Goal: Transaction & Acquisition: Book appointment/travel/reservation

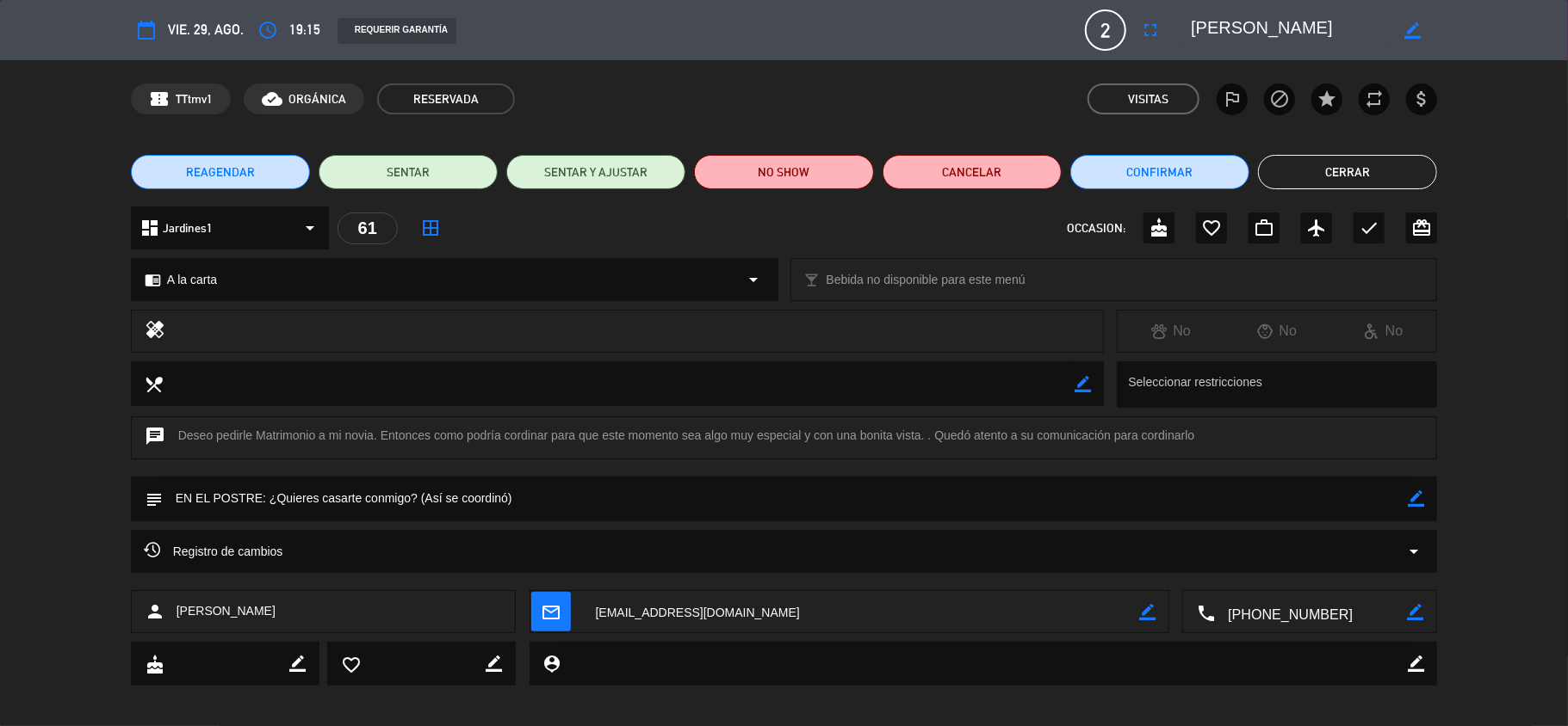
click at [1416, 500] on icon "border_color" at bounding box center [1416, 499] width 17 height 17
click at [1416, 500] on icon at bounding box center [1416, 499] width 17 height 17
drag, startPoint x: 1419, startPoint y: 494, endPoint x: 1396, endPoint y: 495, distance: 23.0
click at [1419, 495] on icon "border_color" at bounding box center [1416, 499] width 17 height 17
click at [751, 514] on textarea at bounding box center [785, 499] width 1246 height 44
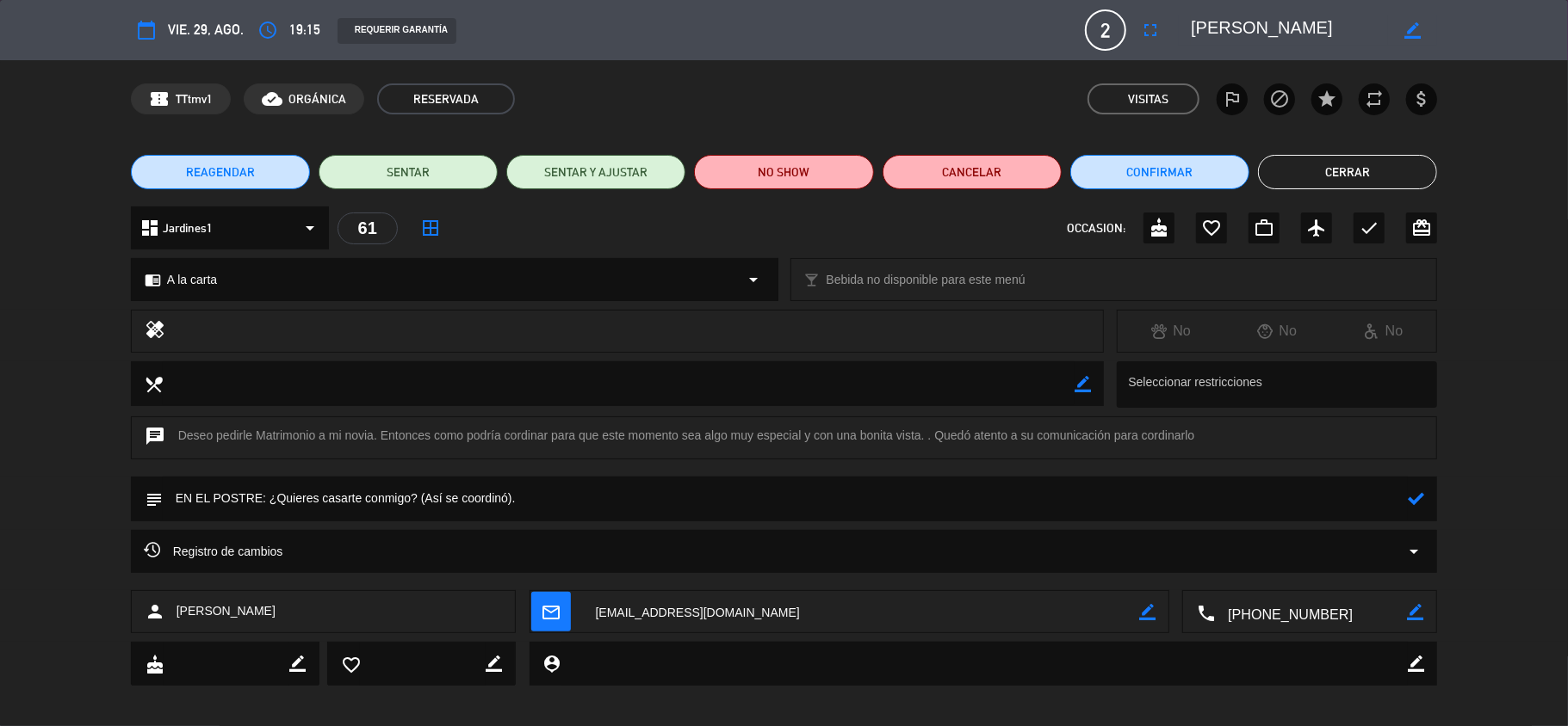
type textarea "EN EL POSTRE: ¿Quieres casarte conmigo? (Así se coordinó)."
click at [1420, 501] on icon at bounding box center [1416, 499] width 17 height 17
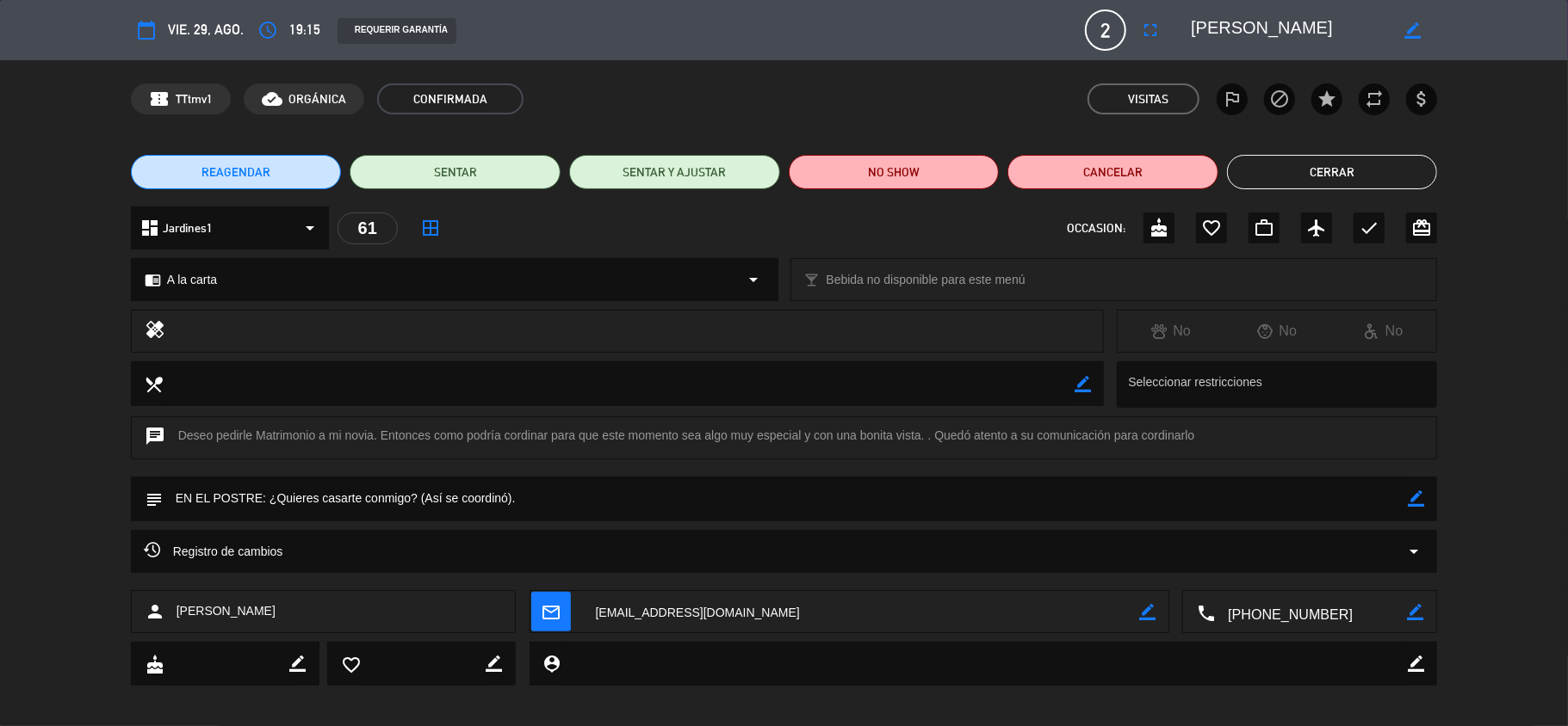
click at [1343, 173] on button "Cerrar" at bounding box center [1333, 172] width 211 height 34
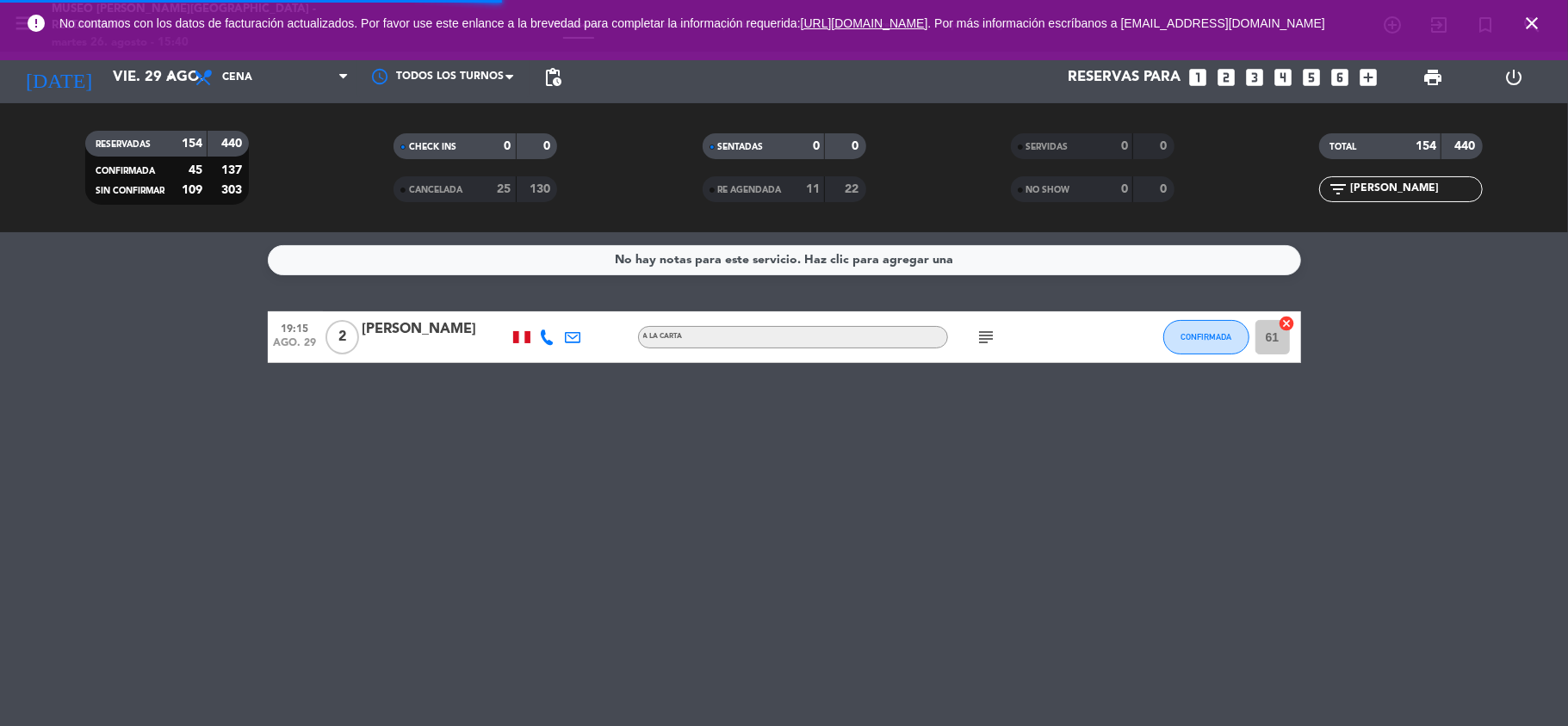
click at [1225, 72] on icon "looks_two" at bounding box center [1227, 77] width 22 height 22
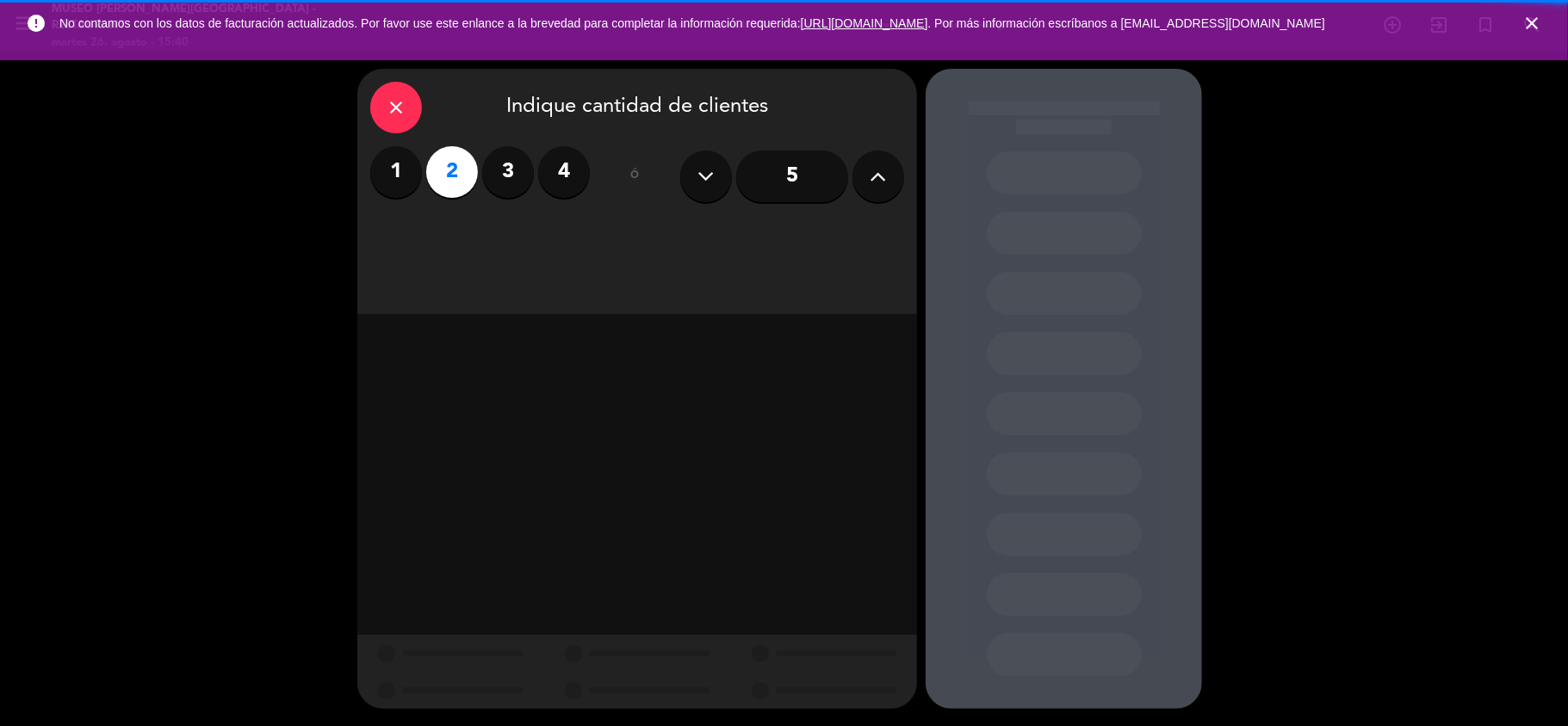
click at [1533, 24] on icon "close" at bounding box center [1532, 23] width 20 height 20
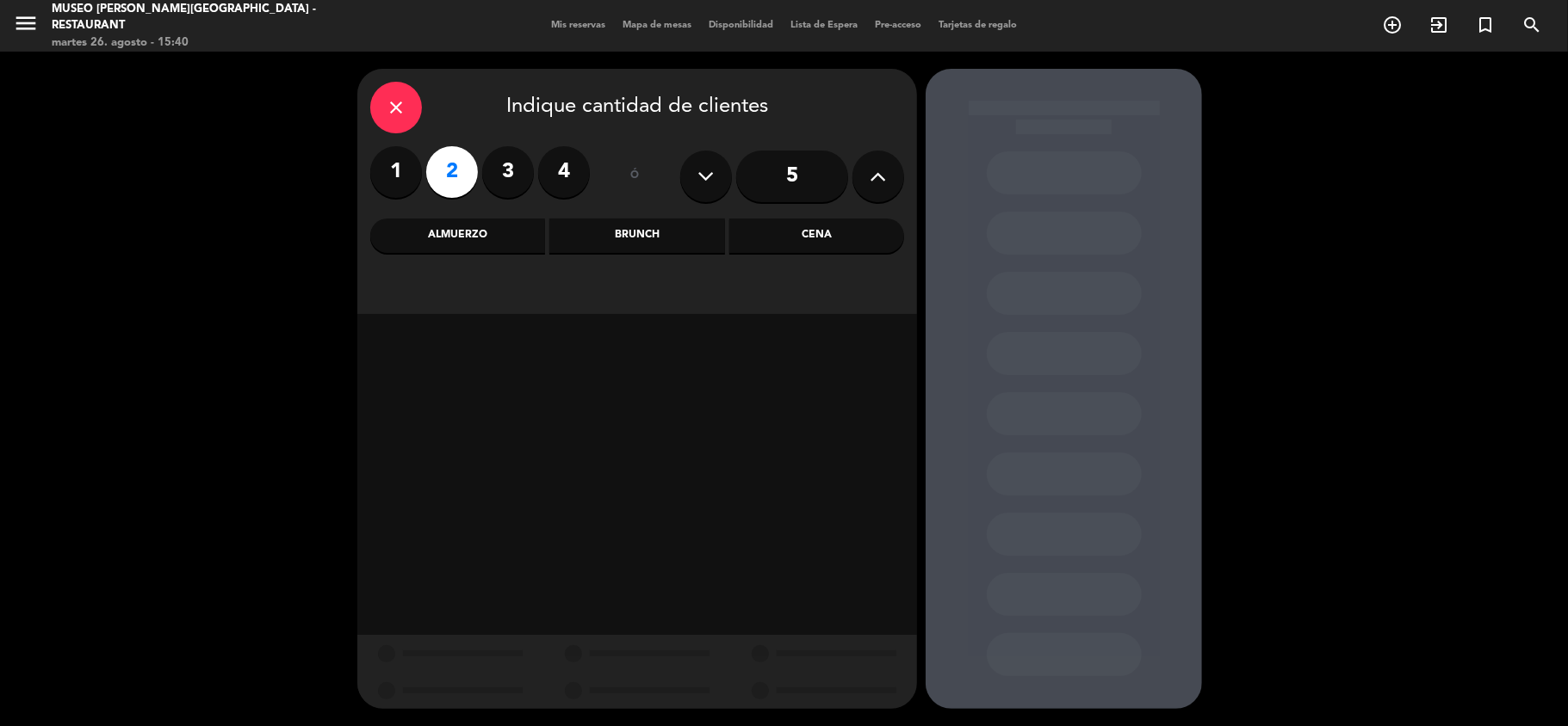
click at [857, 238] on div "Cena" at bounding box center [816, 235] width 174 height 34
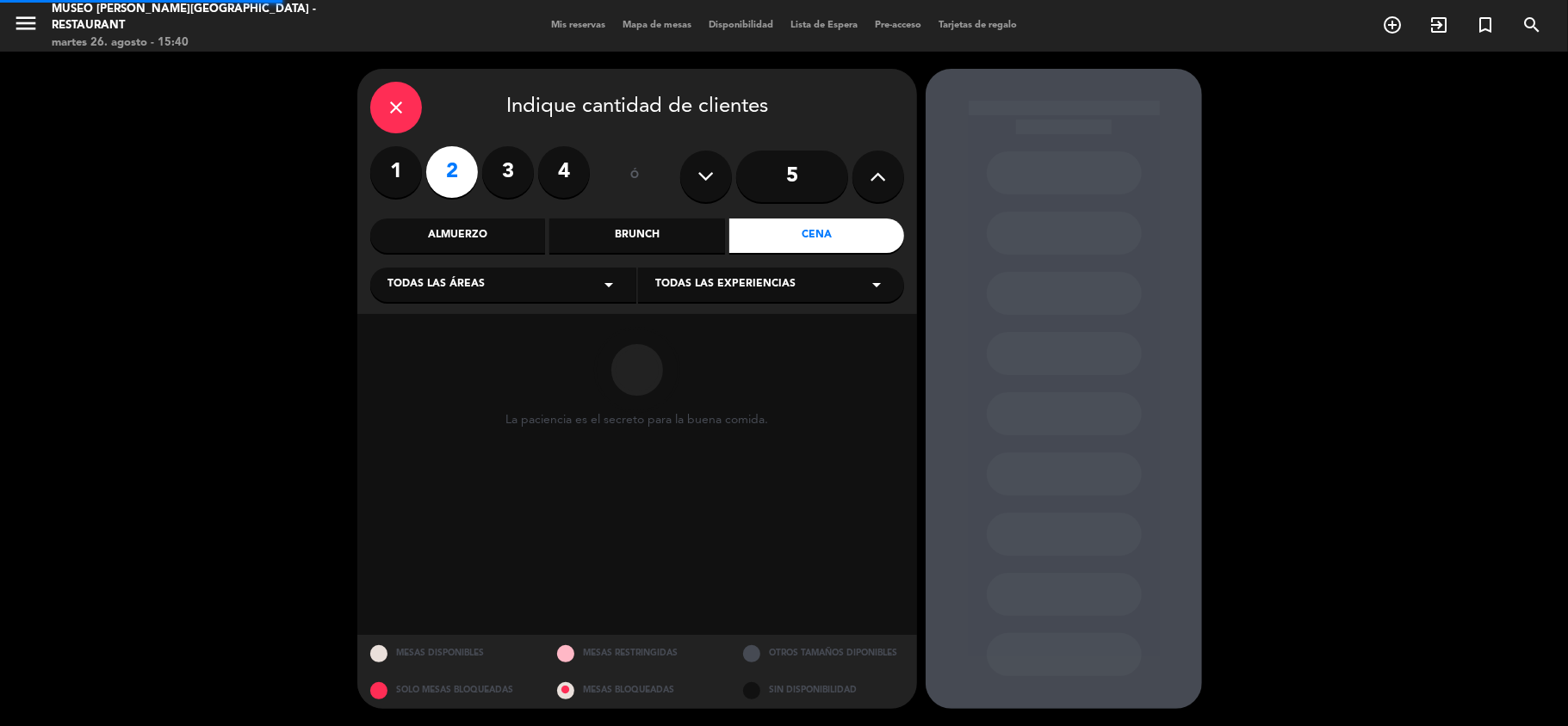
click at [489, 288] on div "Todas las áreas arrow_drop_down" at bounding box center [503, 284] width 266 height 34
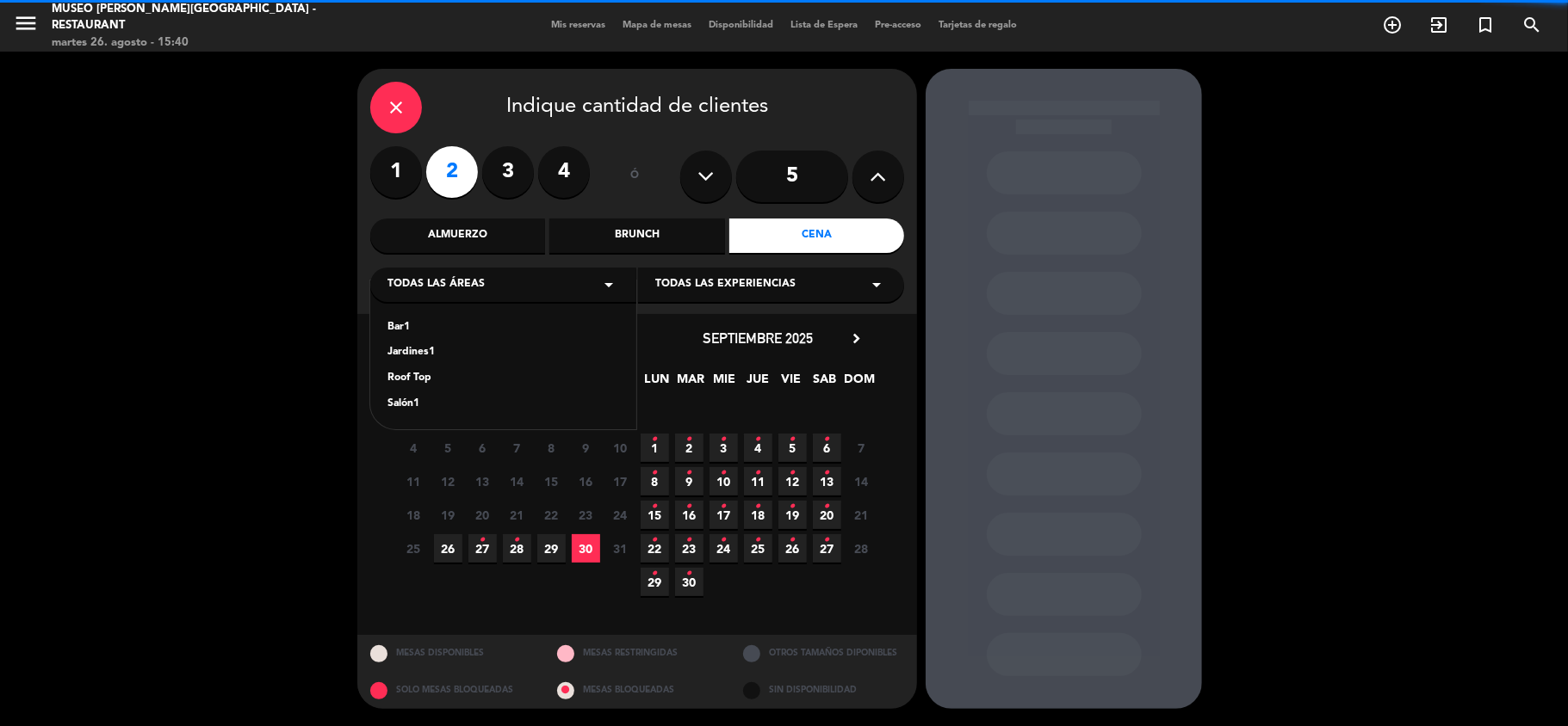
click at [407, 351] on div "Jardines1" at bounding box center [503, 352] width 232 height 18
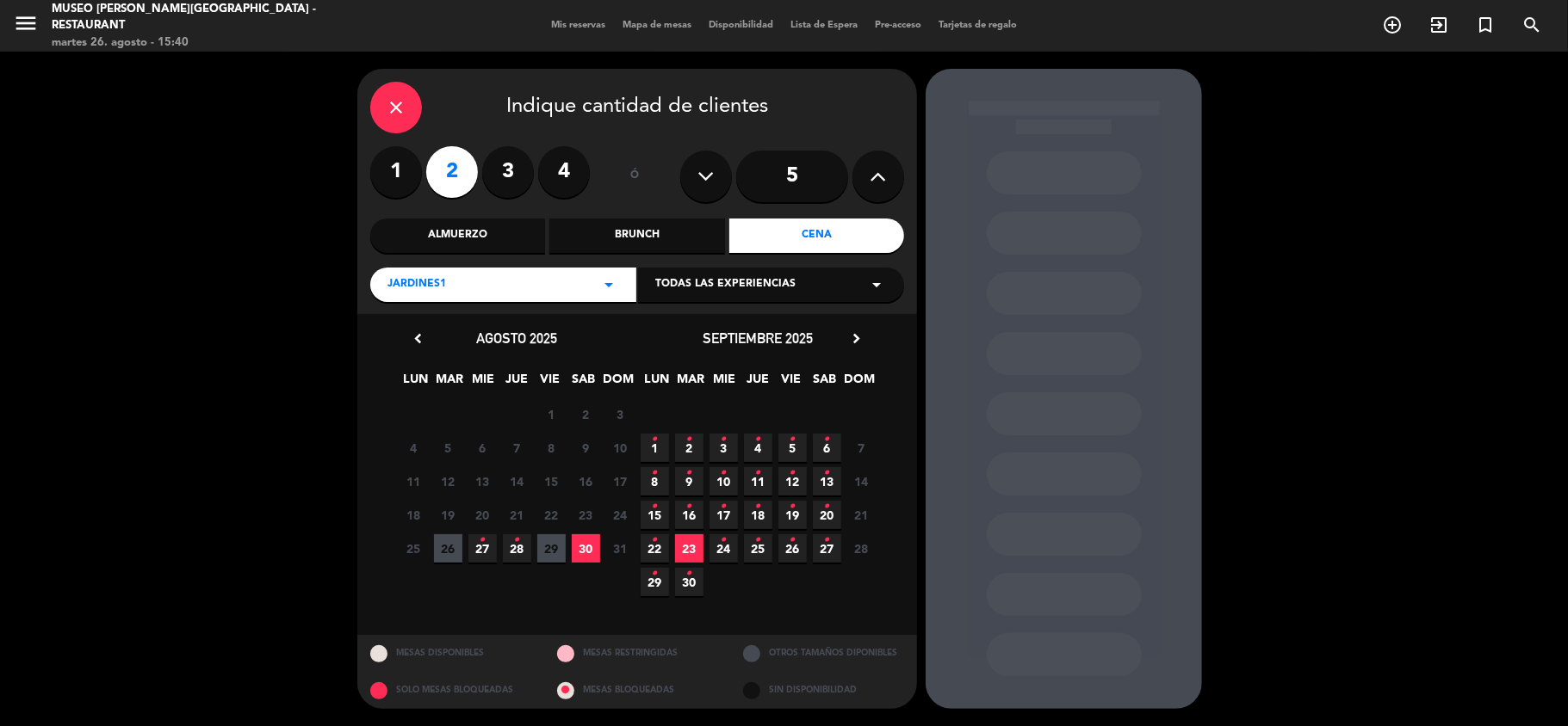
click at [481, 551] on icon "•" at bounding box center [483, 541] width 6 height 28
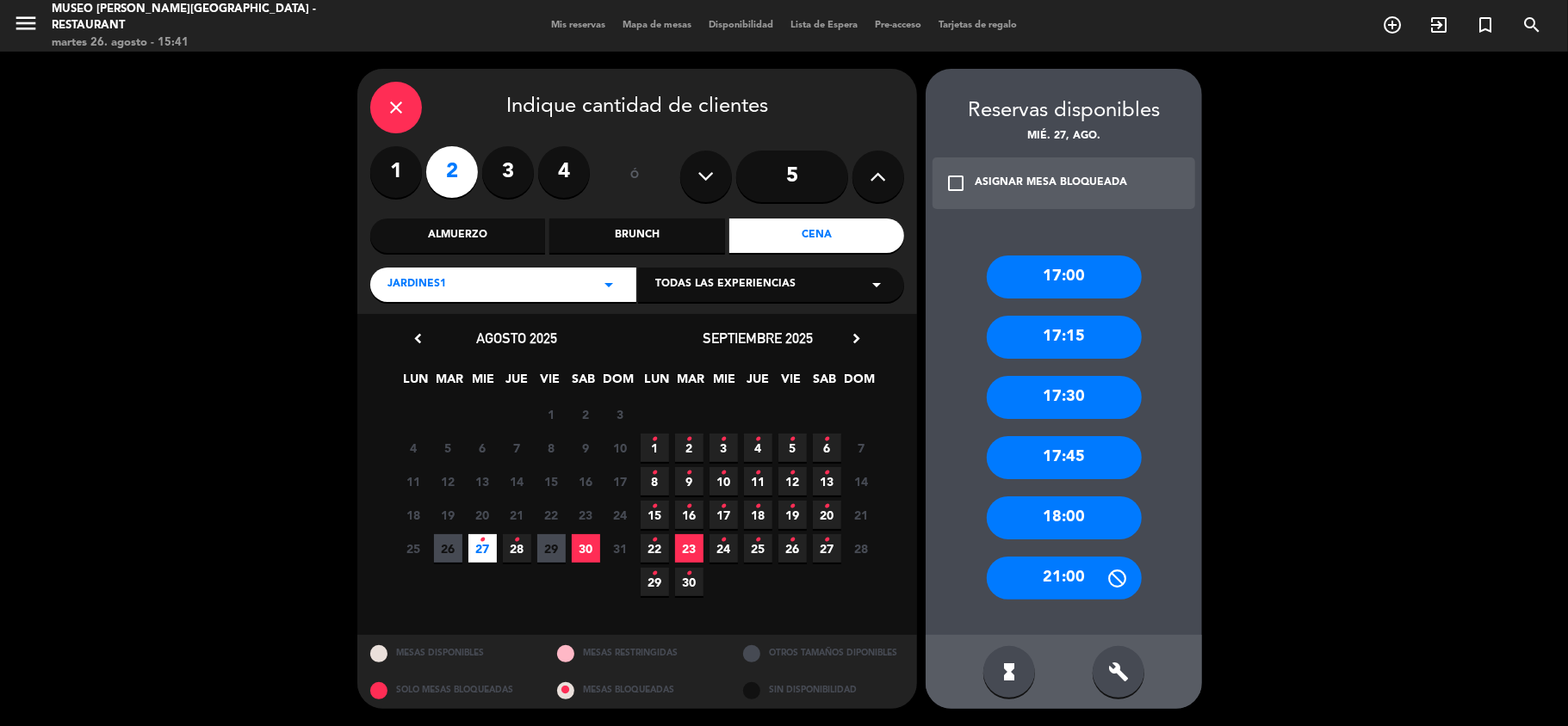
click at [500, 280] on div "Jardines1 arrow_drop_down" at bounding box center [503, 284] width 266 height 34
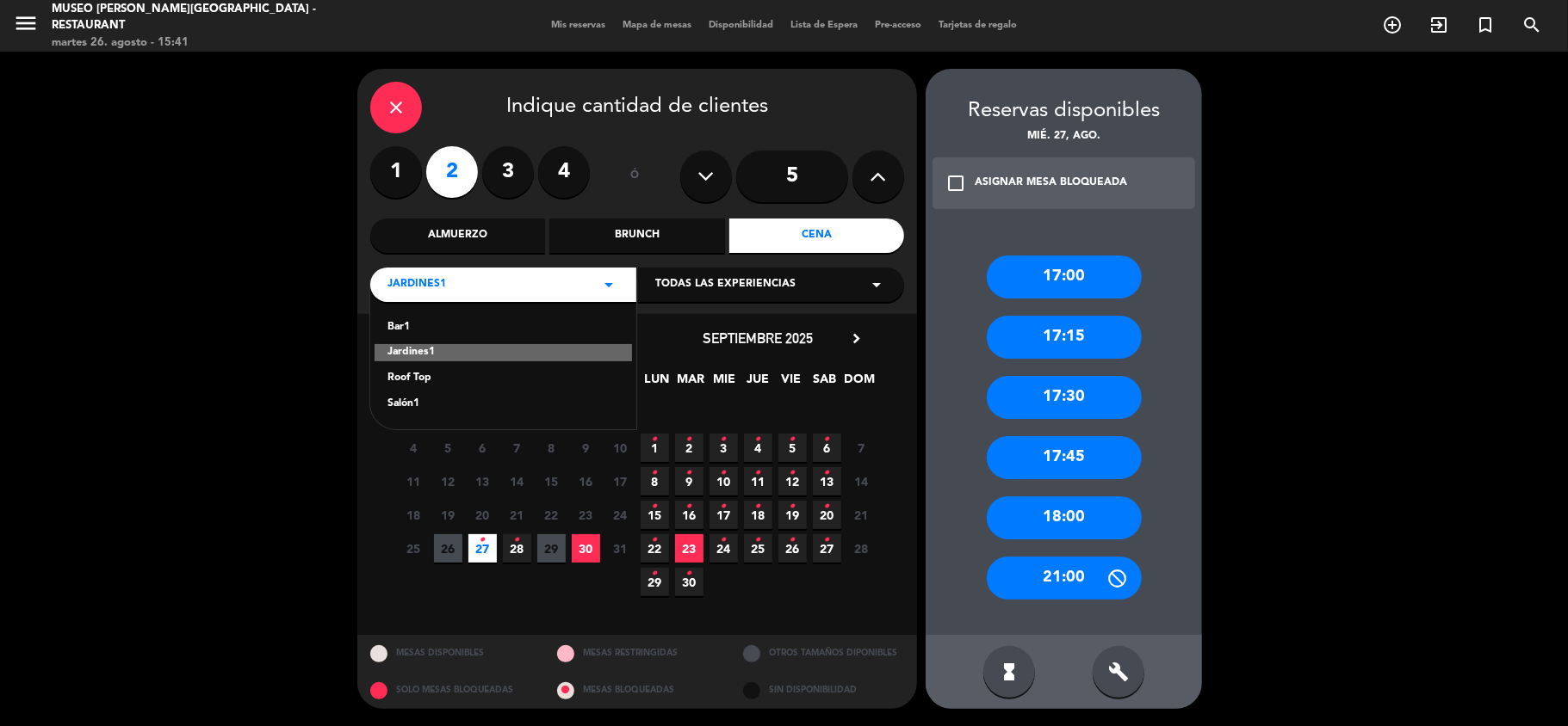
click at [415, 376] on div "Roof Top" at bounding box center [503, 378] width 232 height 18
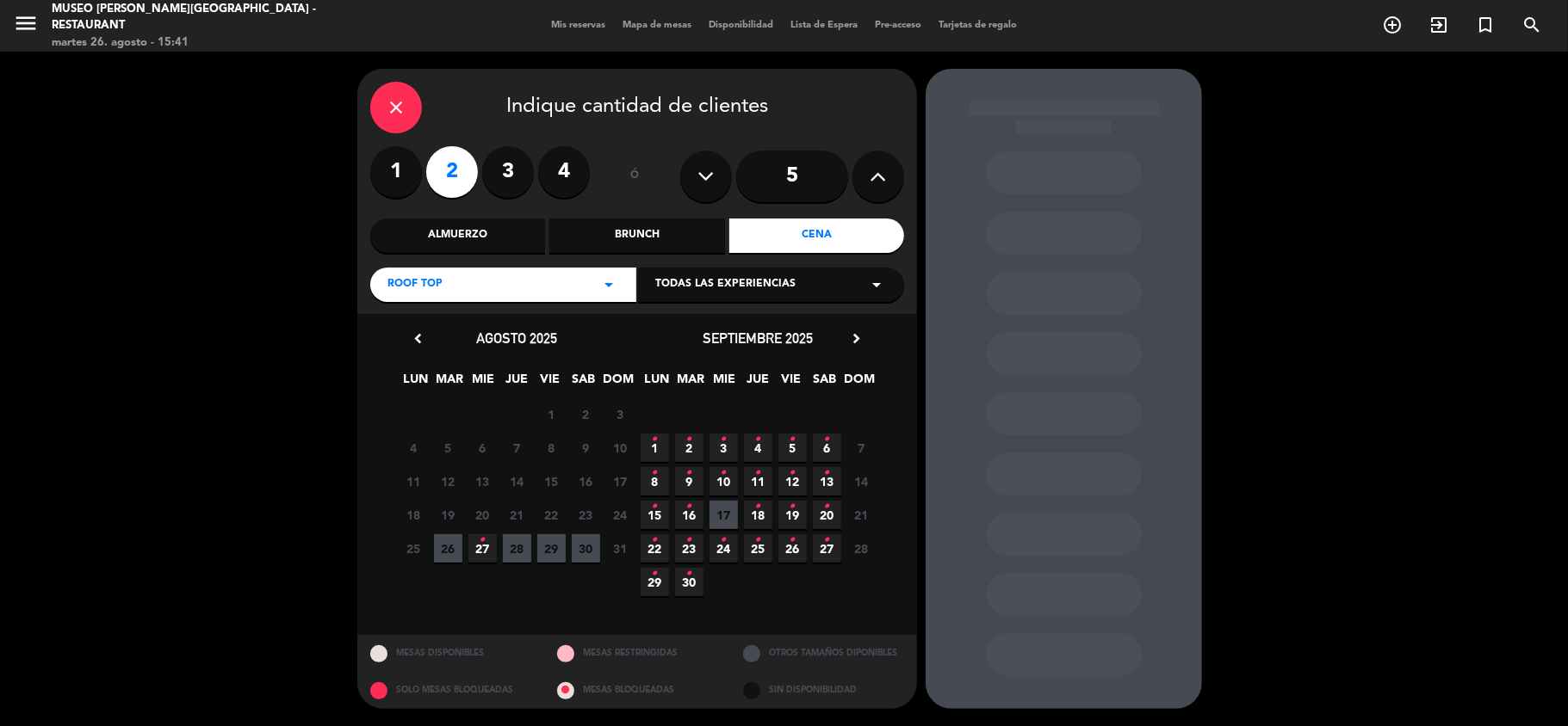
click at [485, 549] on span "27 •" at bounding box center [483, 548] width 29 height 29
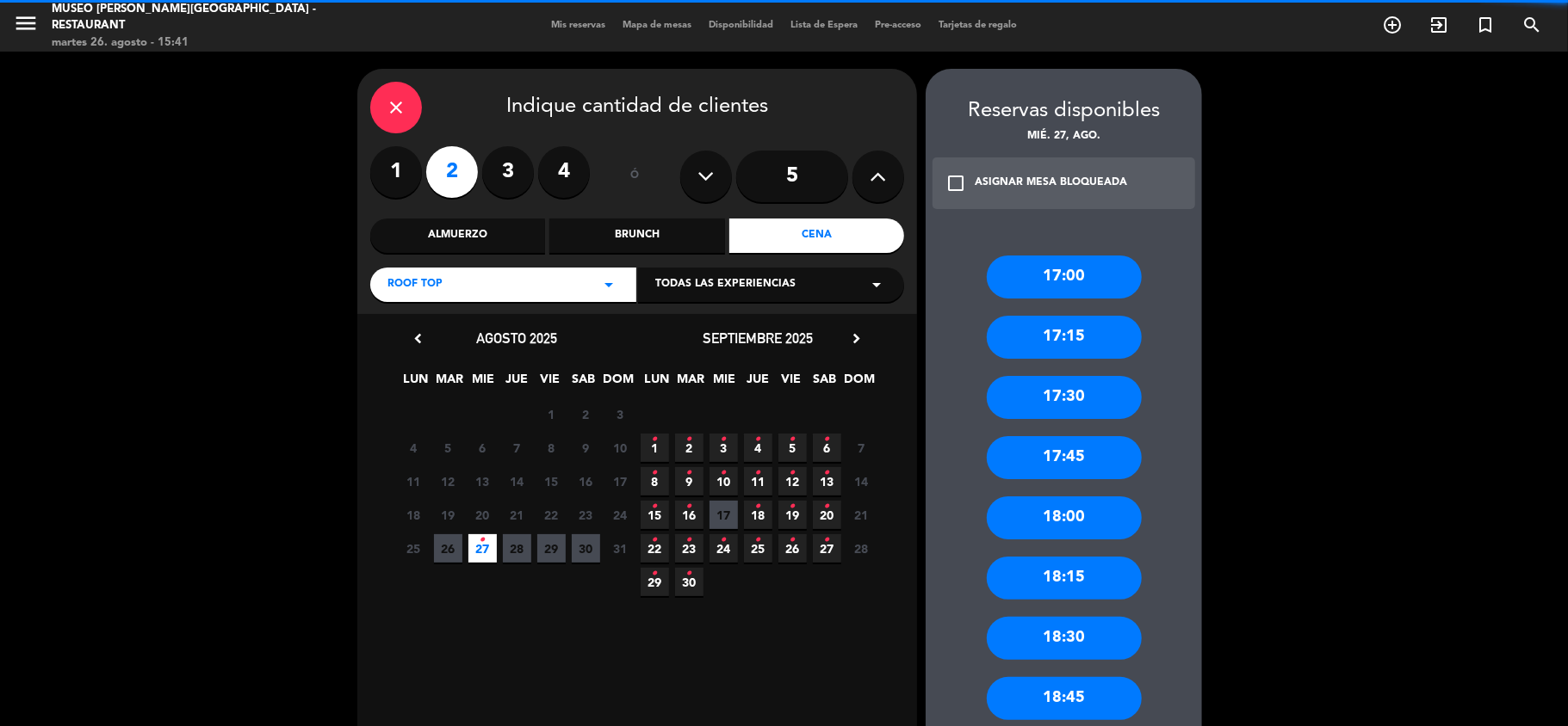
click at [466, 222] on div "Almuerzo" at bounding box center [457, 235] width 174 height 34
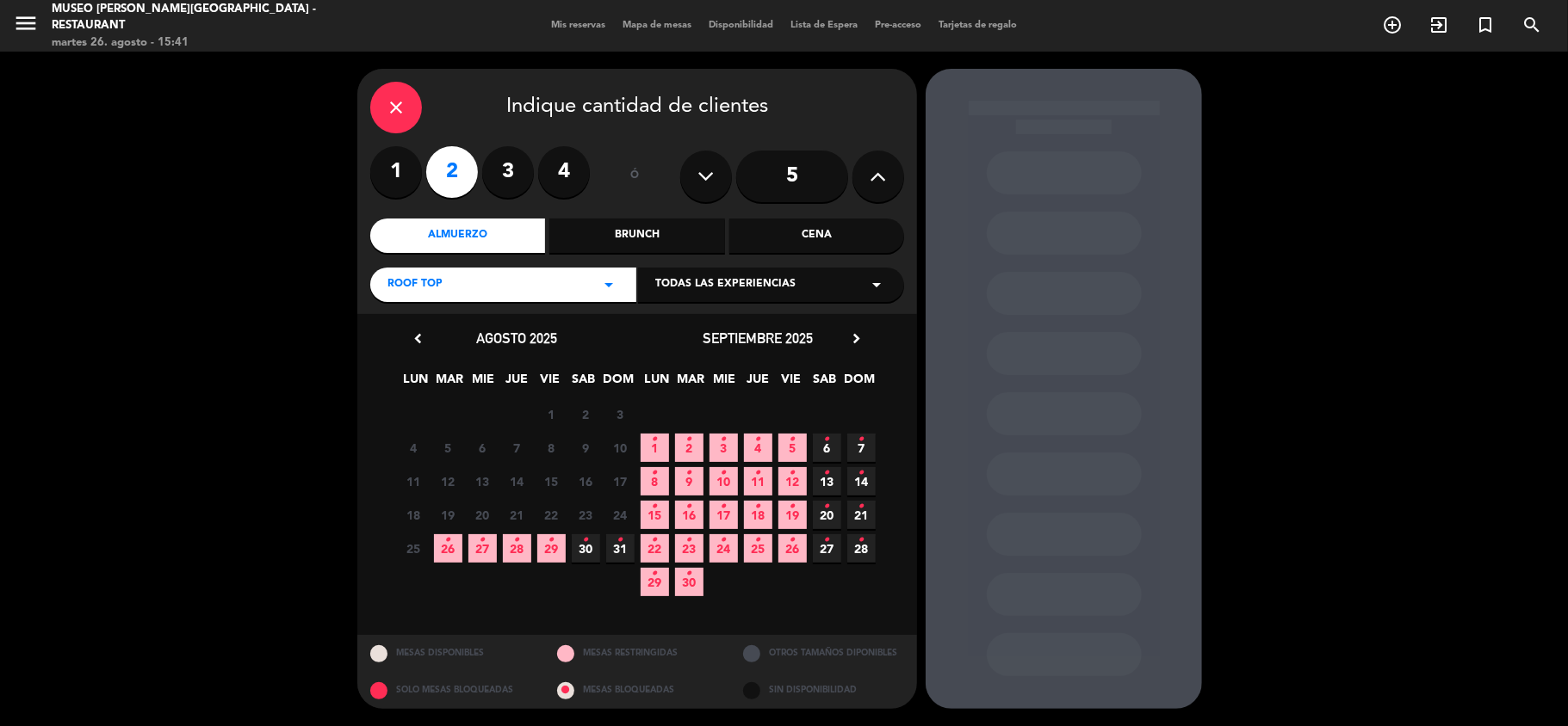
click at [476, 551] on span "27 •" at bounding box center [483, 548] width 29 height 29
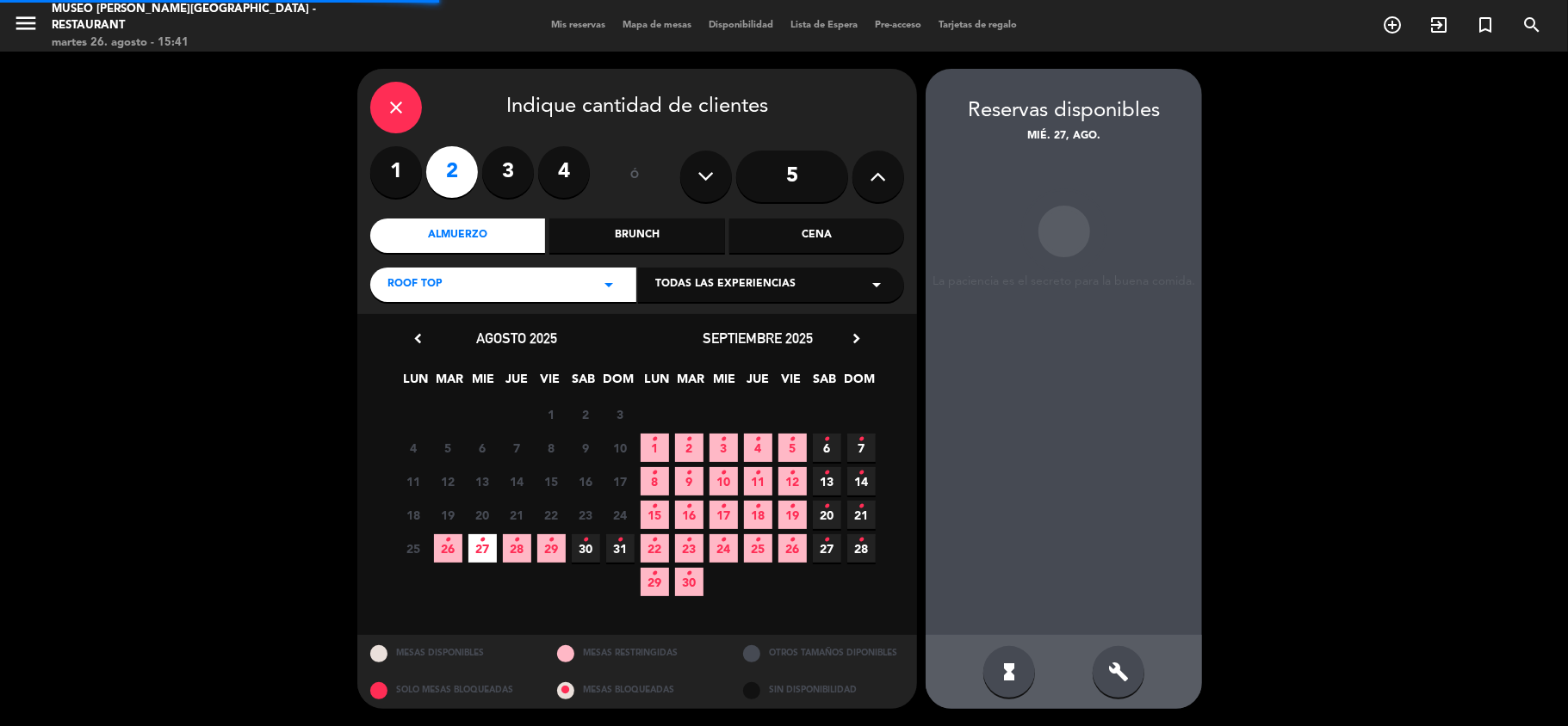
click at [491, 279] on div "Roof Top arrow_drop_down" at bounding box center [503, 284] width 266 height 34
click at [418, 355] on div "Jardines1" at bounding box center [503, 352] width 232 height 18
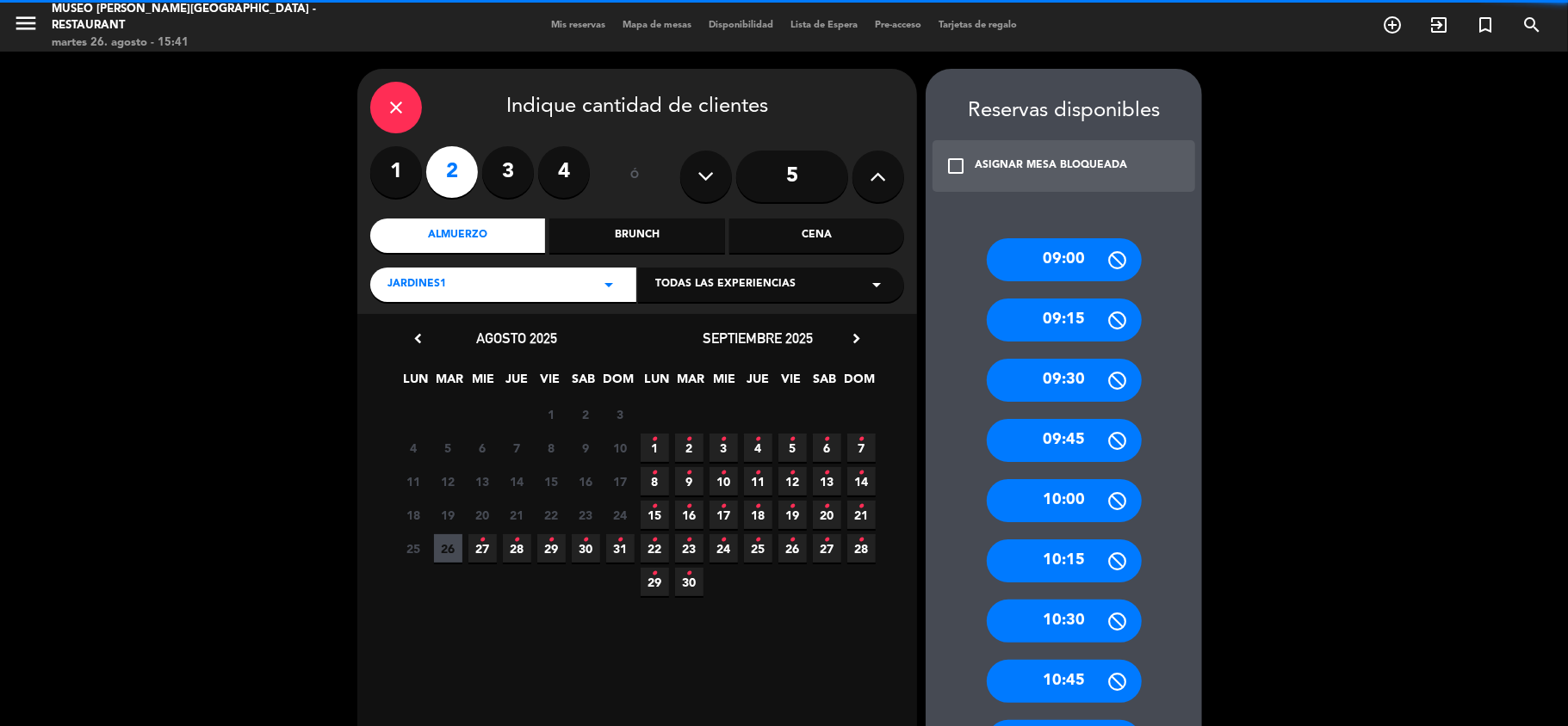
click at [493, 552] on span "27 •" at bounding box center [483, 548] width 29 height 29
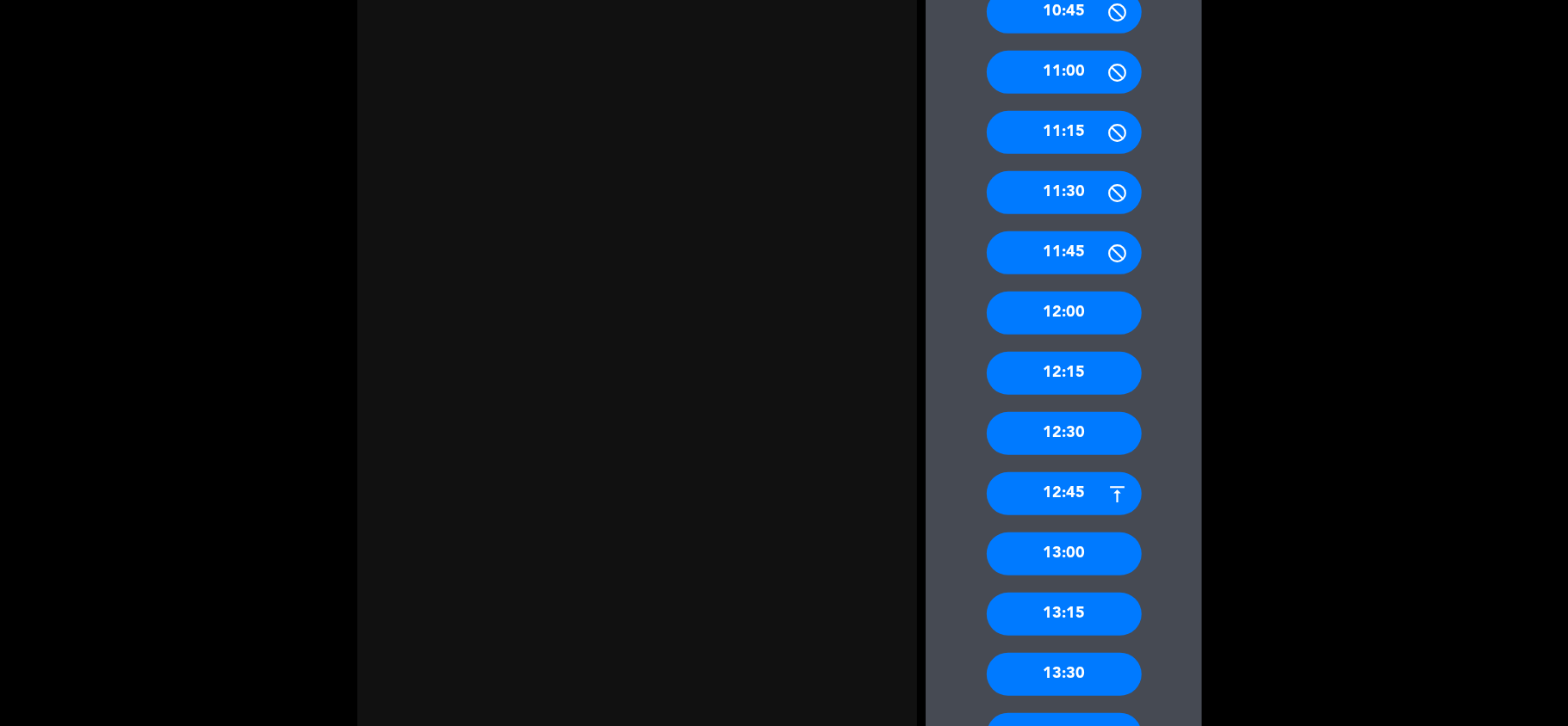
scroll to position [688, 0]
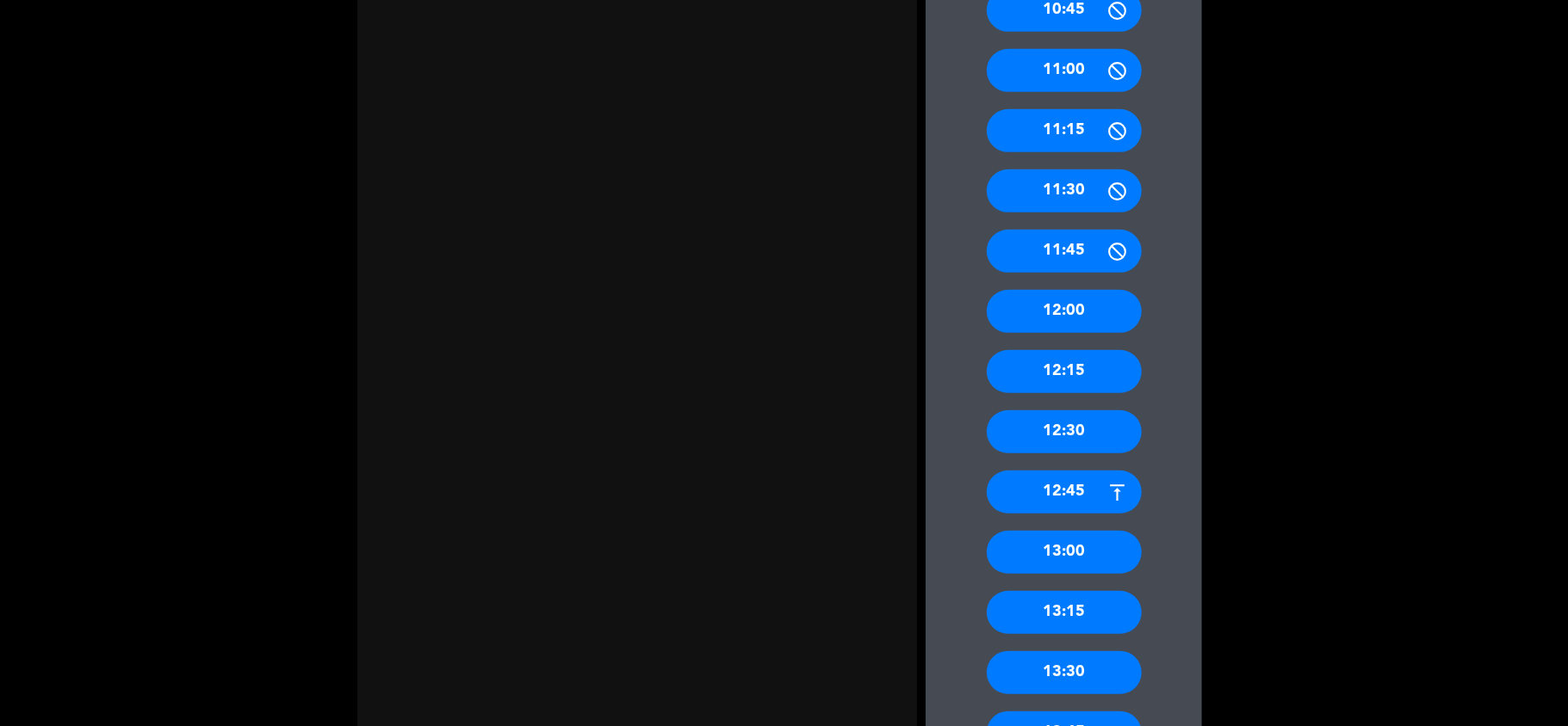
click at [1079, 553] on div "13:00" at bounding box center [1064, 553] width 155 height 43
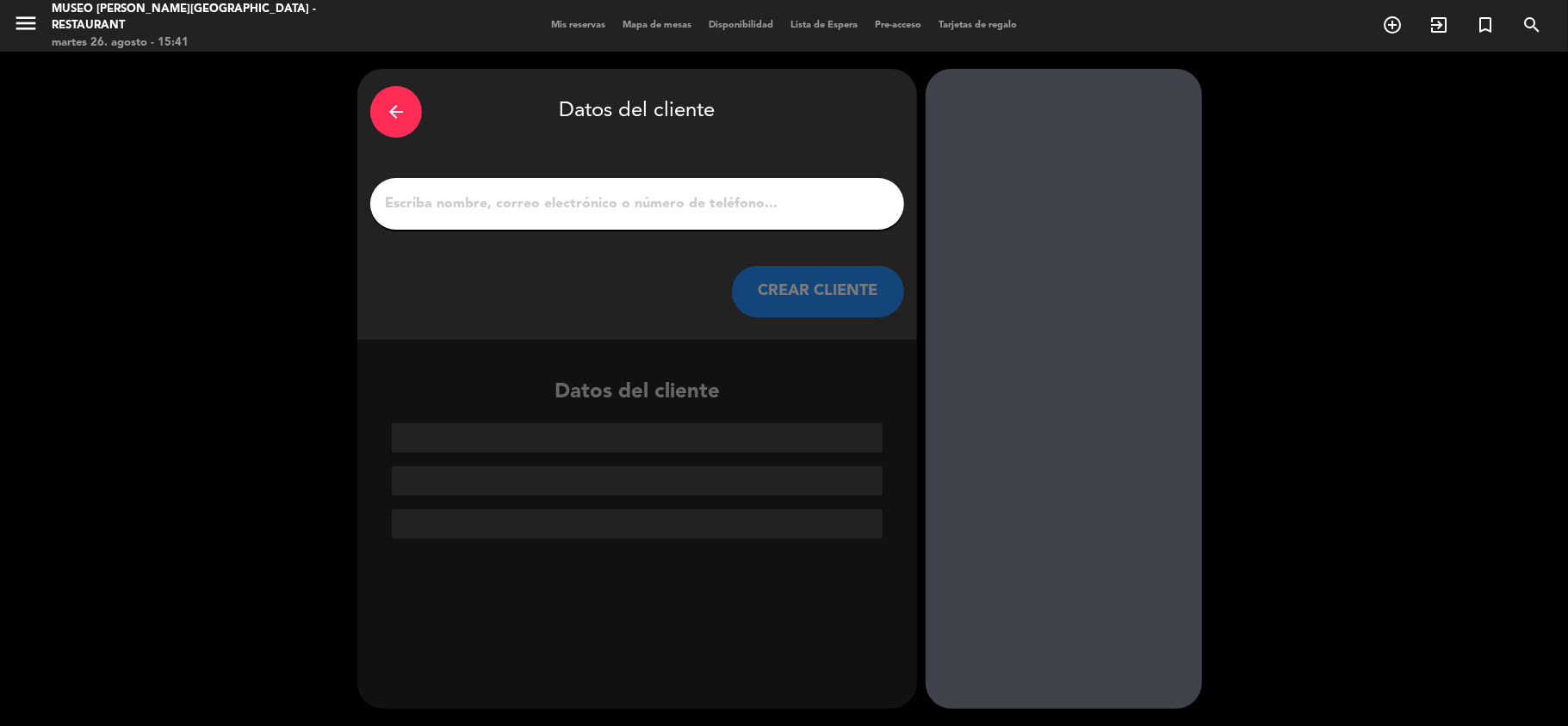
click at [448, 214] on div at bounding box center [637, 204] width 533 height 52
click at [448, 214] on input "1" at bounding box center [637, 204] width 508 height 24
type input "A"
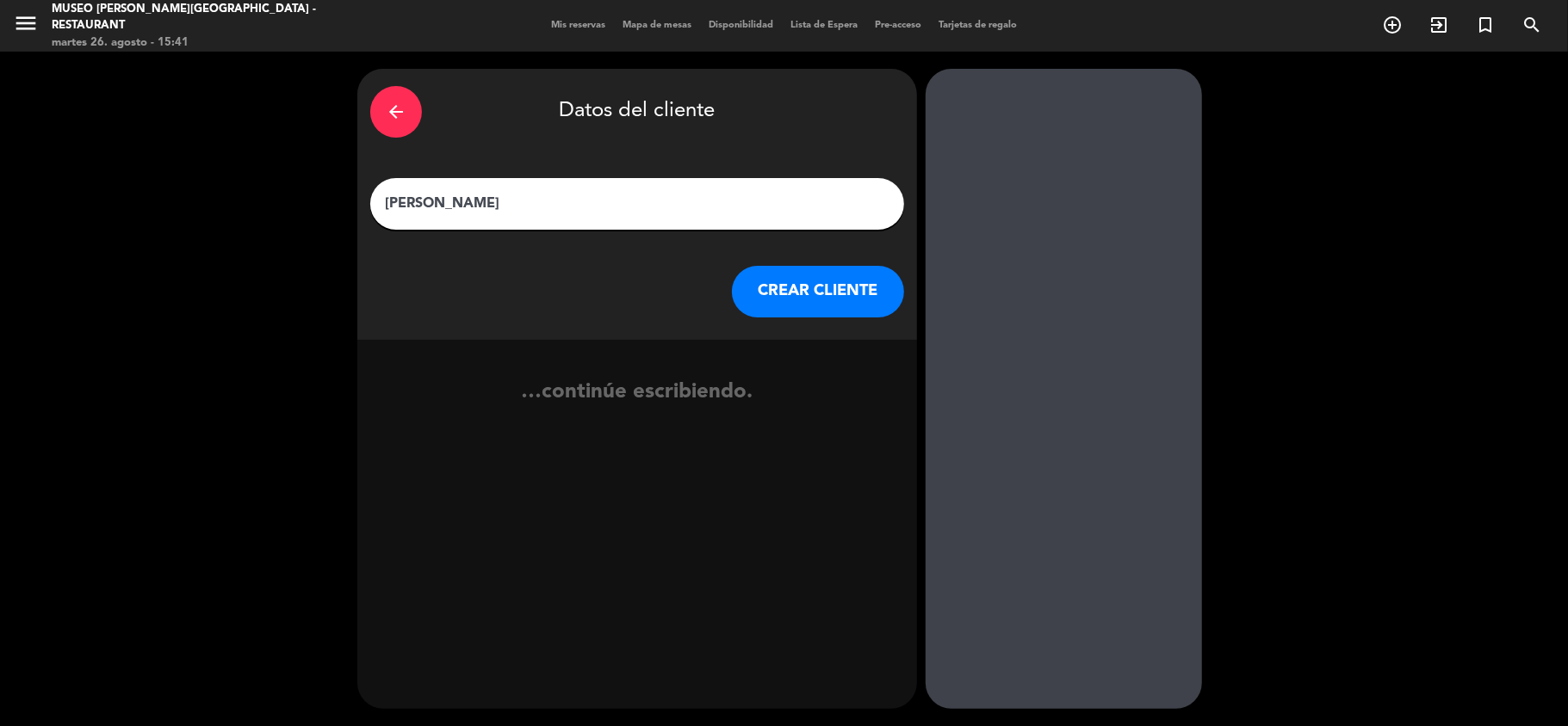
type input "[PERSON_NAME]"
click at [766, 290] on button "CREAR CLIENTE" at bounding box center [818, 292] width 173 height 52
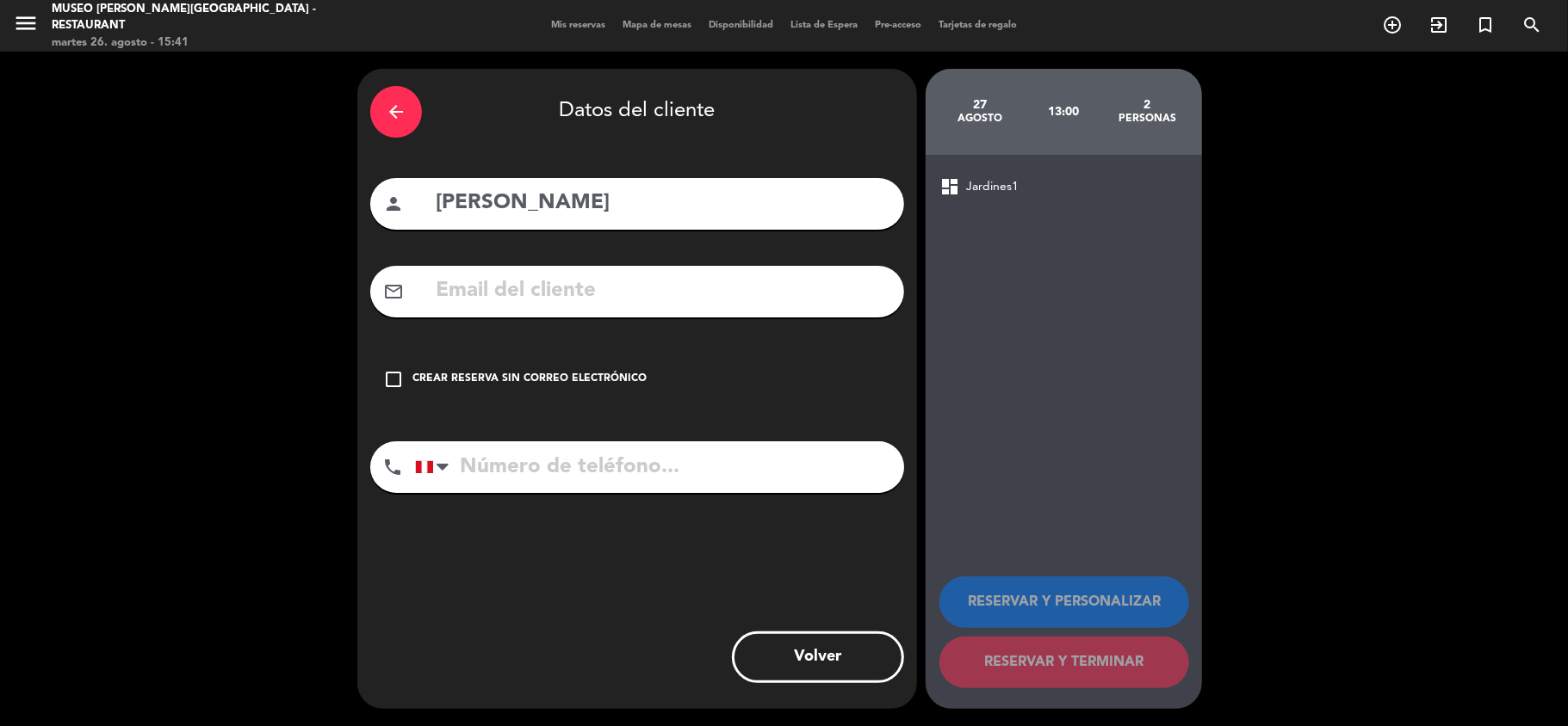
click at [642, 280] on input "text" at bounding box center [662, 292] width 457 height 35
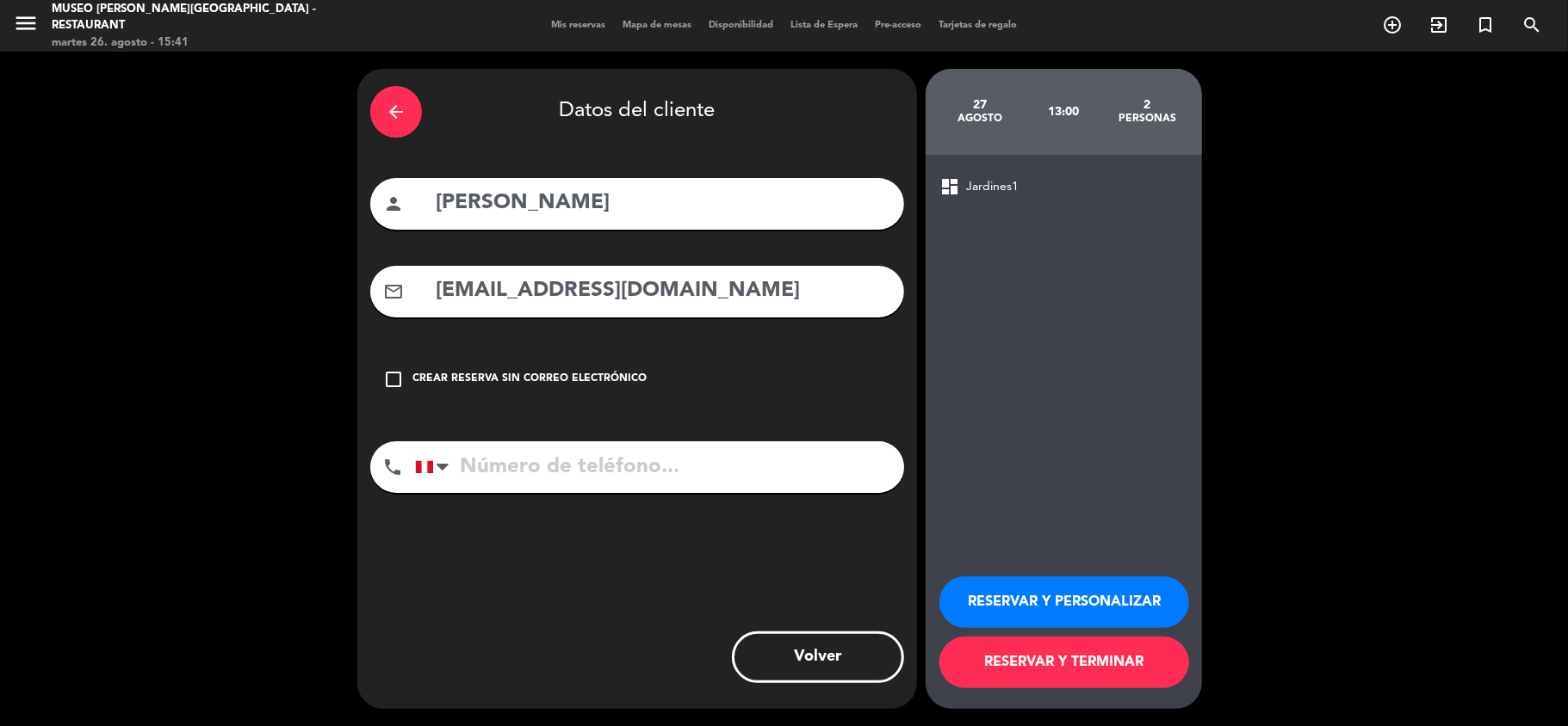
type input "[EMAIL_ADDRESS][DOMAIN_NAME]"
click at [603, 448] on input "tel" at bounding box center [660, 468] width 489 height 52
type input "992465179"
click at [994, 592] on button "RESERVAR Y PERSONALIZAR" at bounding box center [1064, 602] width 250 height 52
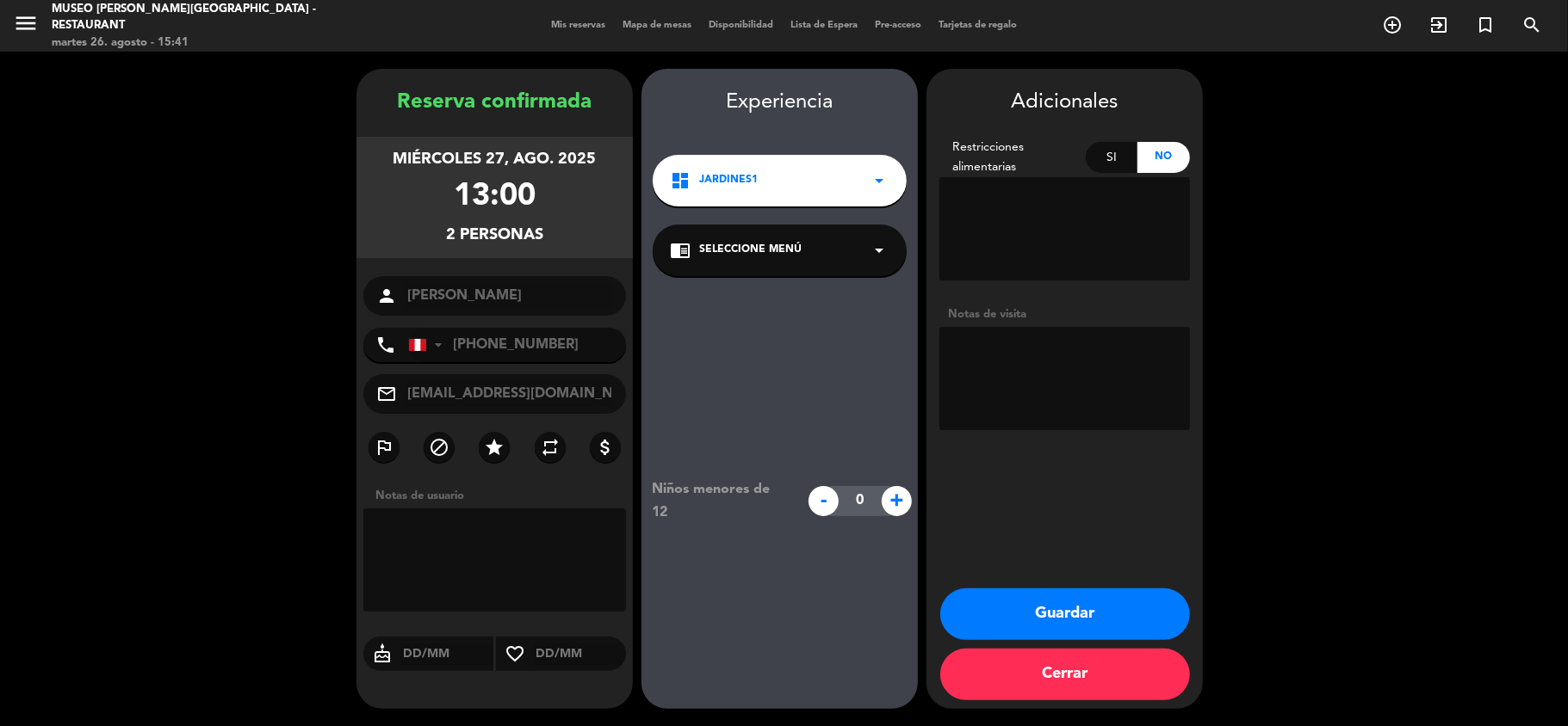
click at [766, 248] on span "Seleccione Menú" at bounding box center [750, 250] width 102 height 18
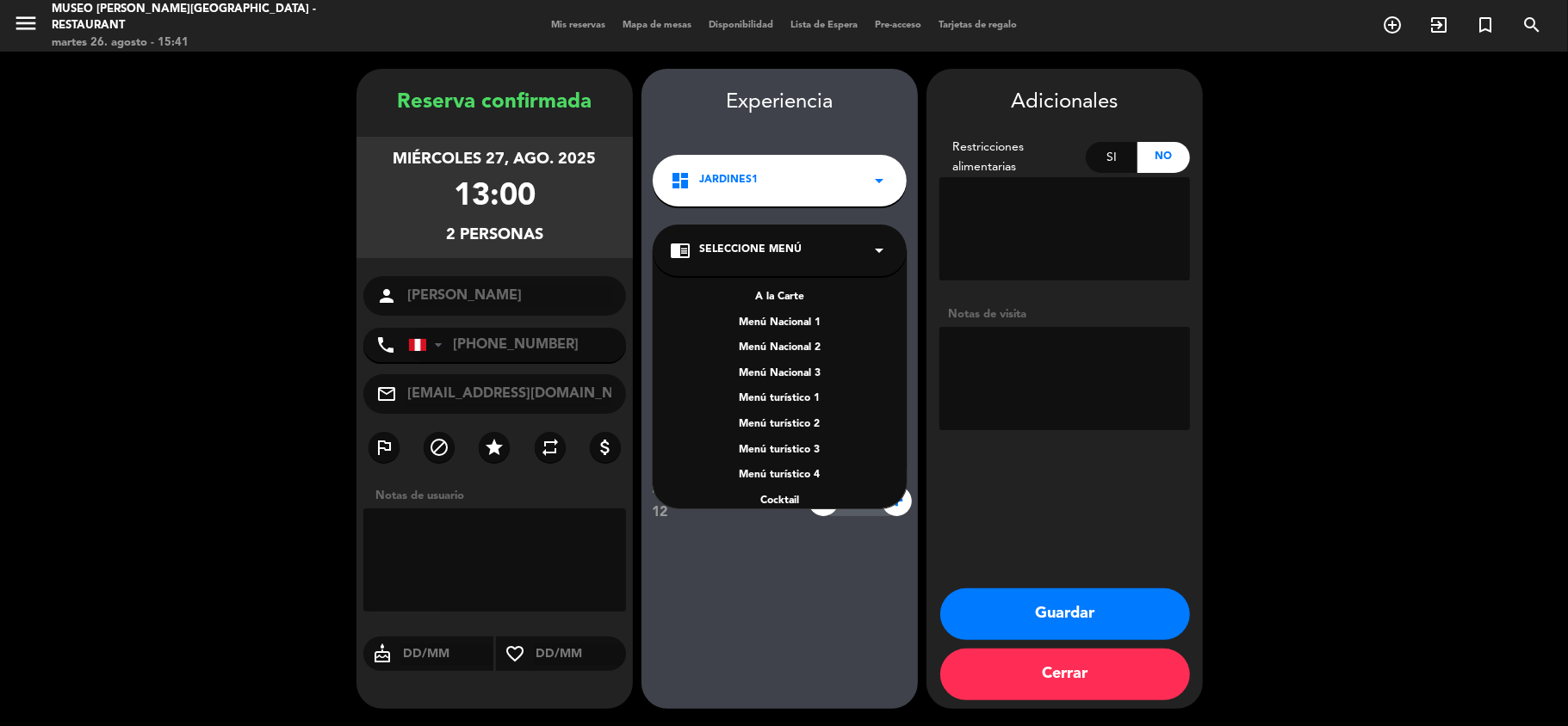
click at [786, 292] on div "A la Carte" at bounding box center [780, 297] width 220 height 18
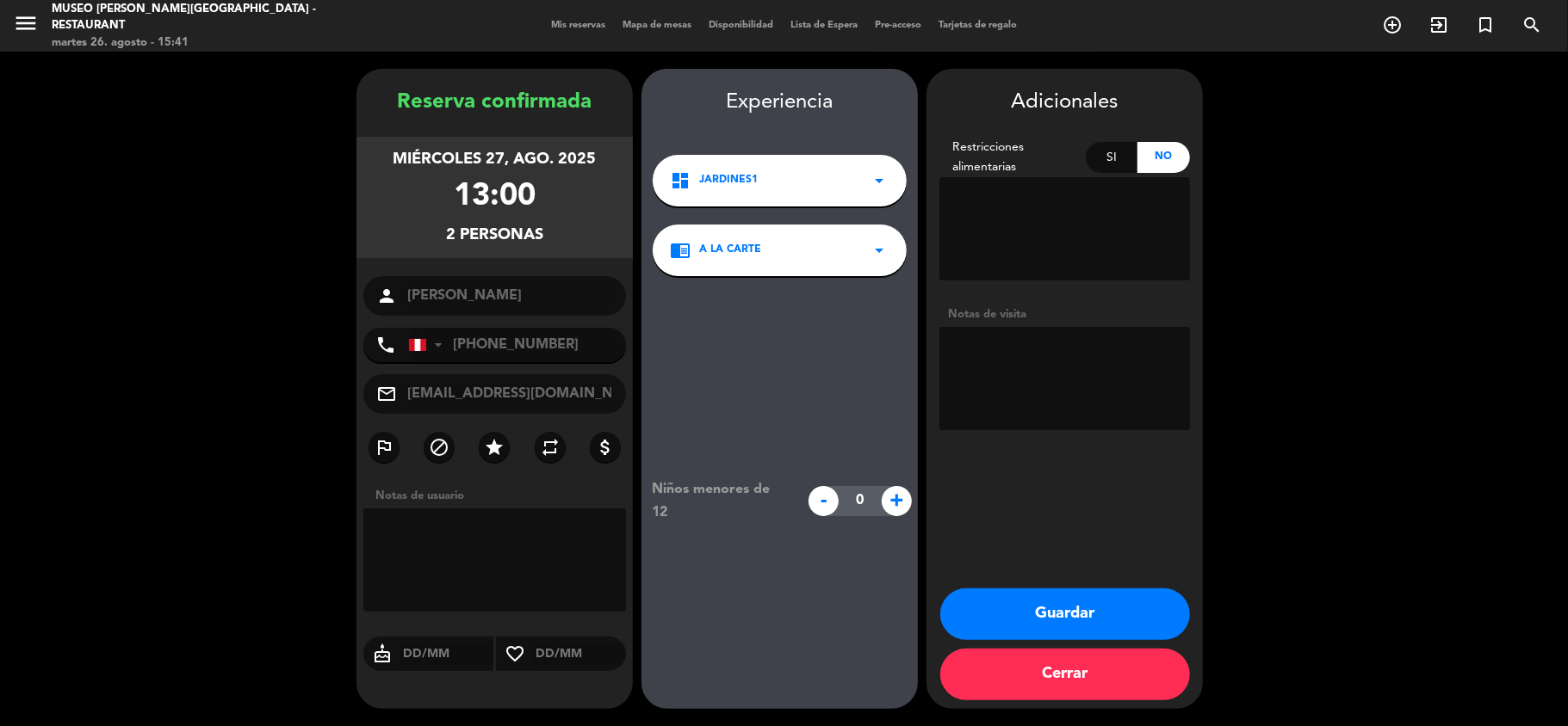
click at [1032, 376] on textarea at bounding box center [1064, 379] width 250 height 103
type textarea "Se le informó que la ubicación es asignada por los anfitriones."
click at [1089, 601] on button "Guardar" at bounding box center [1065, 614] width 250 height 52
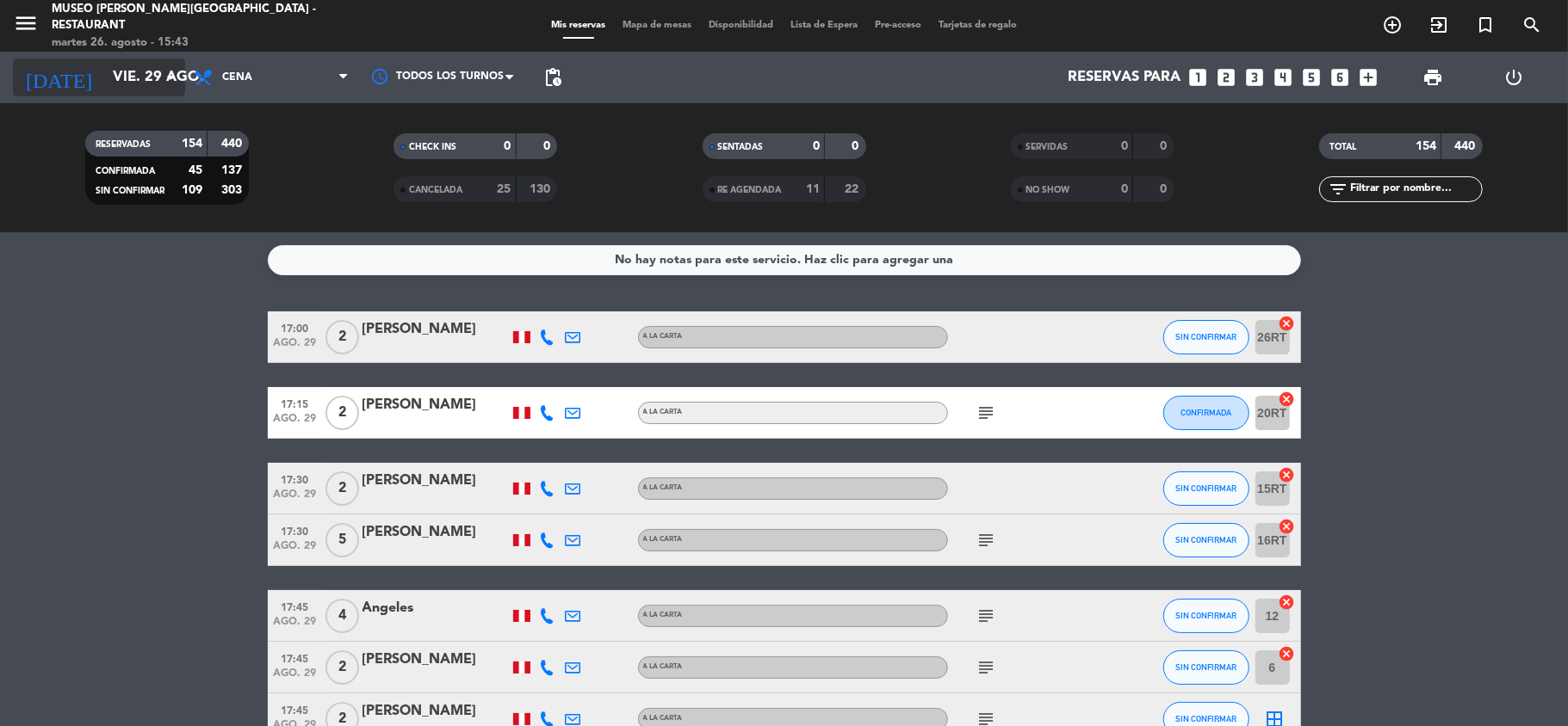
click at [152, 73] on input "vie. 29 ago." at bounding box center [197, 77] width 186 height 33
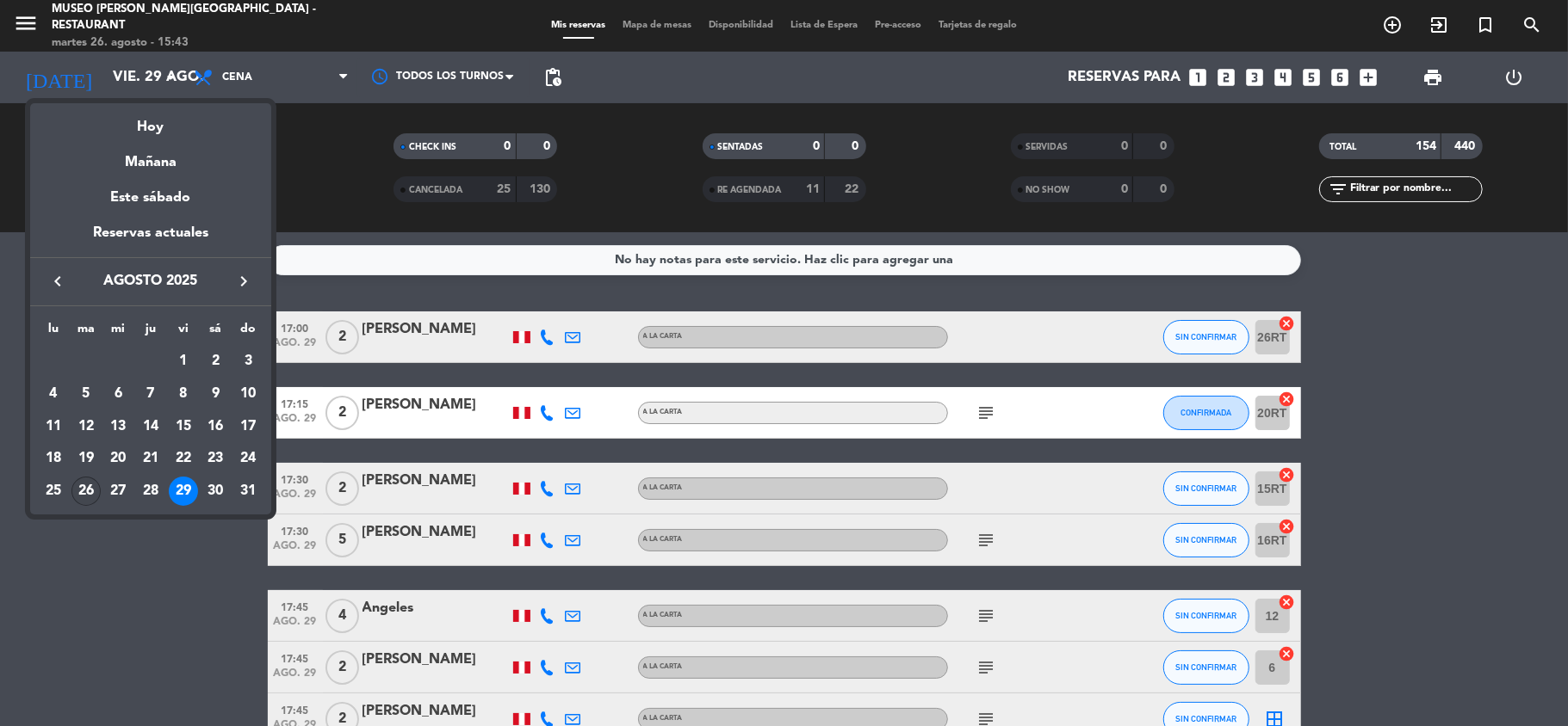
click at [90, 490] on div "26" at bounding box center [86, 492] width 30 height 30
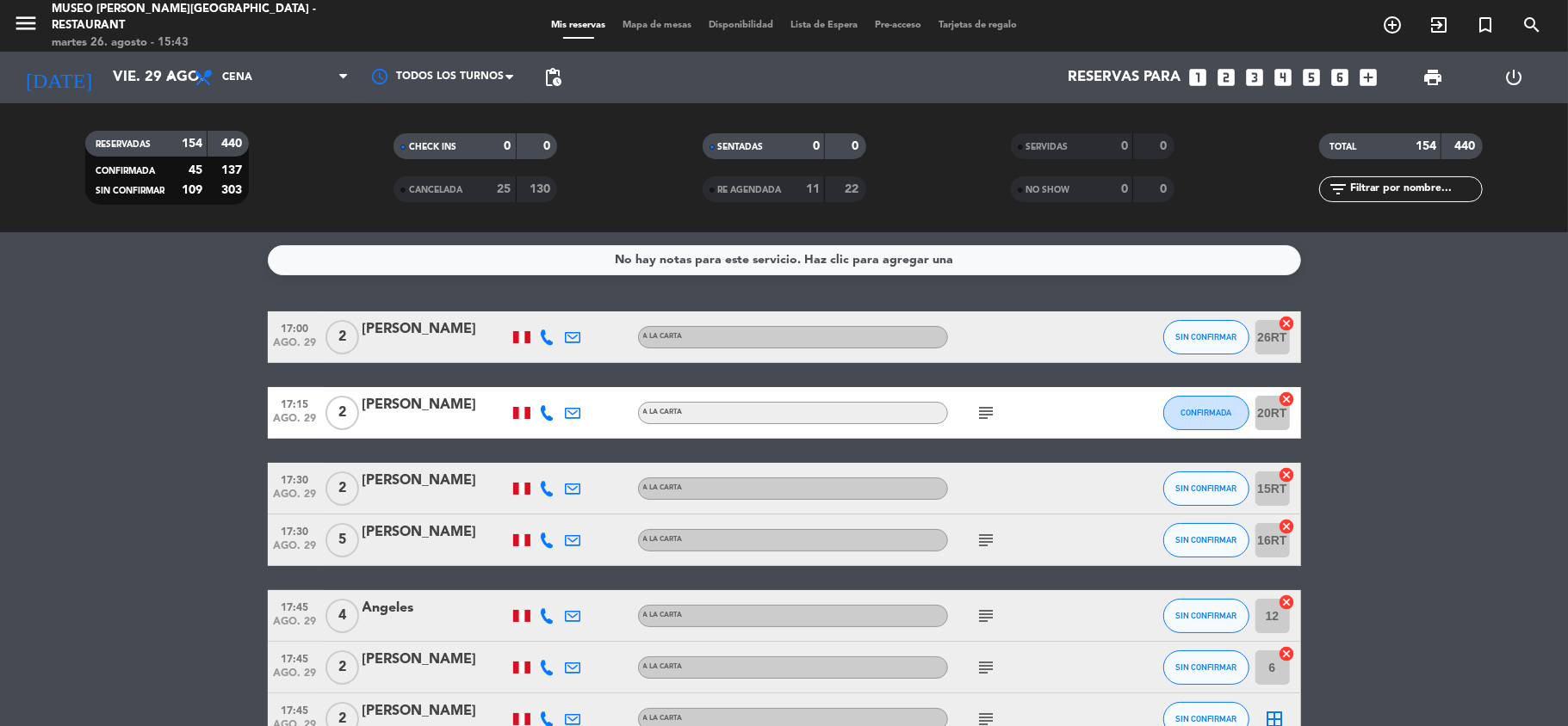
type input "[DATE]"
click at [1282, 74] on icon "looks_4" at bounding box center [1284, 77] width 22 height 22
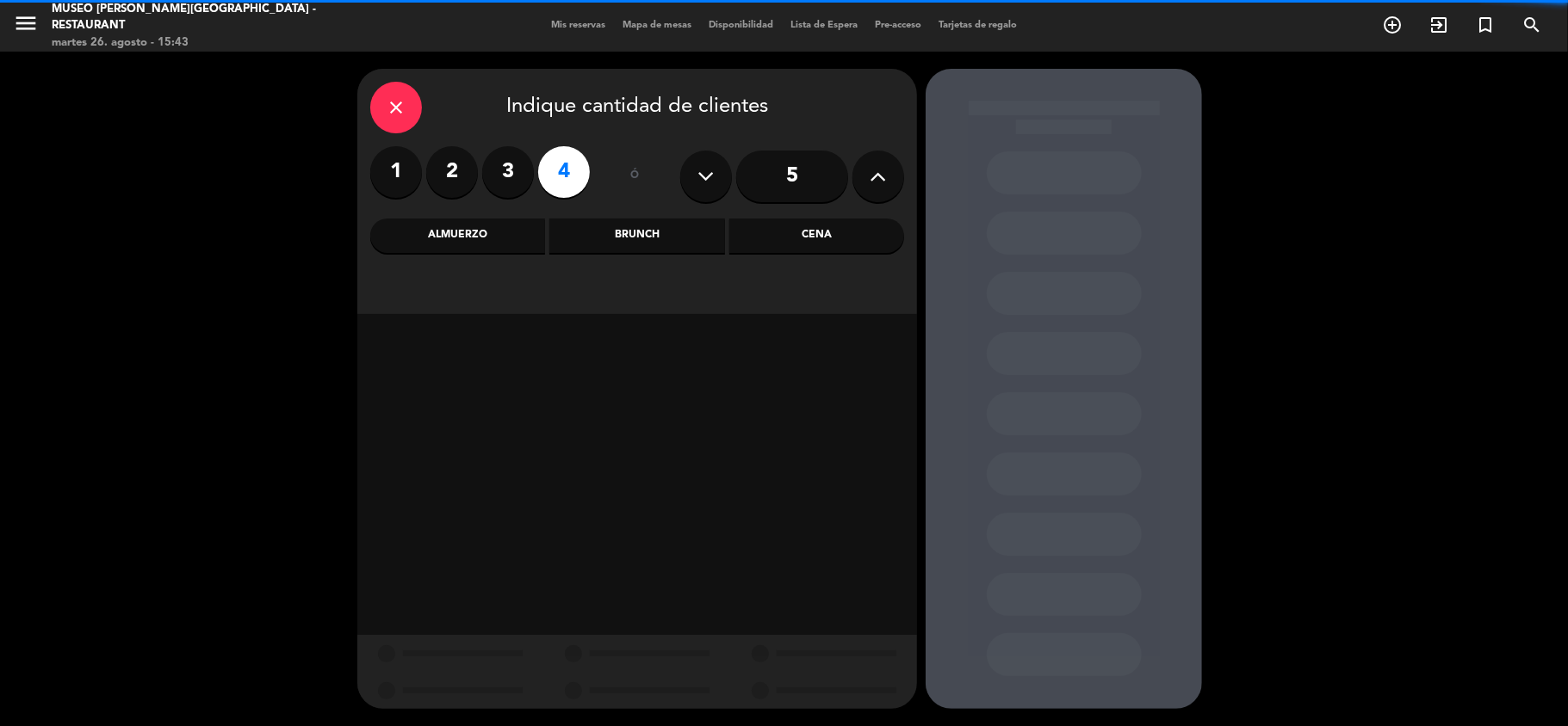
click at [828, 232] on div "Cena" at bounding box center [816, 235] width 174 height 34
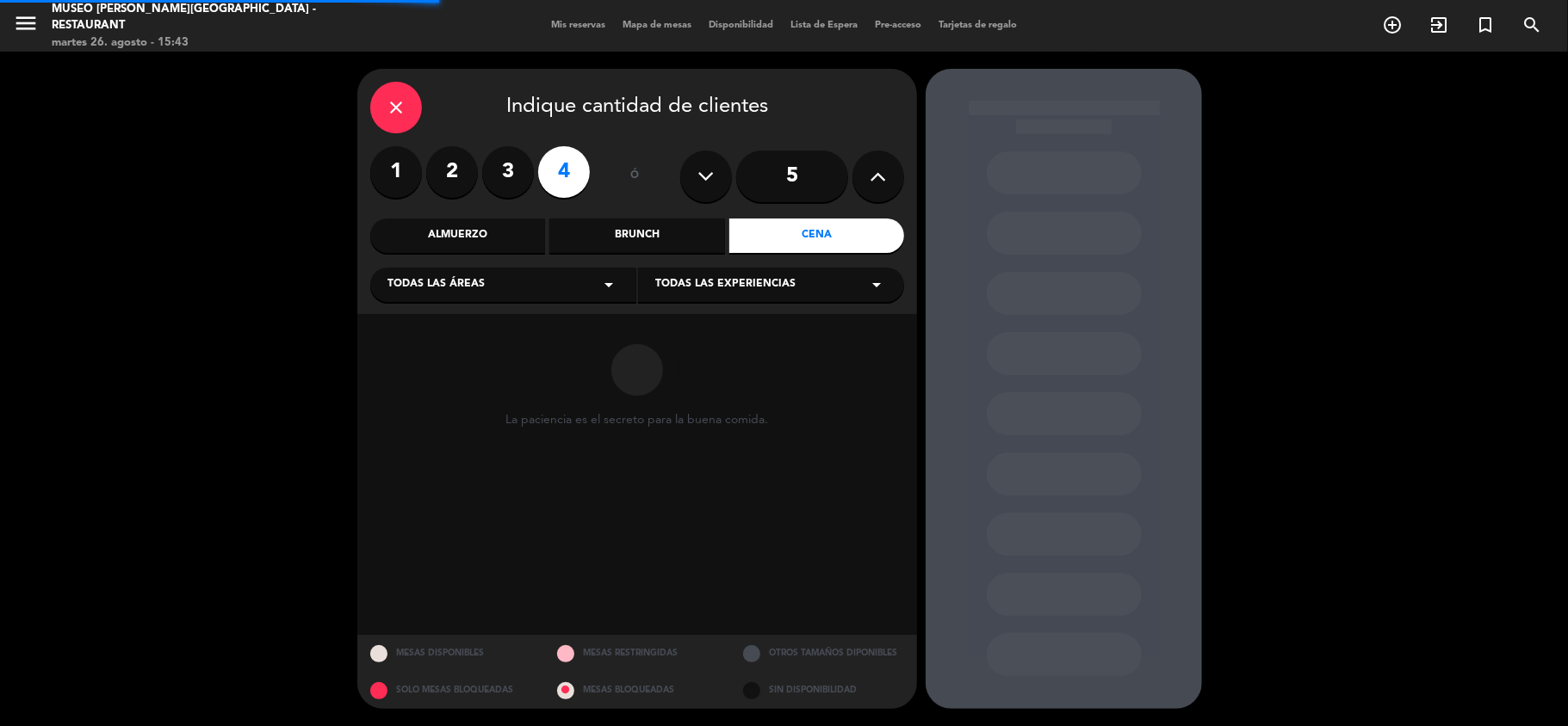
click at [507, 274] on div "Todas las áreas arrow_drop_down" at bounding box center [503, 284] width 266 height 34
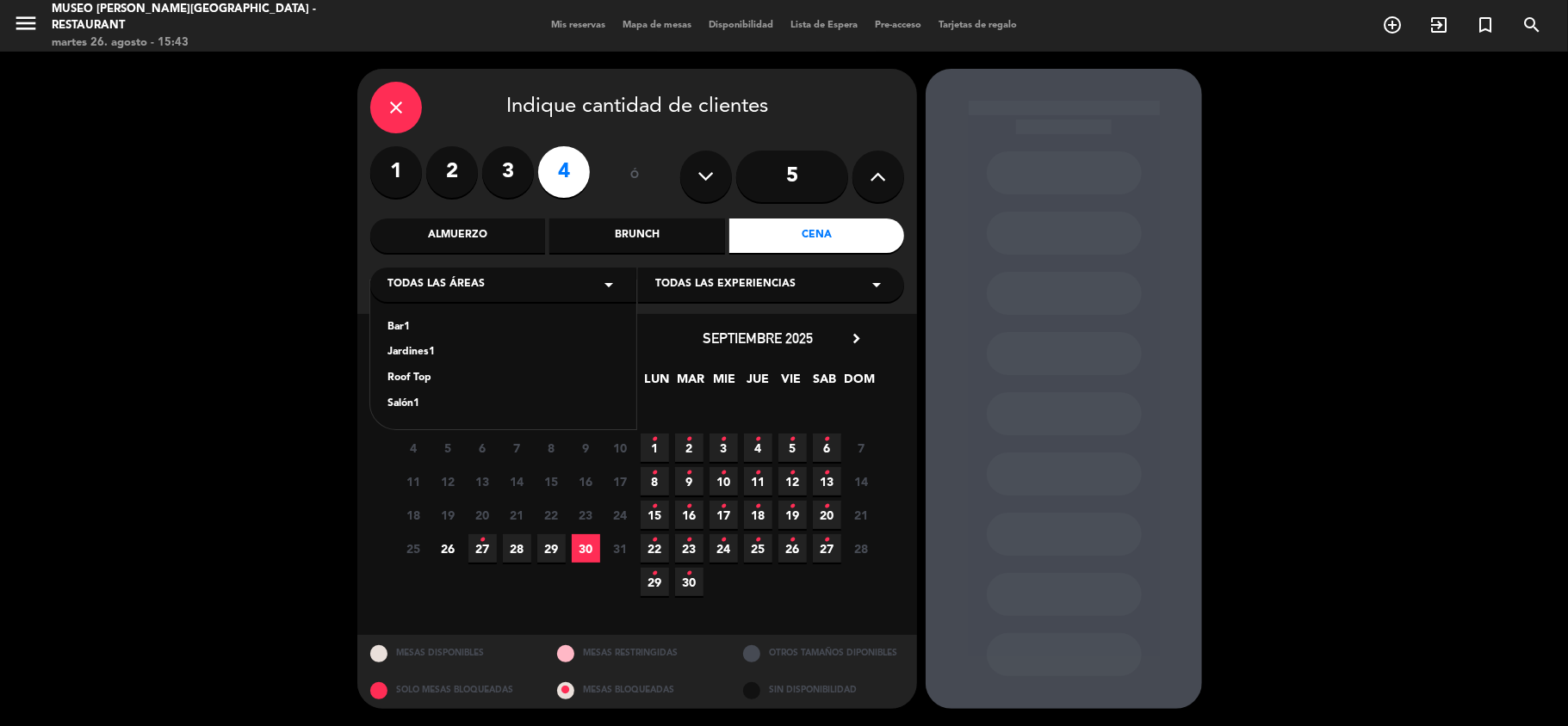
click at [412, 382] on div "Roof Top" at bounding box center [503, 378] width 232 height 18
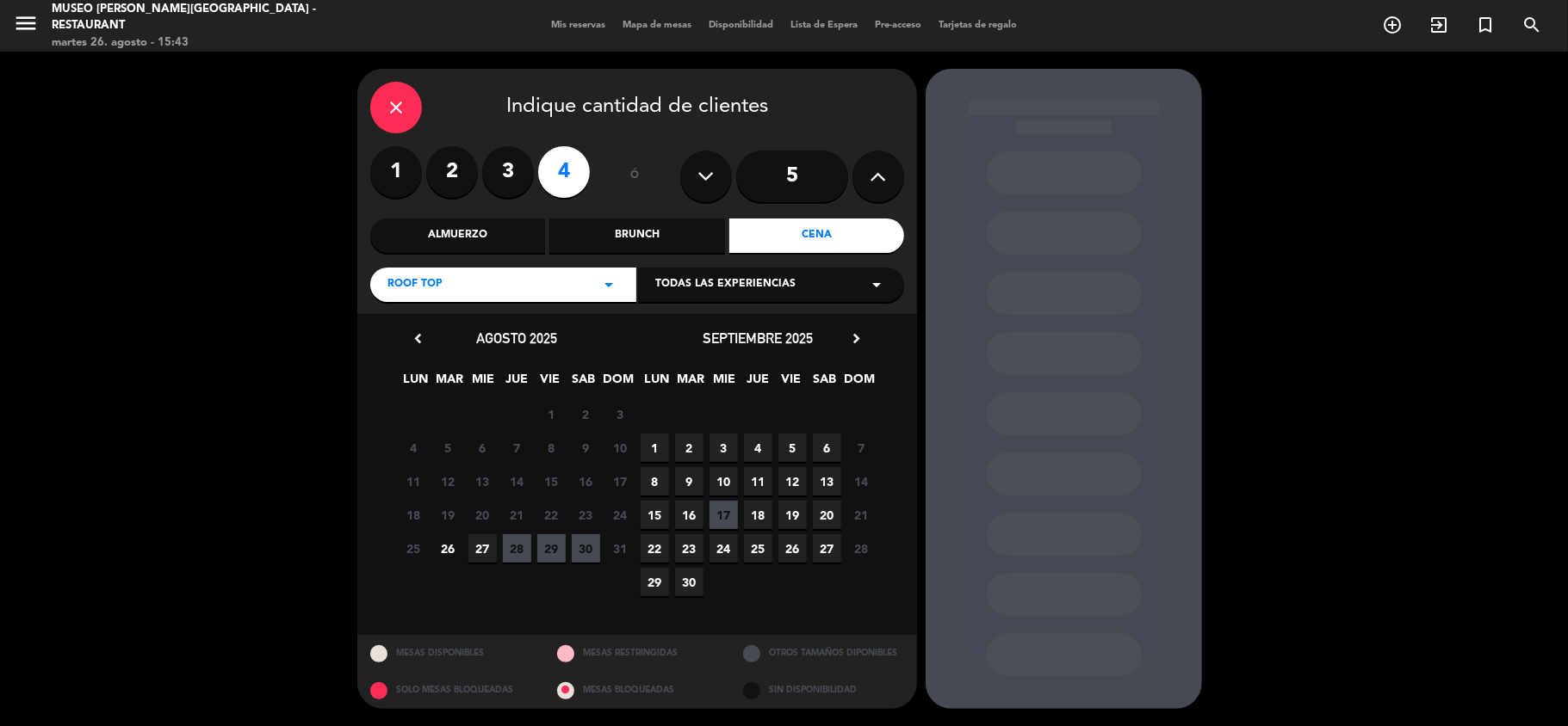
click at [448, 547] on span "26" at bounding box center [448, 548] width 29 height 29
click at [495, 279] on div "Roof Top arrow_drop_down" at bounding box center [503, 284] width 266 height 34
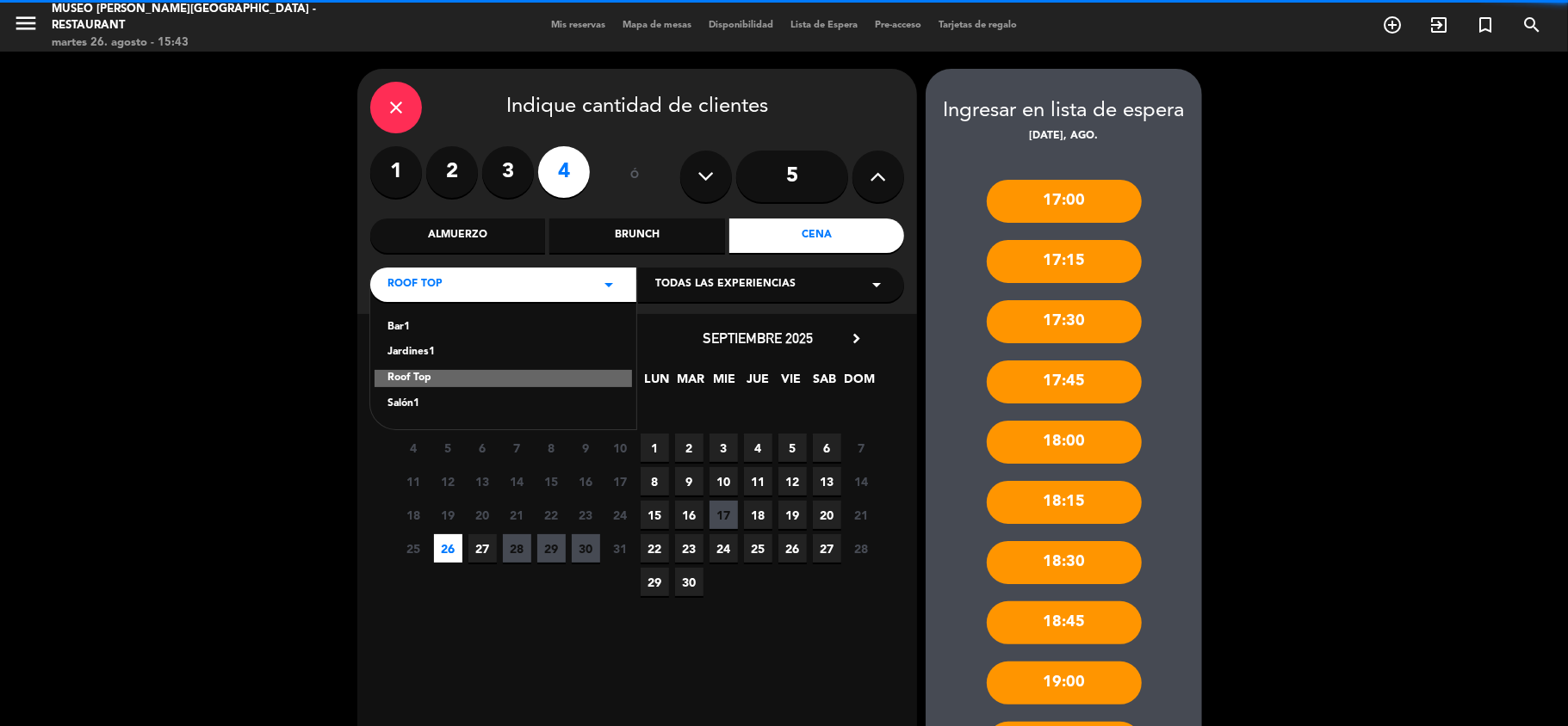
click at [414, 353] on div "Jardines1" at bounding box center [503, 352] width 232 height 18
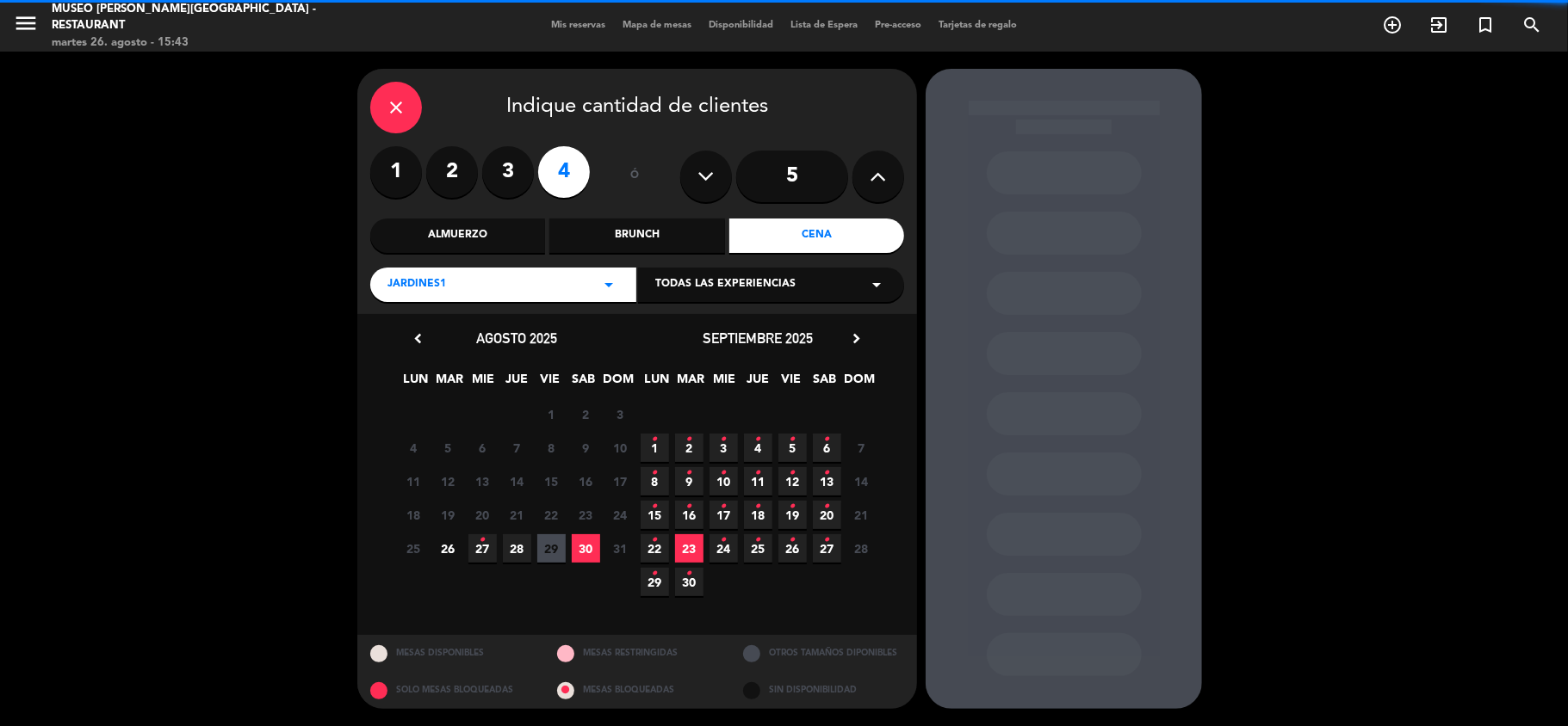
click at [448, 556] on span "26" at bounding box center [448, 548] width 29 height 29
click at [405, 113] on icon "close" at bounding box center [396, 107] width 20 height 20
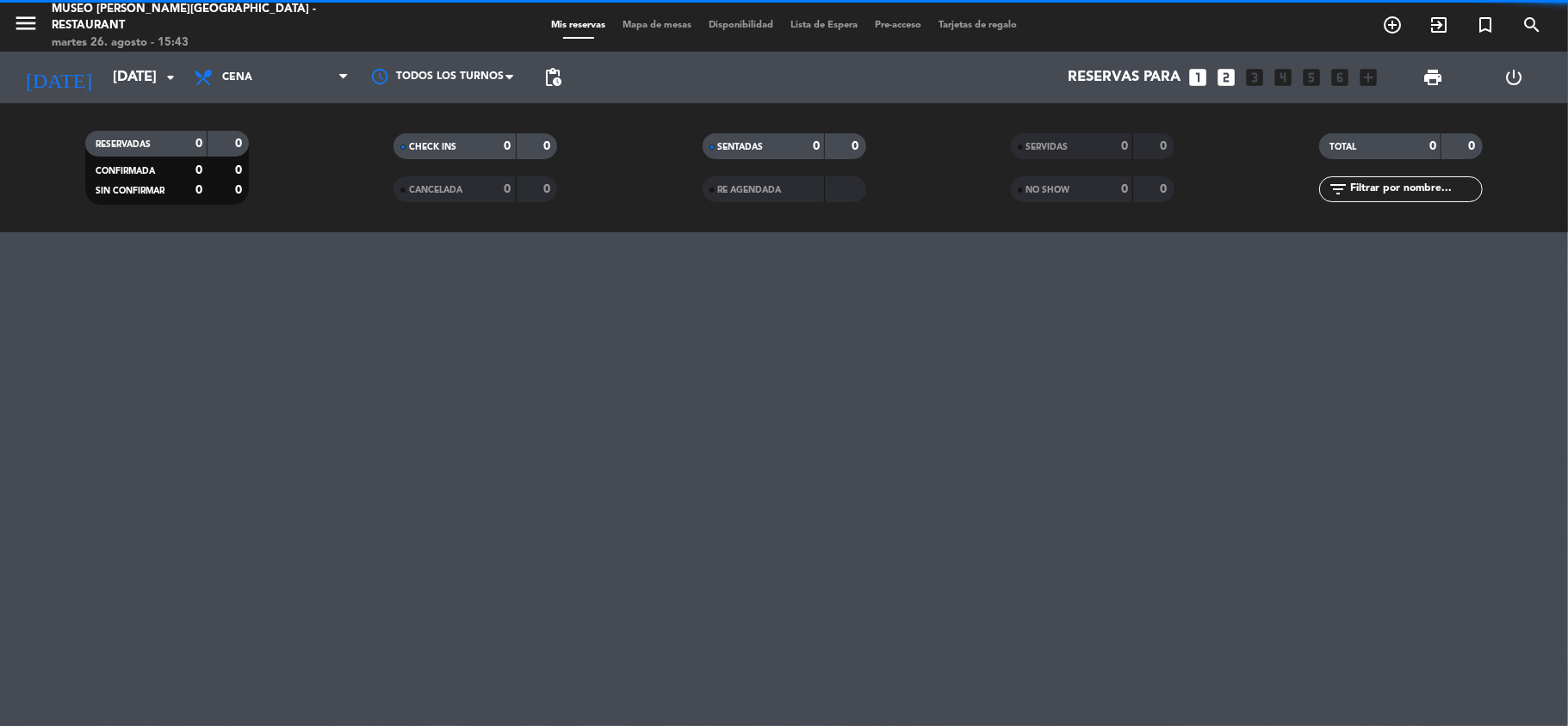
click at [651, 21] on span "Mapa de mesas" at bounding box center [656, 25] width 86 height 9
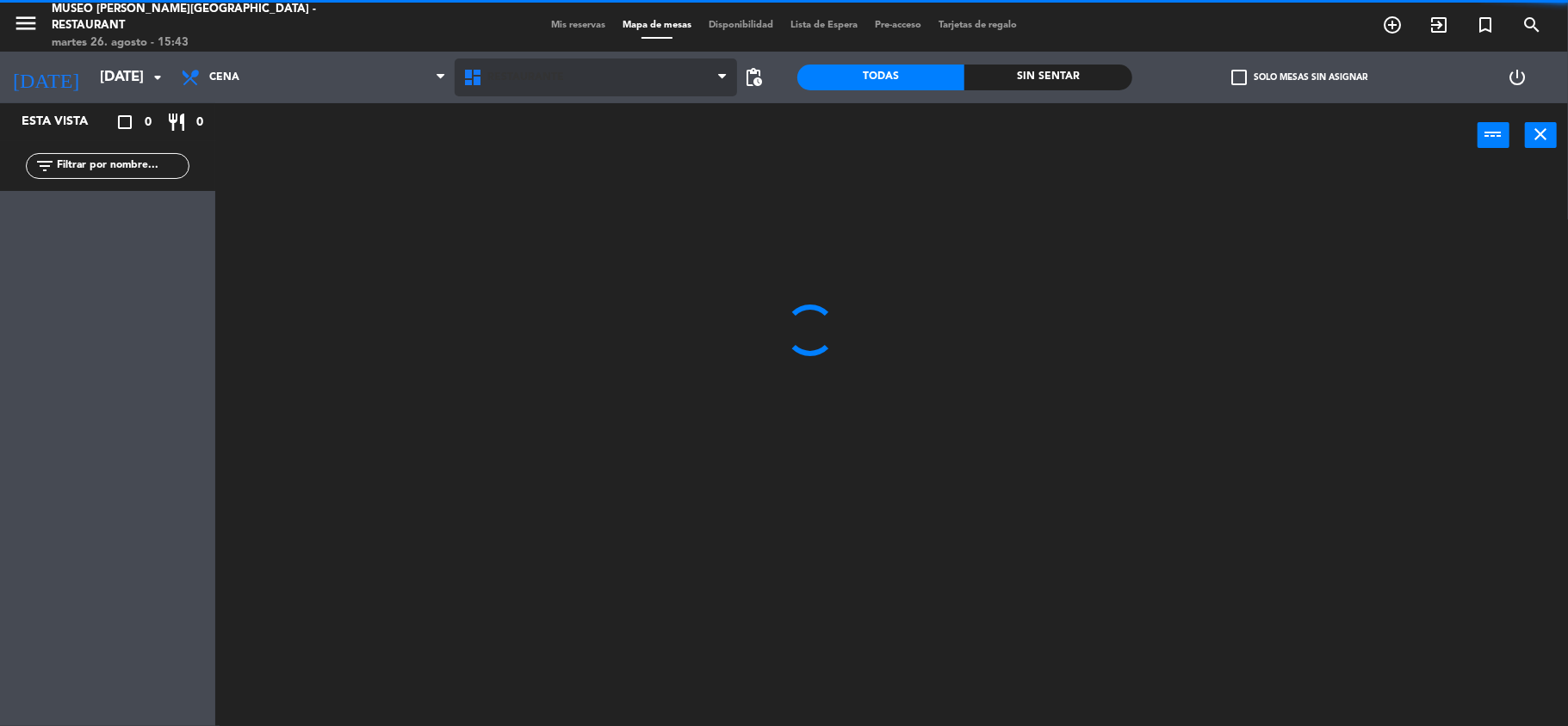
click at [600, 88] on span "Restaurante" at bounding box center [596, 77] width 282 height 38
click at [570, 145] on ng-component "menu [GEOGRAPHIC_DATA][PERSON_NAME] - Restaurant [DATE] 26. agosto - 15:43 Mis …" at bounding box center [784, 364] width 1568 height 730
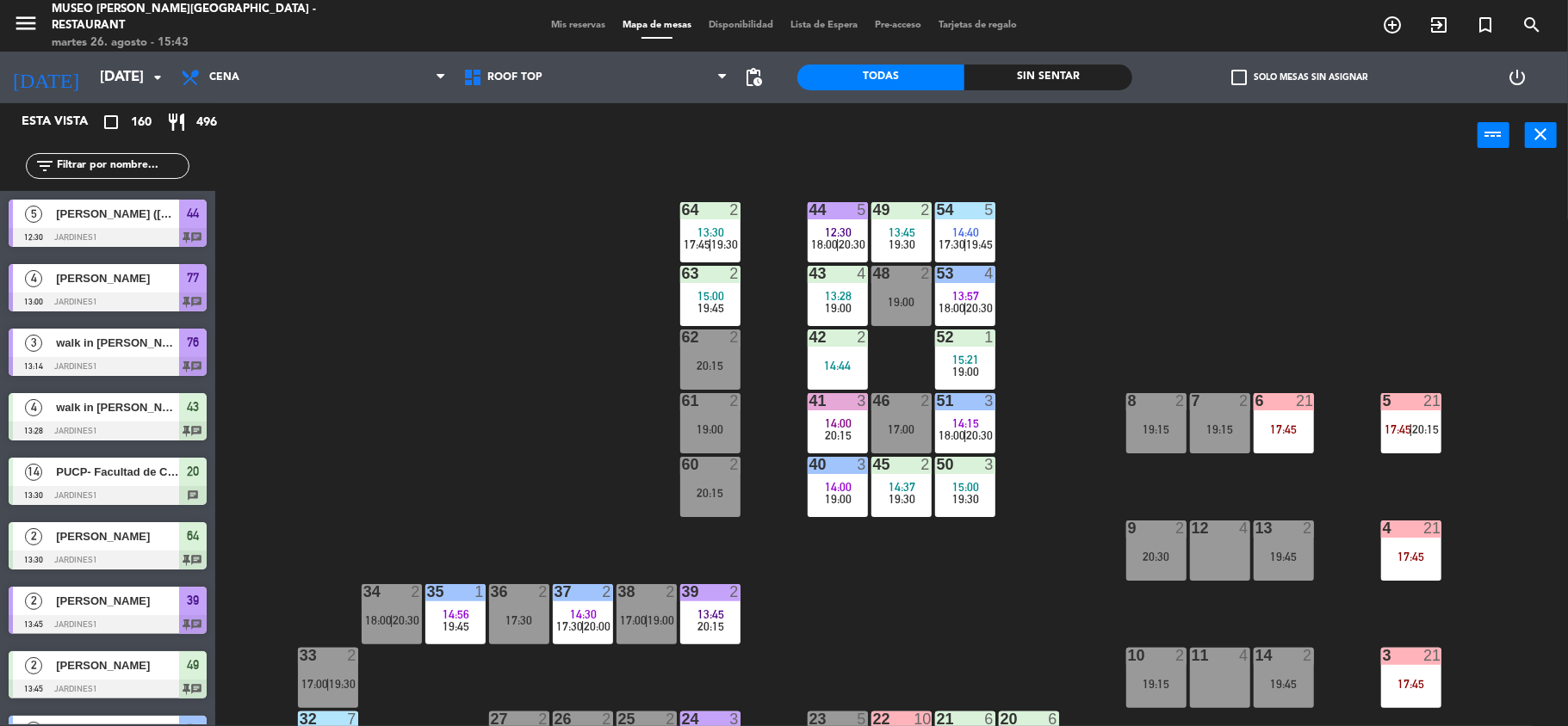
click at [1230, 544] on div "12 4" at bounding box center [1219, 550] width 60 height 60
click at [807, 131] on button "[GEOGRAPHIC_DATA]" at bounding box center [792, 135] width 103 height 34
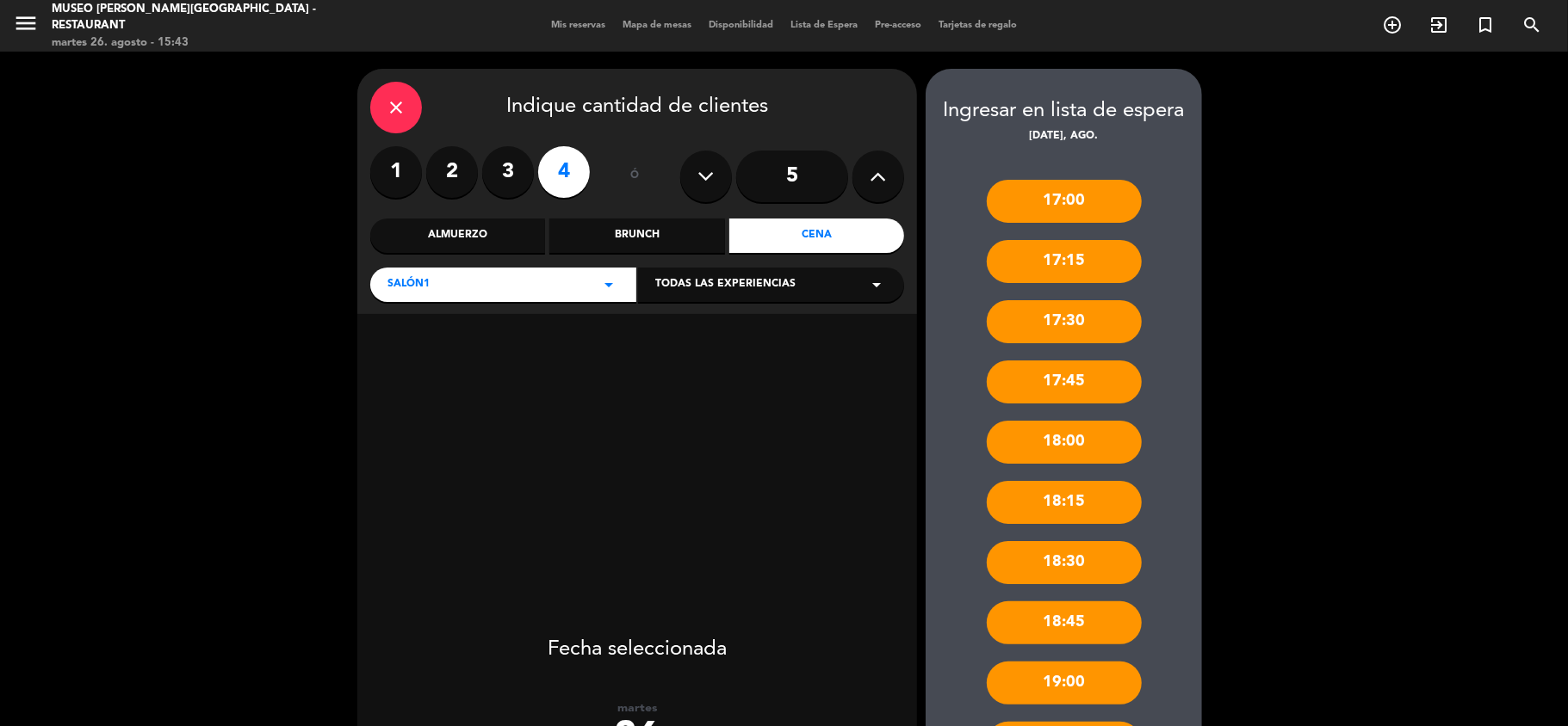
click at [403, 103] on icon "close" at bounding box center [396, 107] width 20 height 20
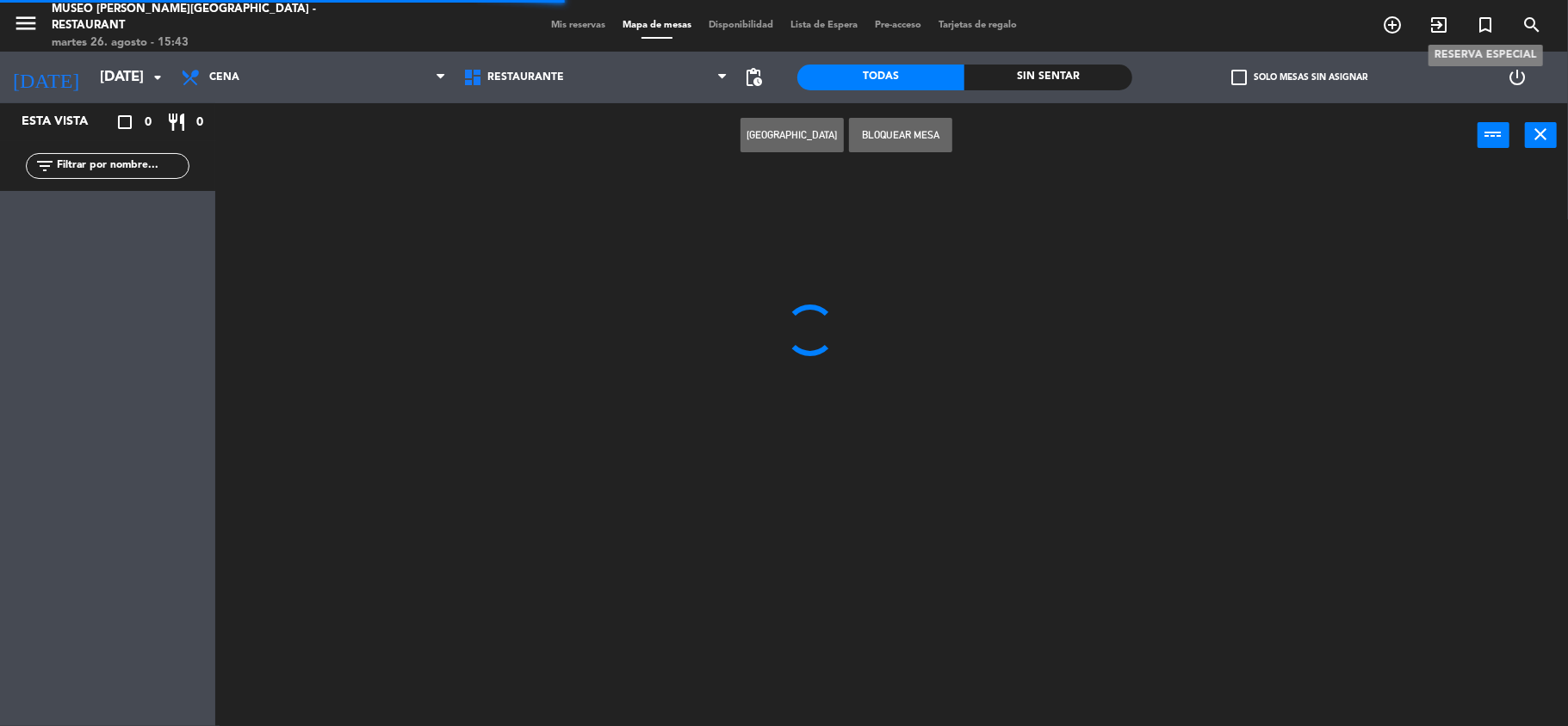
click at [1483, 19] on icon "turned_in_not" at bounding box center [1485, 25] width 20 height 20
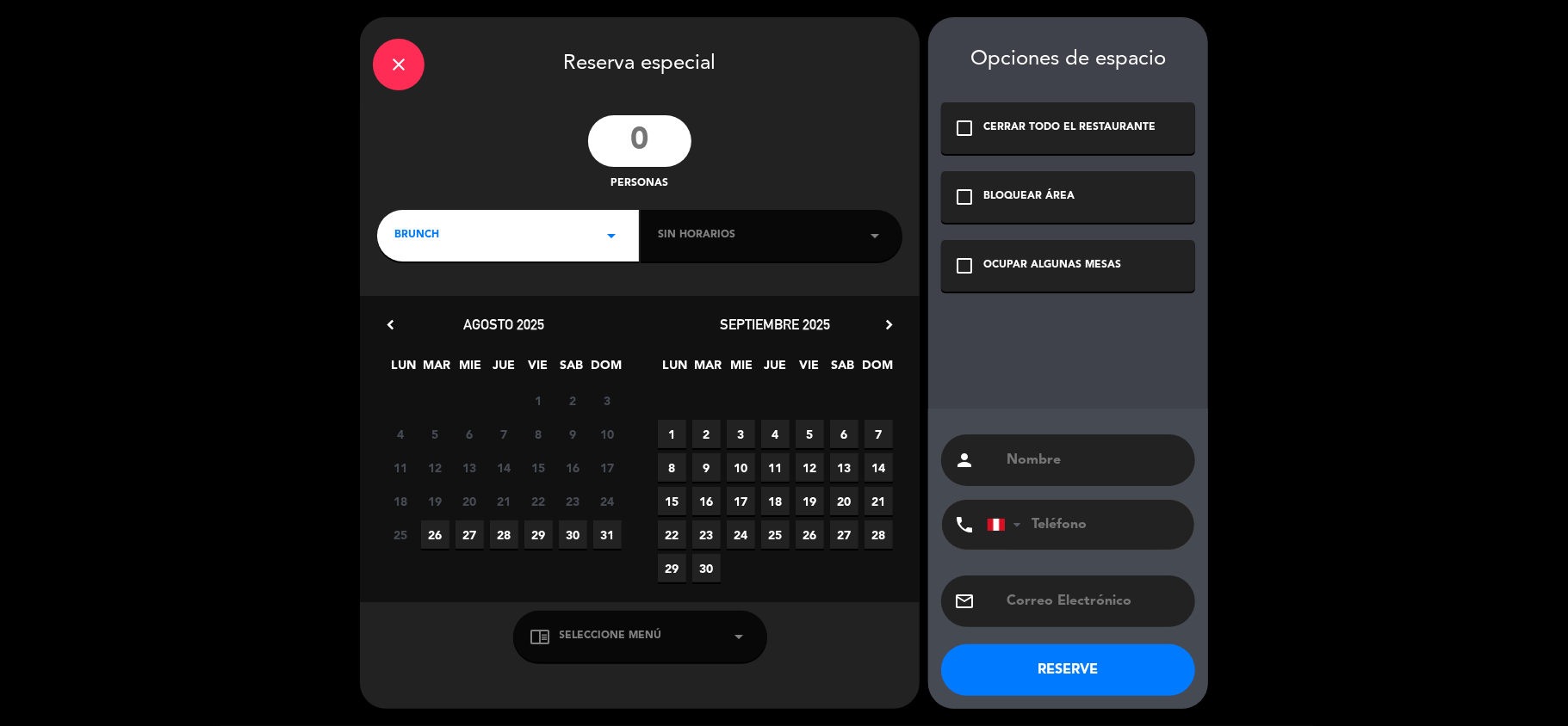
click at [660, 139] on input "number" at bounding box center [640, 141] width 103 height 52
type input "4"
click at [553, 238] on div "BRUNCH arrow_drop_down" at bounding box center [509, 236] width 262 height 52
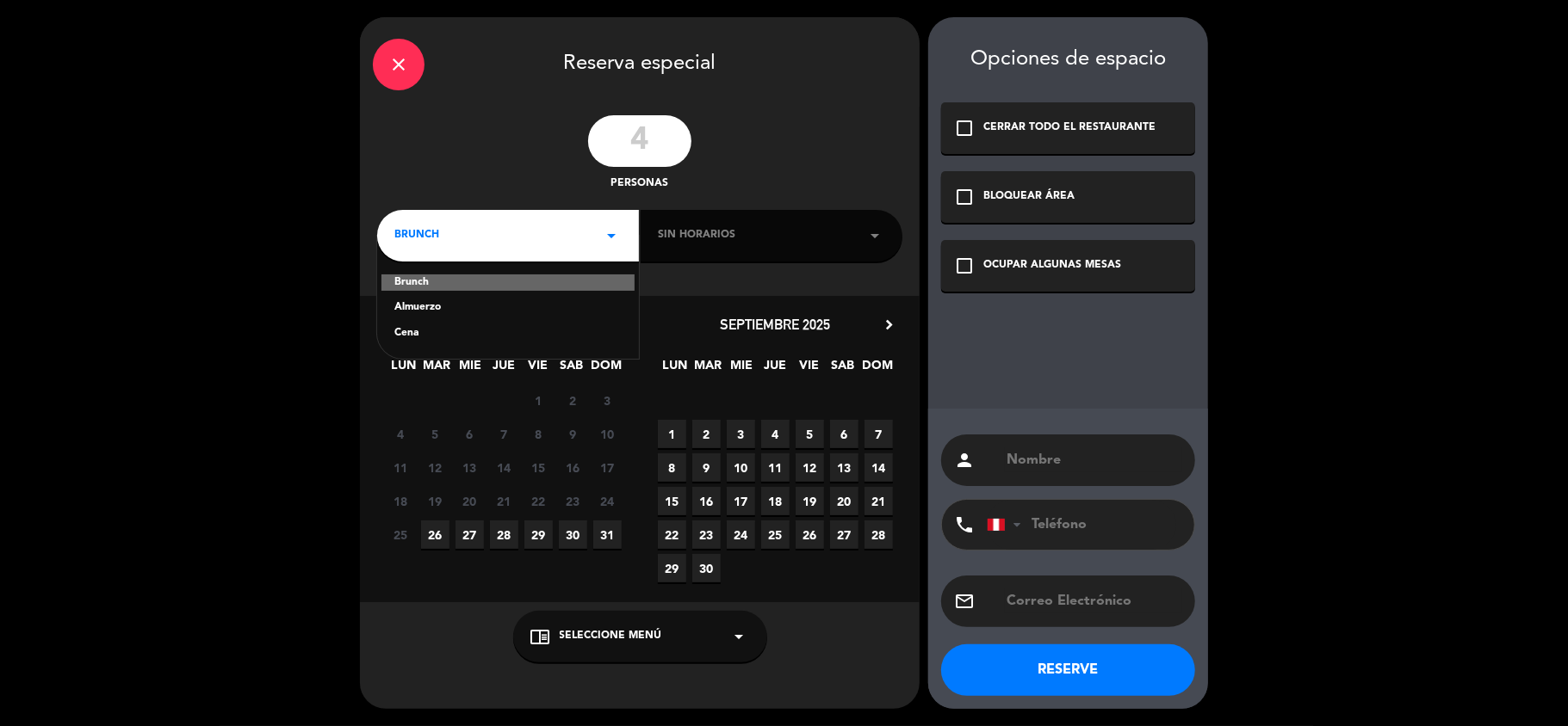
click at [435, 302] on div "Almuerzo" at bounding box center [508, 308] width 227 height 18
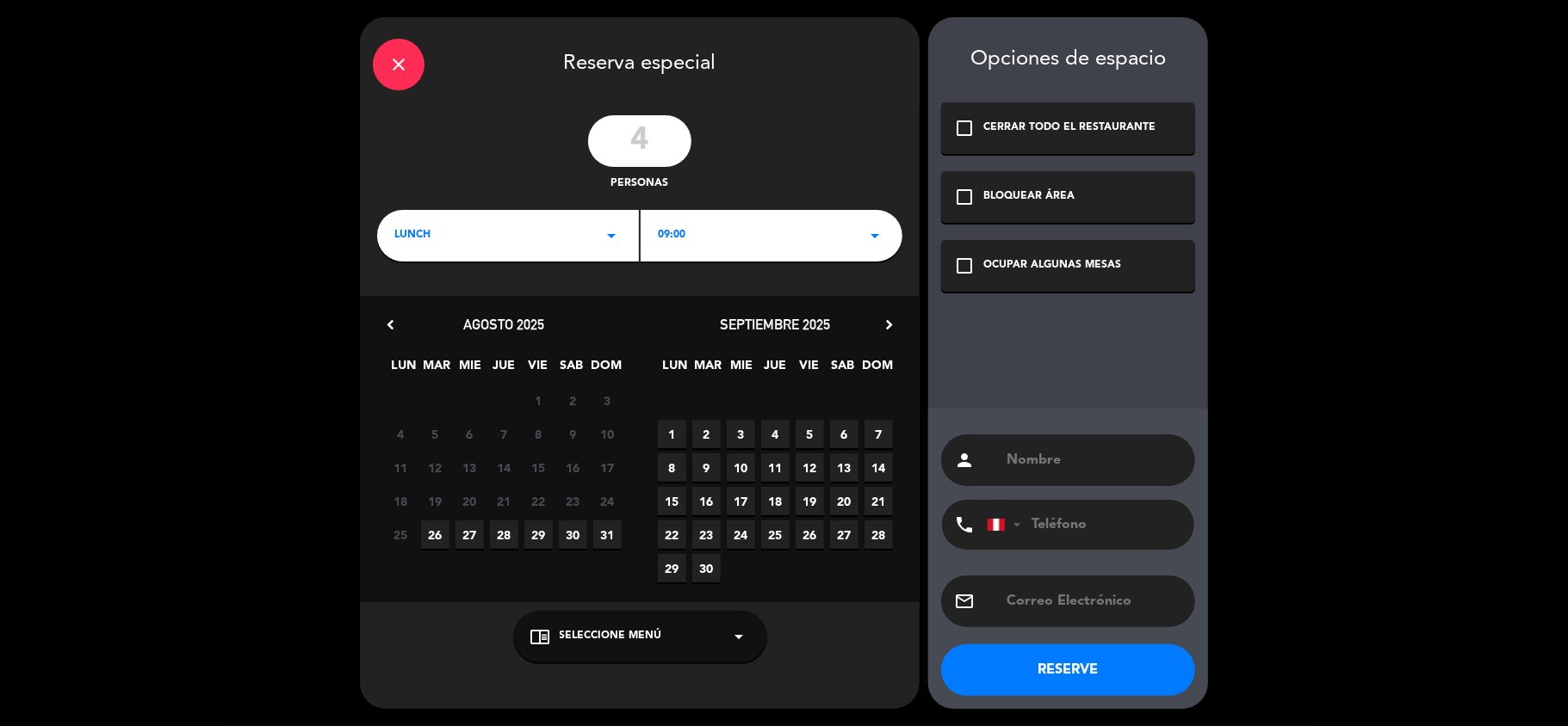
click at [434, 533] on span "26" at bounding box center [435, 534] width 29 height 29
click at [708, 241] on div "09:00 arrow_drop_down" at bounding box center [772, 236] width 262 height 52
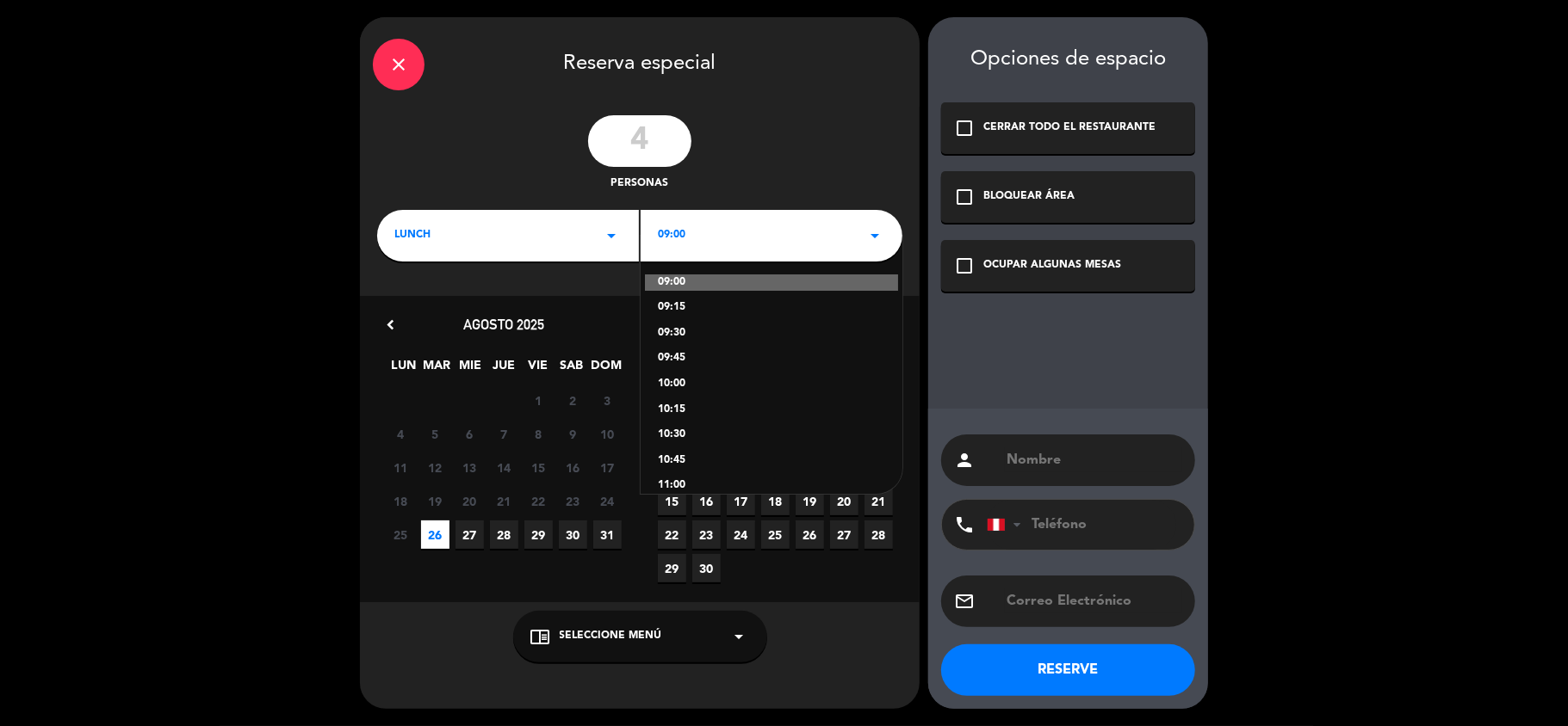
click at [534, 229] on div "lunch arrow_drop_down" at bounding box center [509, 236] width 262 height 52
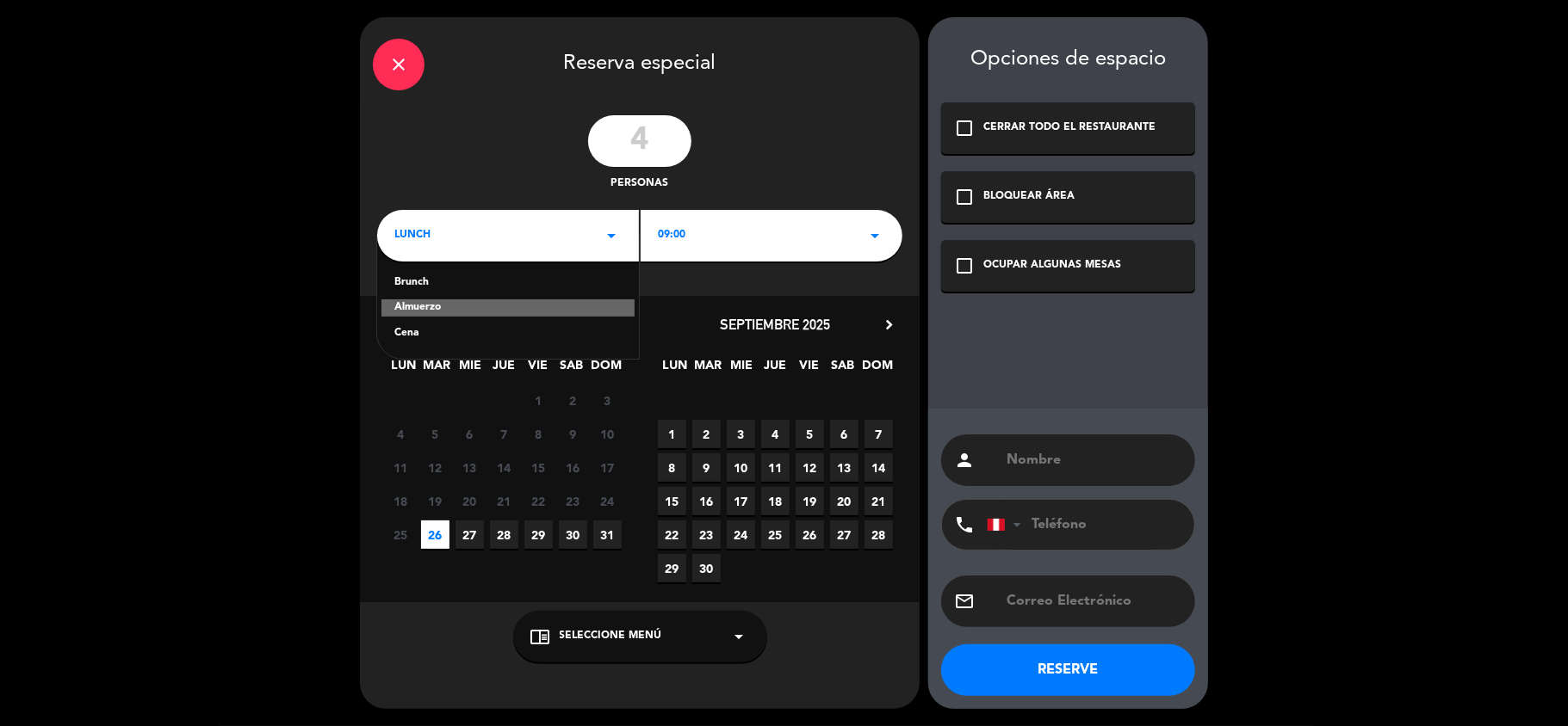
click at [412, 335] on div "Cena" at bounding box center [508, 334] width 227 height 18
click at [672, 242] on span "09:00" at bounding box center [672, 235] width 28 height 18
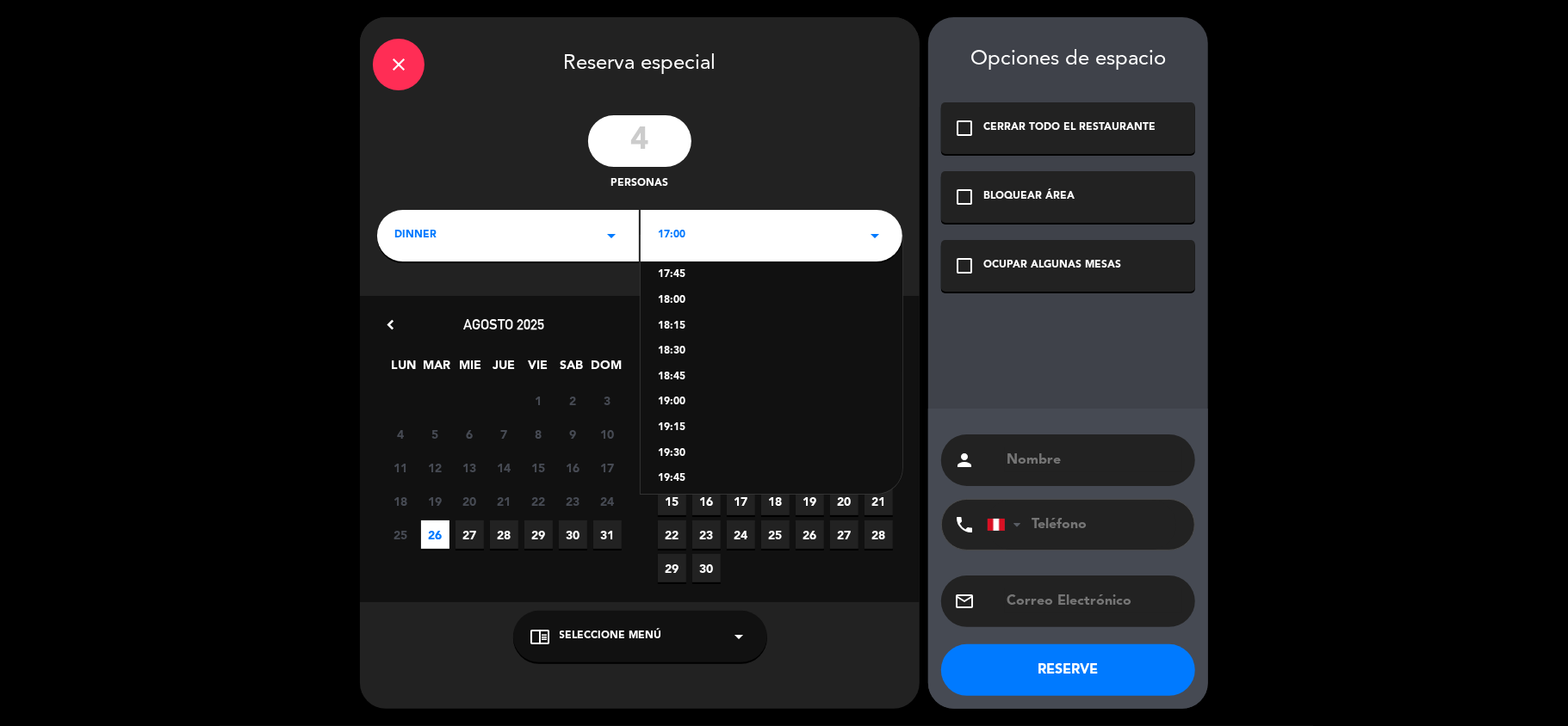
scroll to position [221, 0]
click at [678, 365] on div "20:00" at bounding box center [772, 367] width 227 height 18
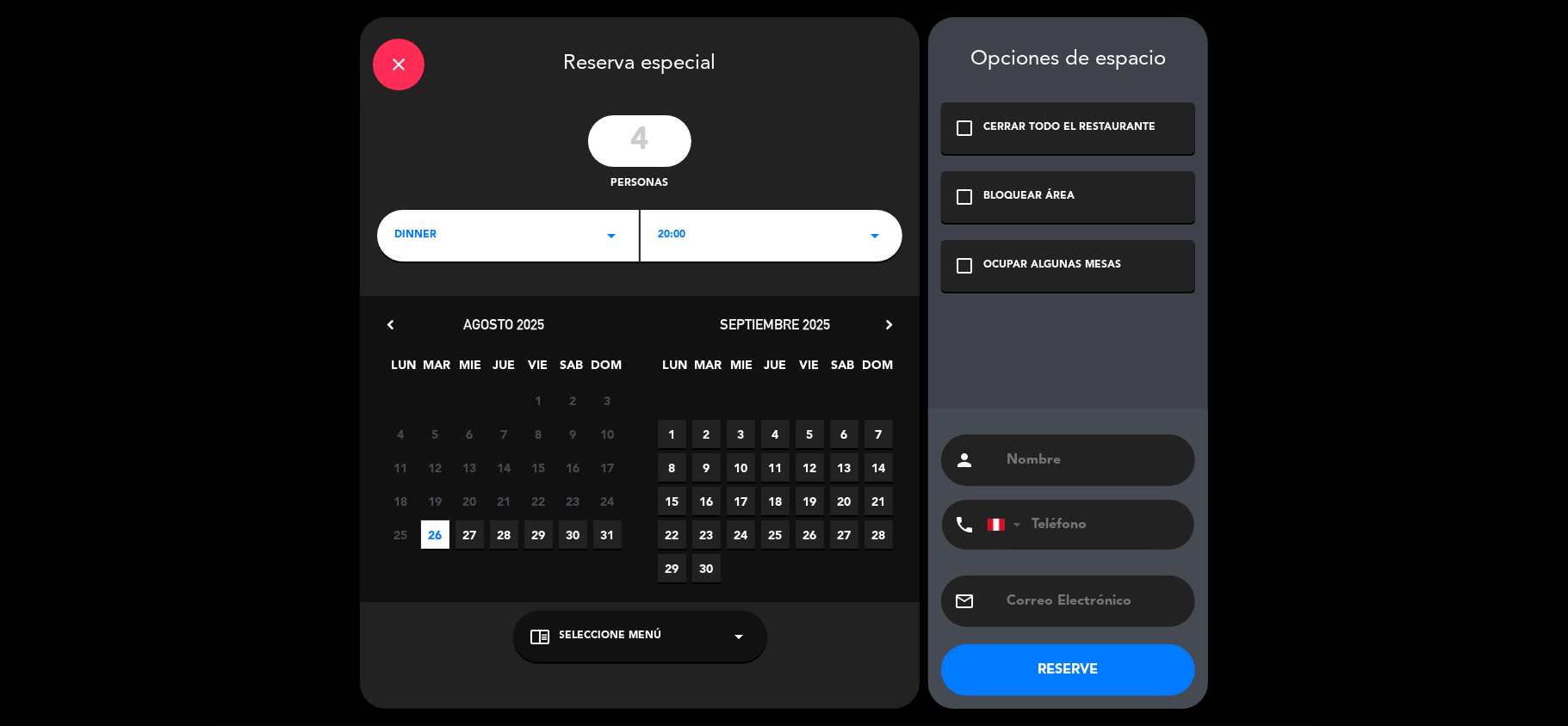
click at [696, 638] on div "chrome_reader_mode Seleccione Menú arrow_drop_down" at bounding box center [640, 637] width 254 height 52
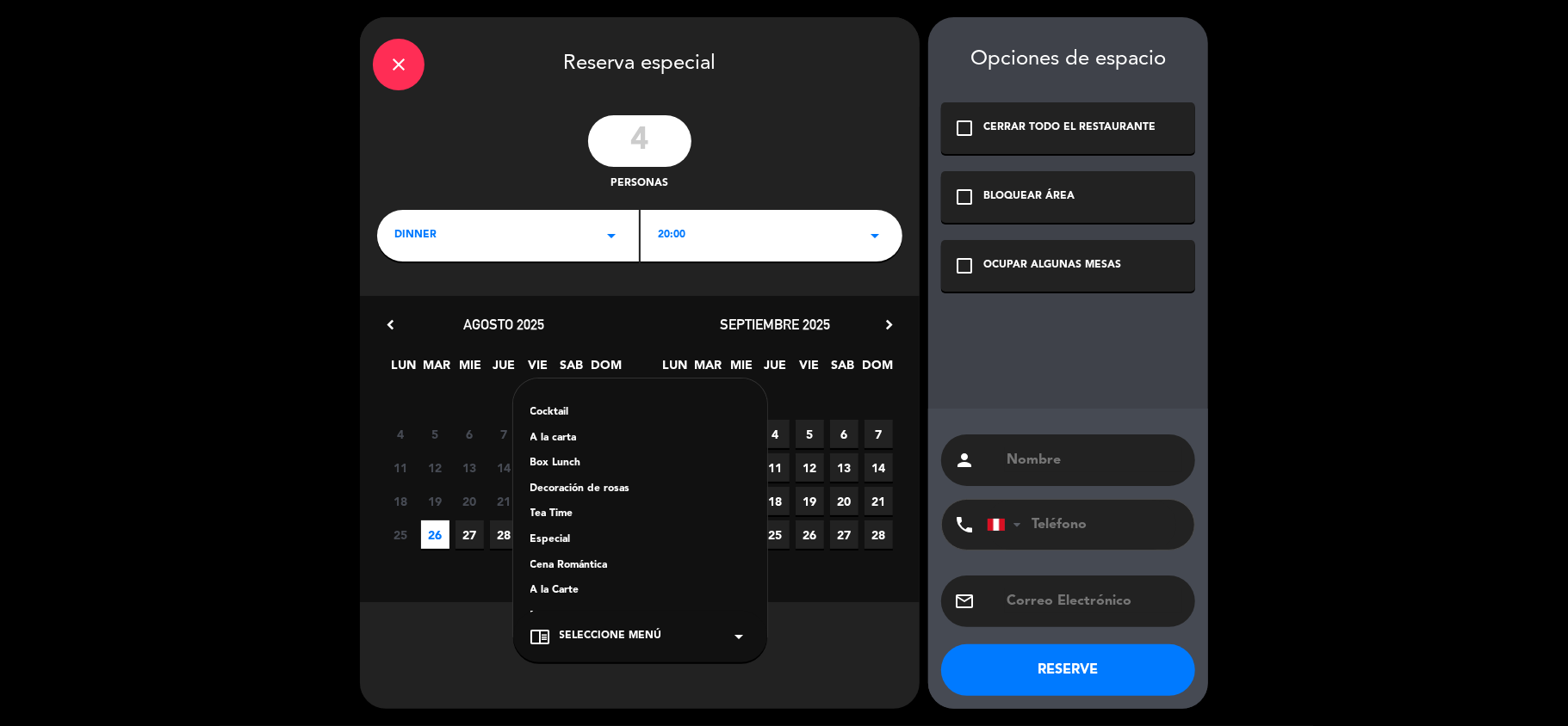
click at [570, 439] on div "A la carta" at bounding box center [640, 438] width 220 height 18
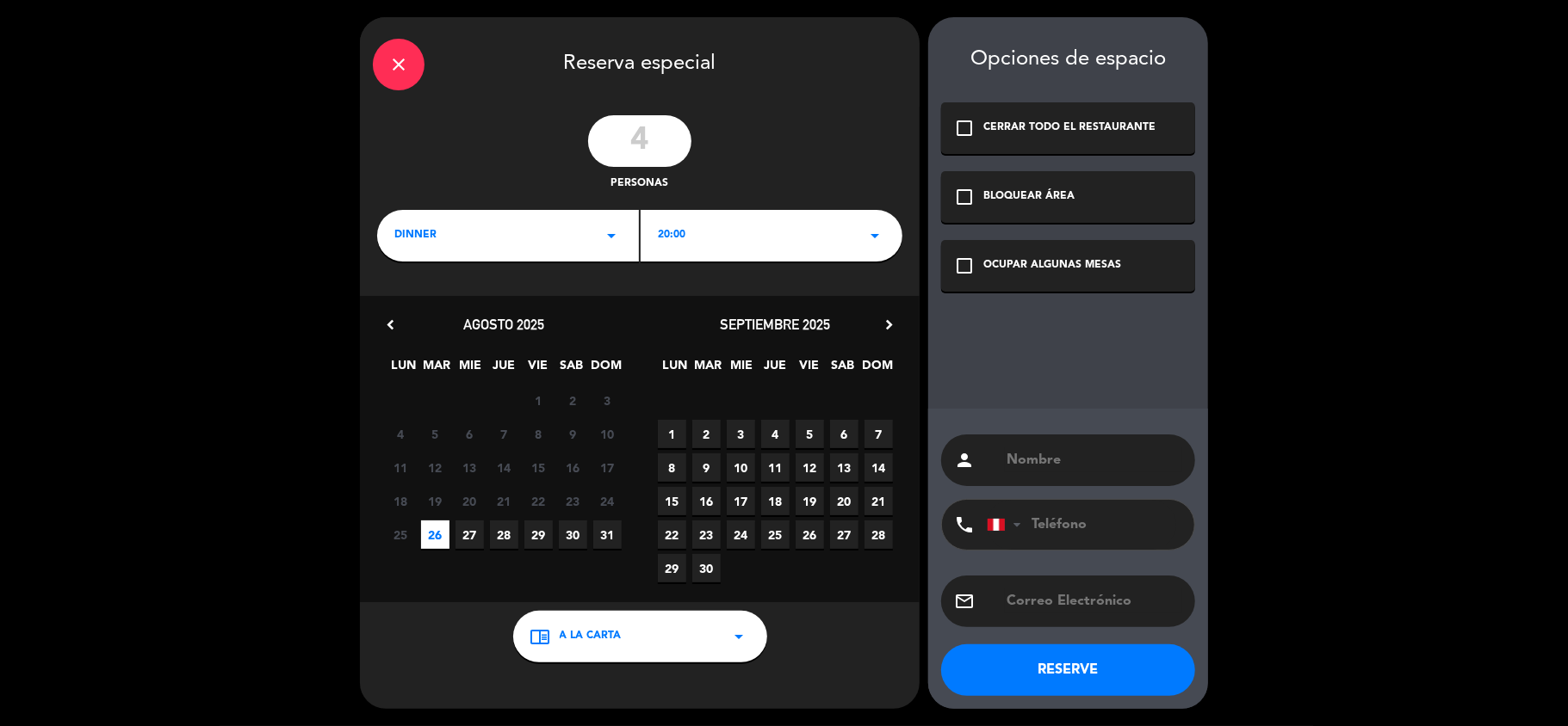
click at [969, 263] on icon "check_box_outline_blank" at bounding box center [964, 266] width 20 height 20
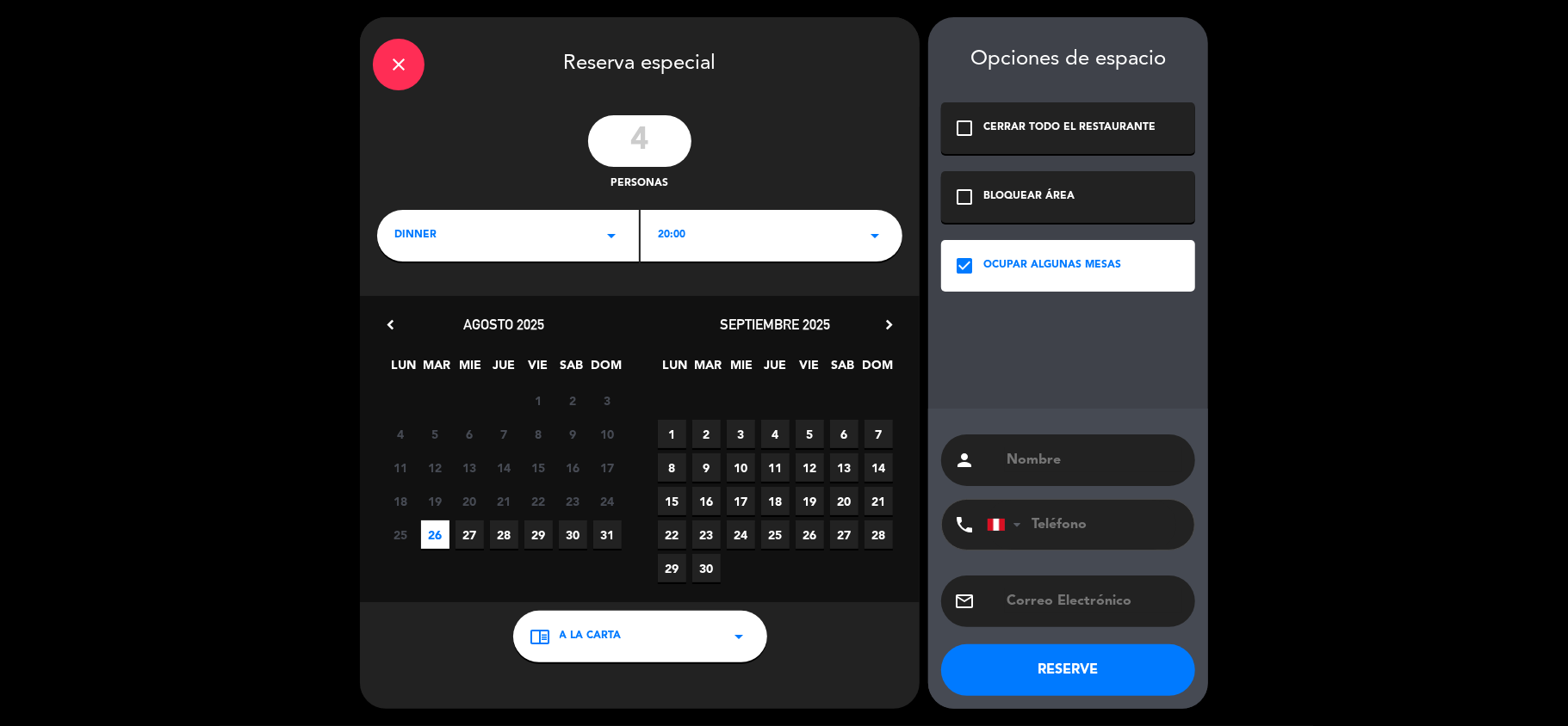
click at [1028, 465] on input "text" at bounding box center [1094, 460] width 177 height 24
type input "[PERSON_NAME]"
click at [1051, 590] on input "text" at bounding box center [1094, 601] width 177 height 24
type input "[EMAIL_ADDRESS][DOMAIN_NAME]"
click at [1086, 530] on input "tel" at bounding box center [1081, 525] width 189 height 50
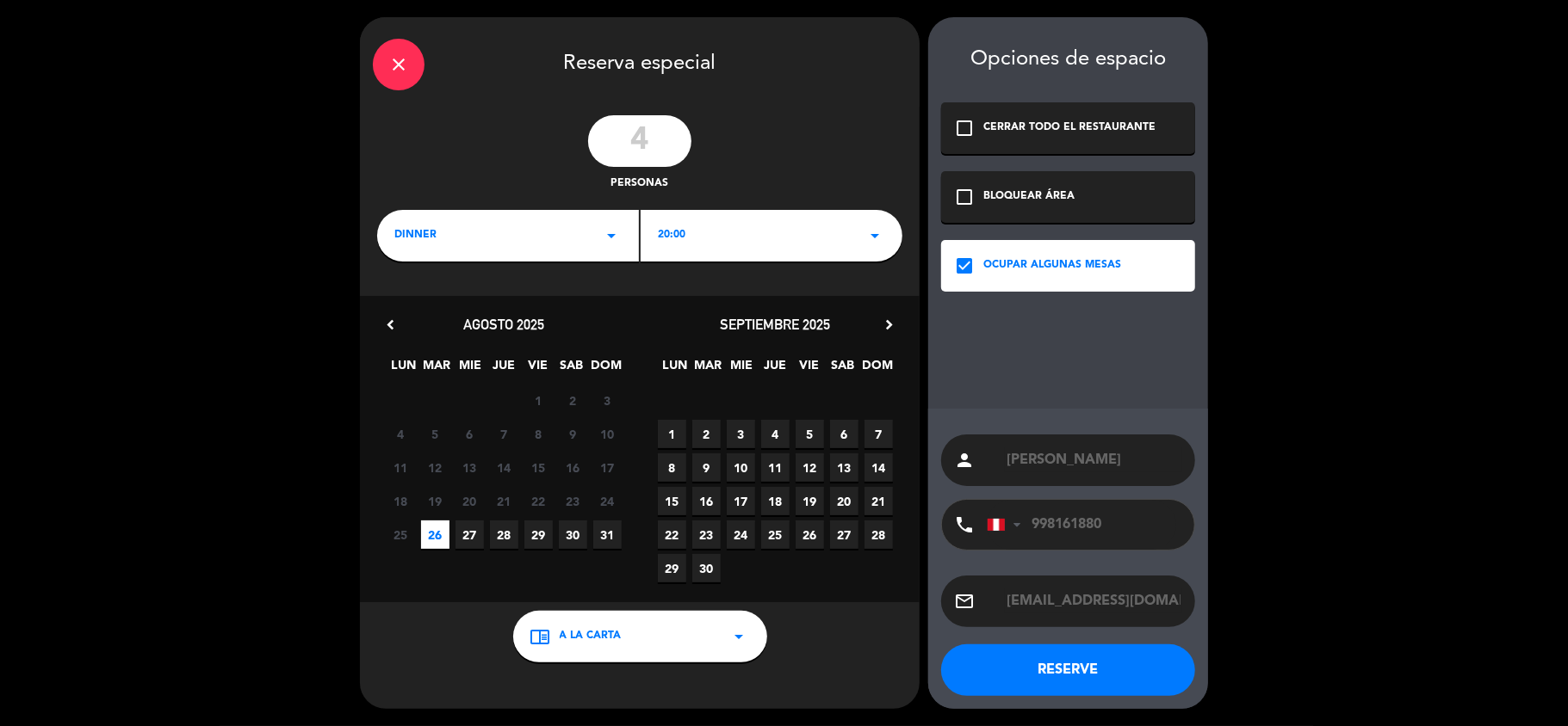
type input "998161880"
click at [1121, 670] on button "RESERVE" at bounding box center [1068, 671] width 254 height 52
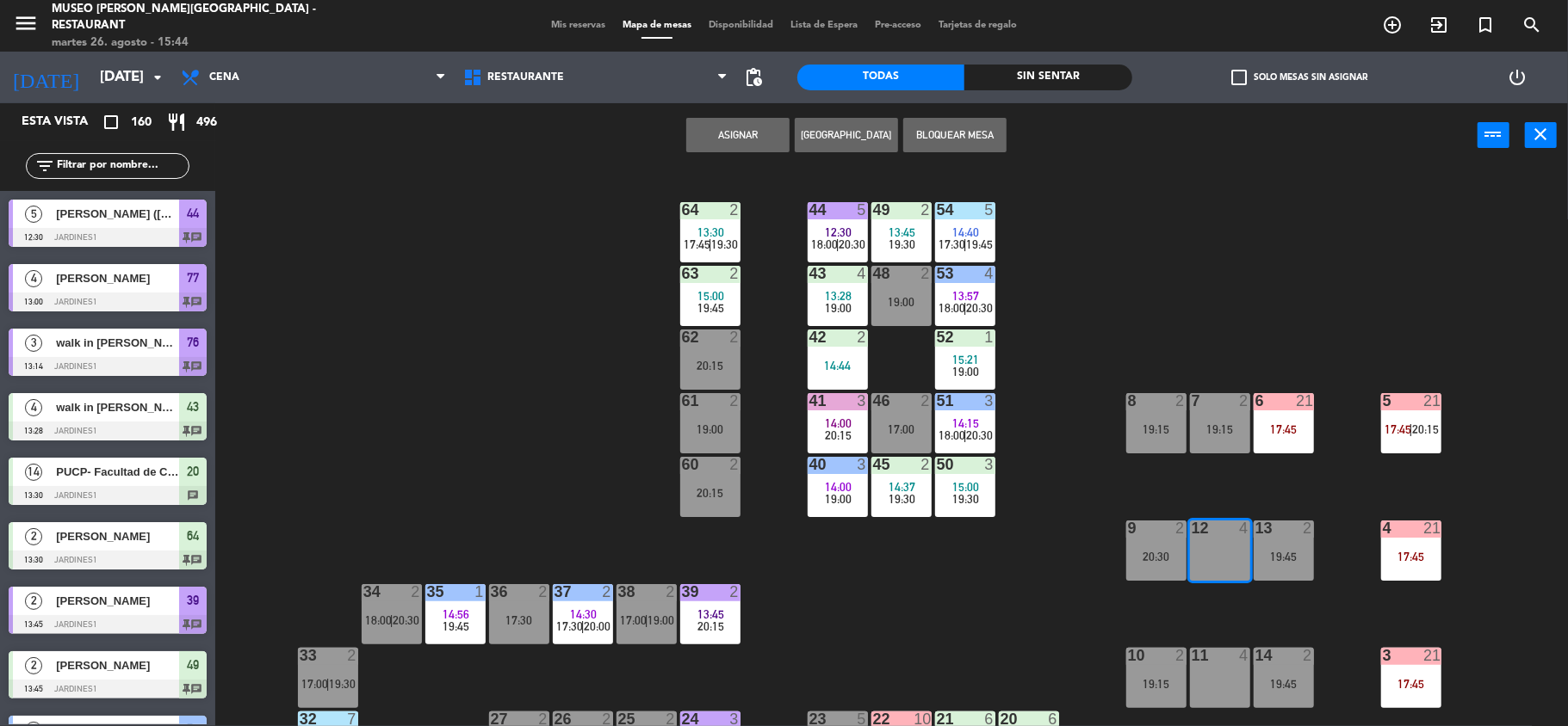
click at [557, 20] on span "Mis reservas" at bounding box center [578, 25] width 71 height 9
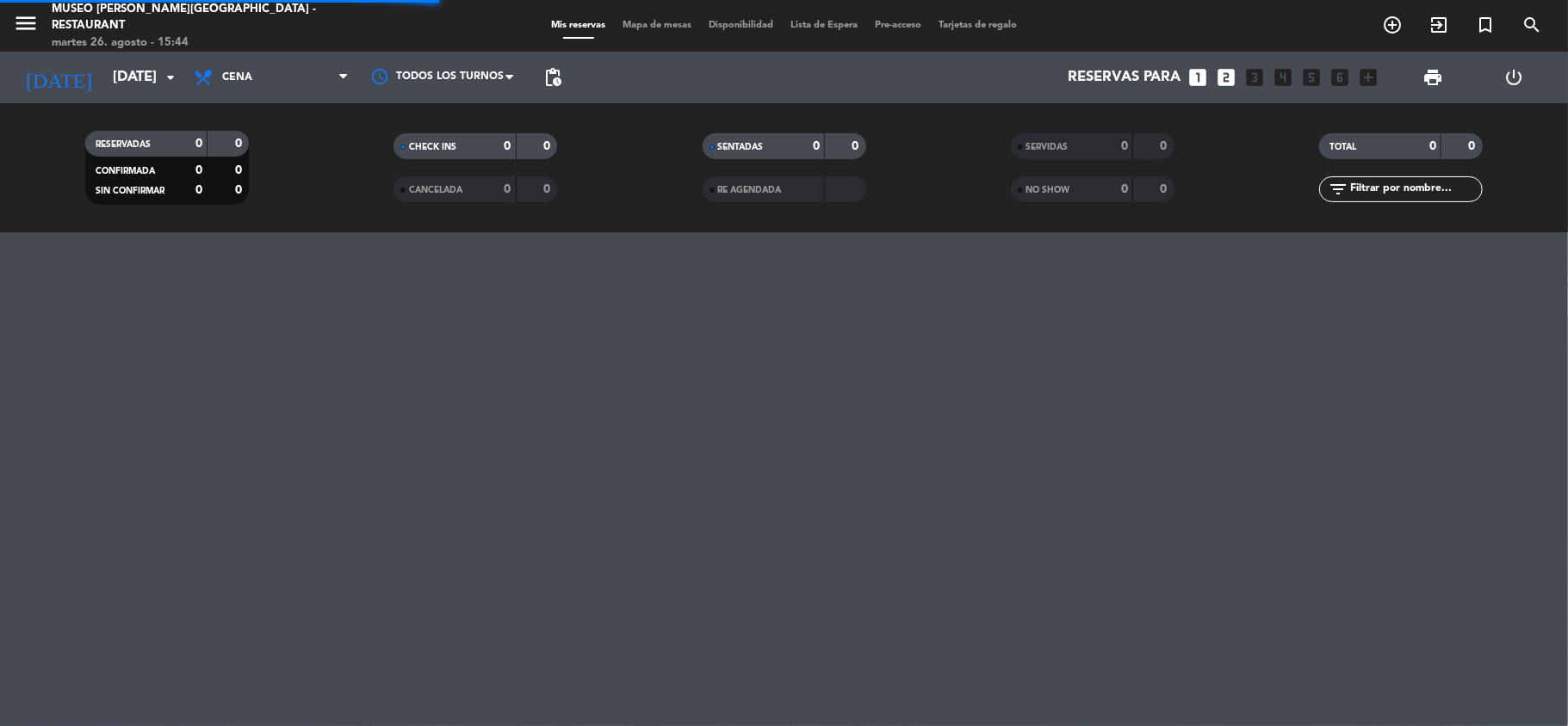
click at [1402, 187] on input "text" at bounding box center [1415, 189] width 134 height 19
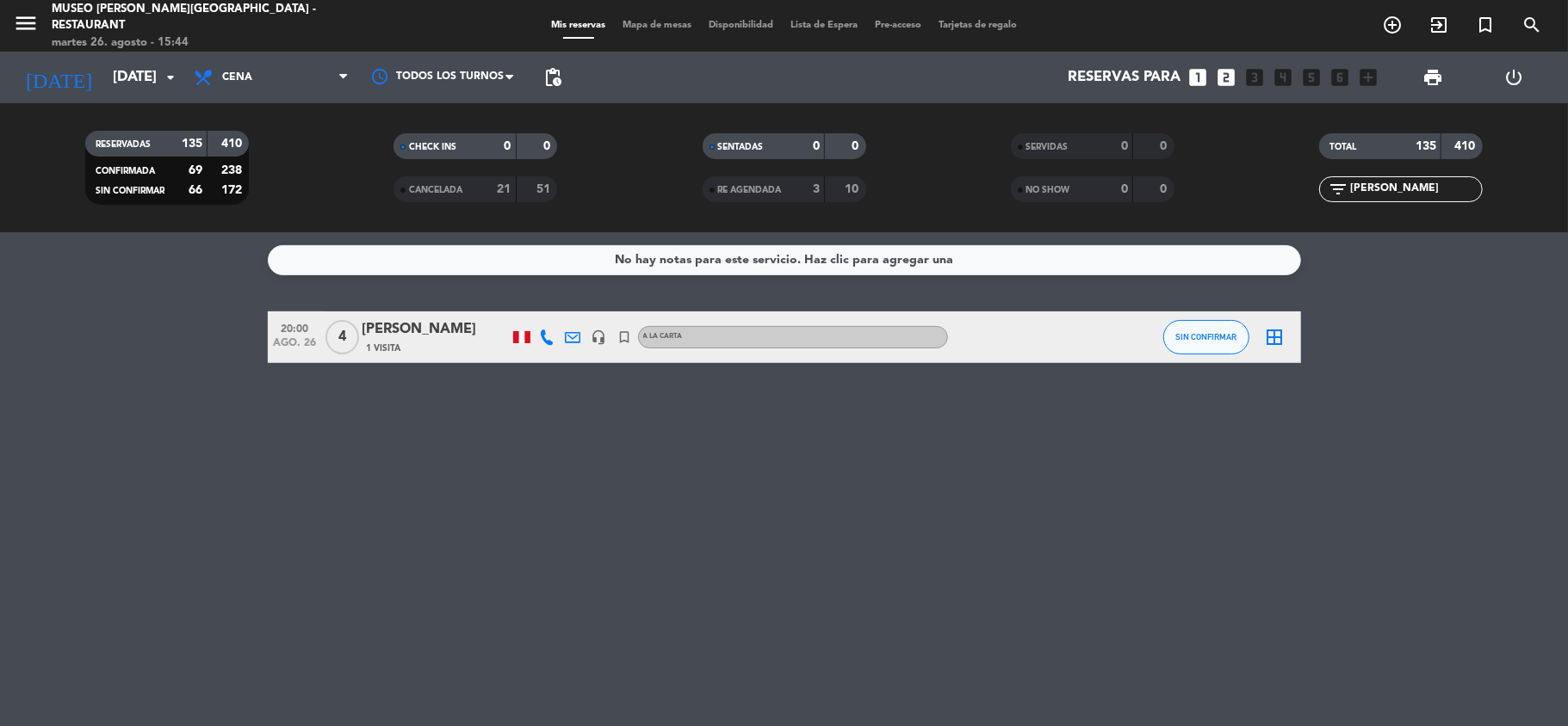
type input "[PERSON_NAME]"
click at [420, 331] on div "[PERSON_NAME]" at bounding box center [436, 329] width 147 height 22
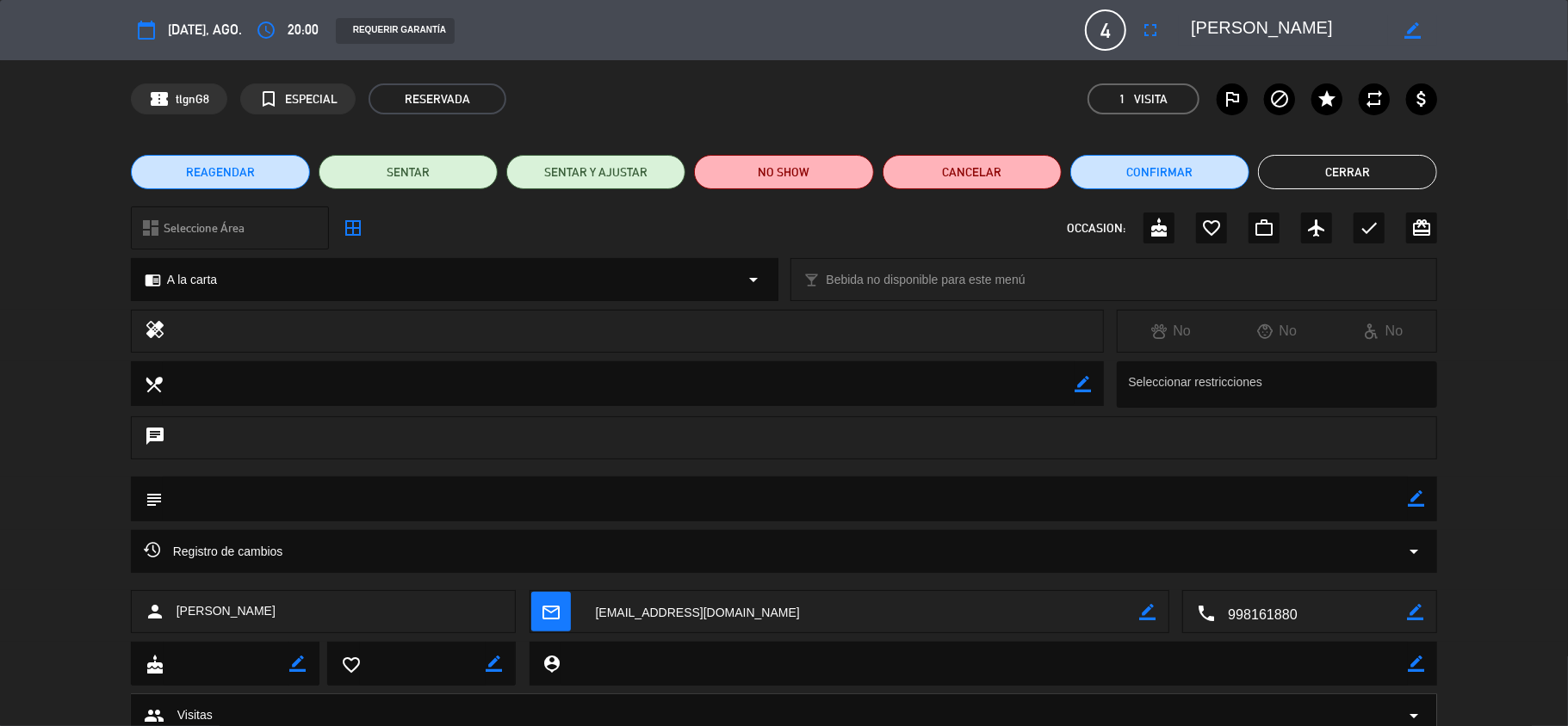
click at [1410, 32] on icon "border_color" at bounding box center [1413, 30] width 17 height 17
click at [1245, 26] on textarea at bounding box center [1289, 30] width 197 height 31
type textarea "[PERSON_NAME]"
click at [1416, 32] on icon at bounding box center [1413, 30] width 17 height 17
click at [1360, 167] on button "Cerrar" at bounding box center [1347, 172] width 179 height 34
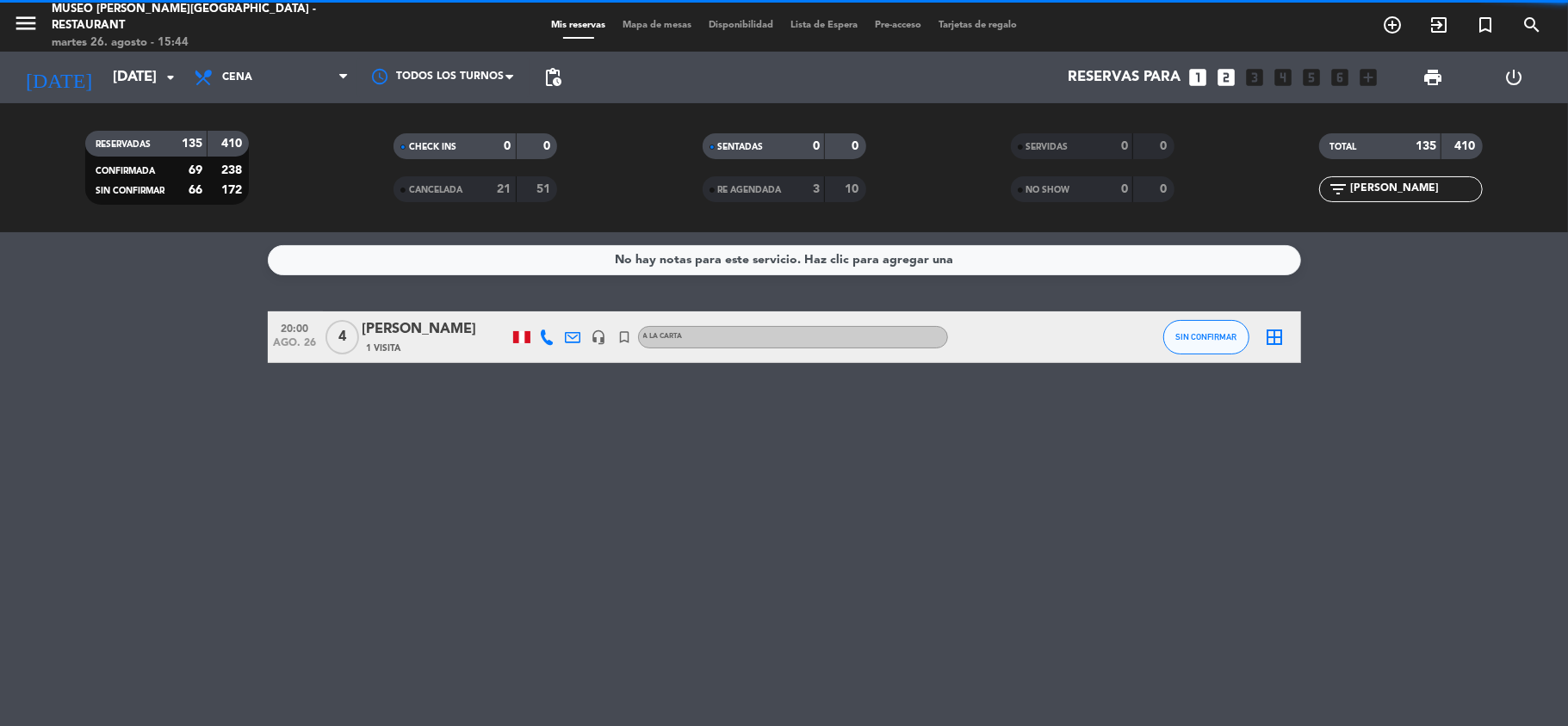
click at [641, 26] on span "Mapa de mesas" at bounding box center [656, 25] width 86 height 9
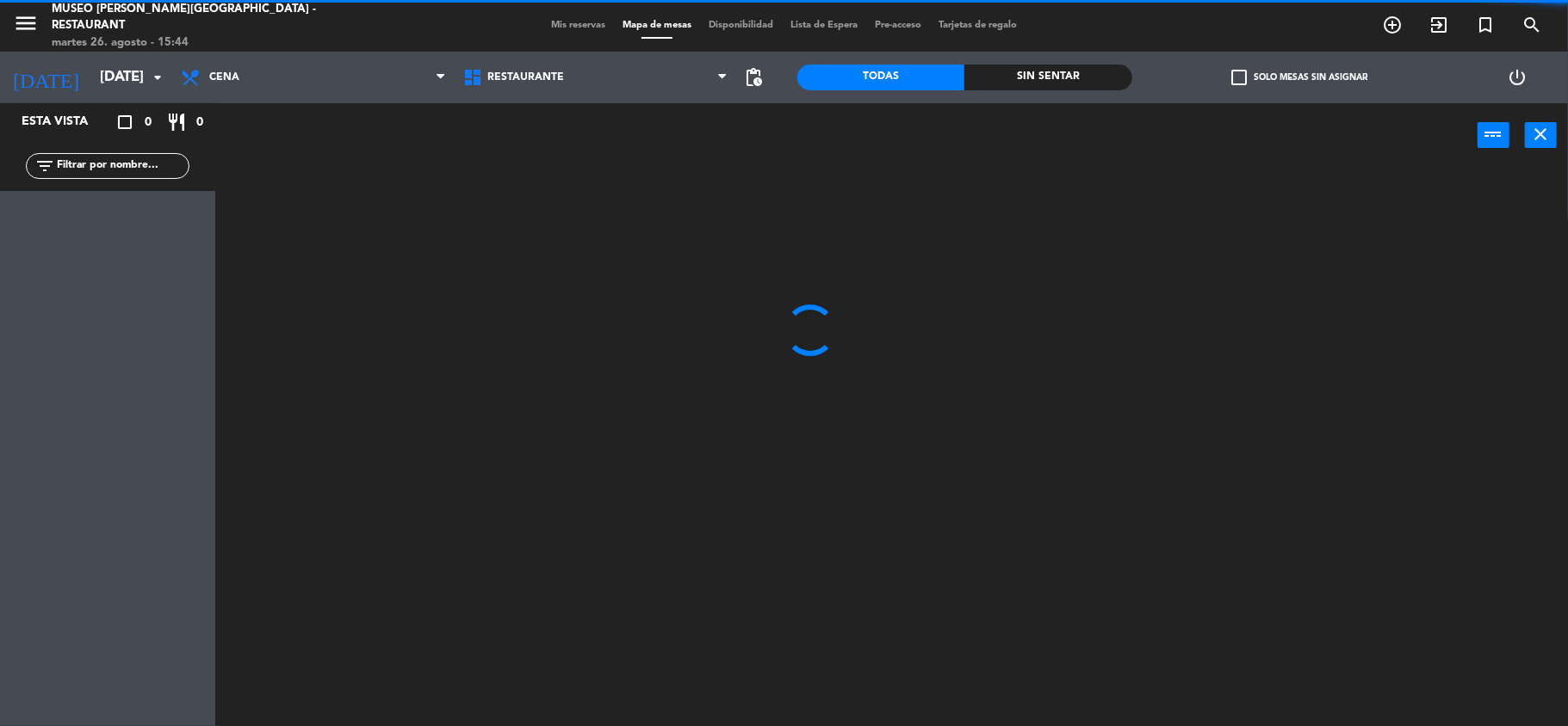
click at [110, 169] on input "text" at bounding box center [122, 166] width 134 height 19
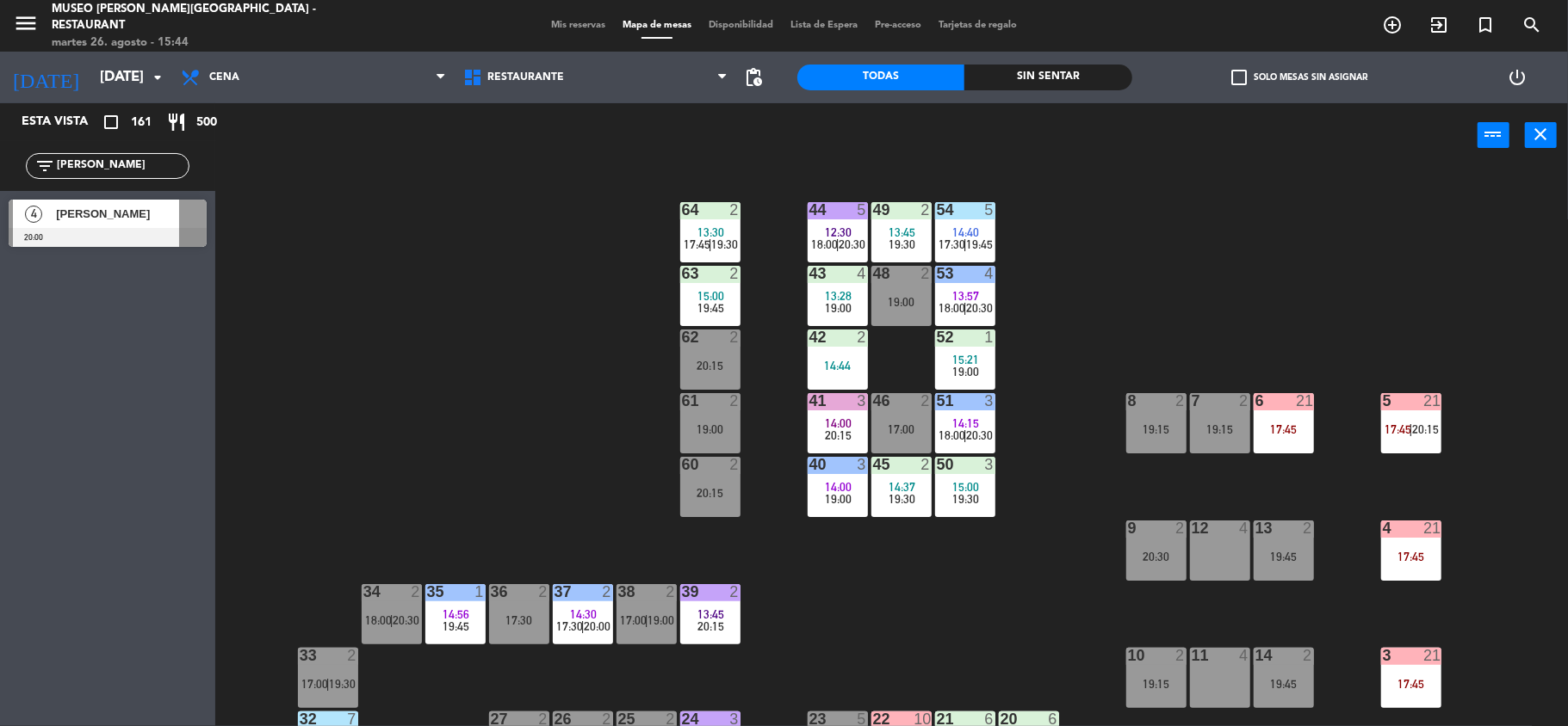
type input "[PERSON_NAME]"
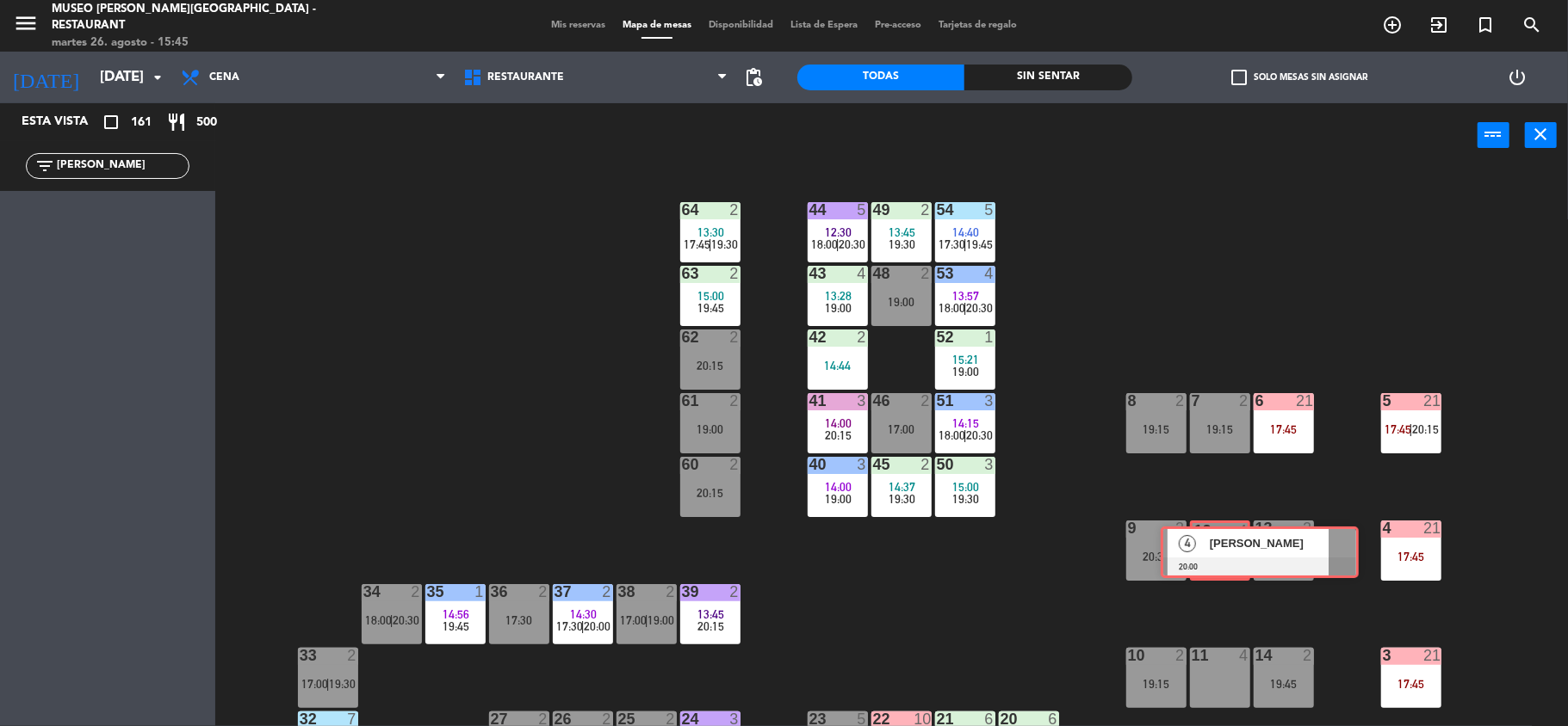
drag, startPoint x: 81, startPoint y: 213, endPoint x: 1233, endPoint y: 541, distance: 1197.8
click at [1233, 541] on div "Esta vista crop_square 161 restaurant 500 filter_list [PERSON_NAME] 4 [PERSON_N…" at bounding box center [784, 416] width 1568 height 626
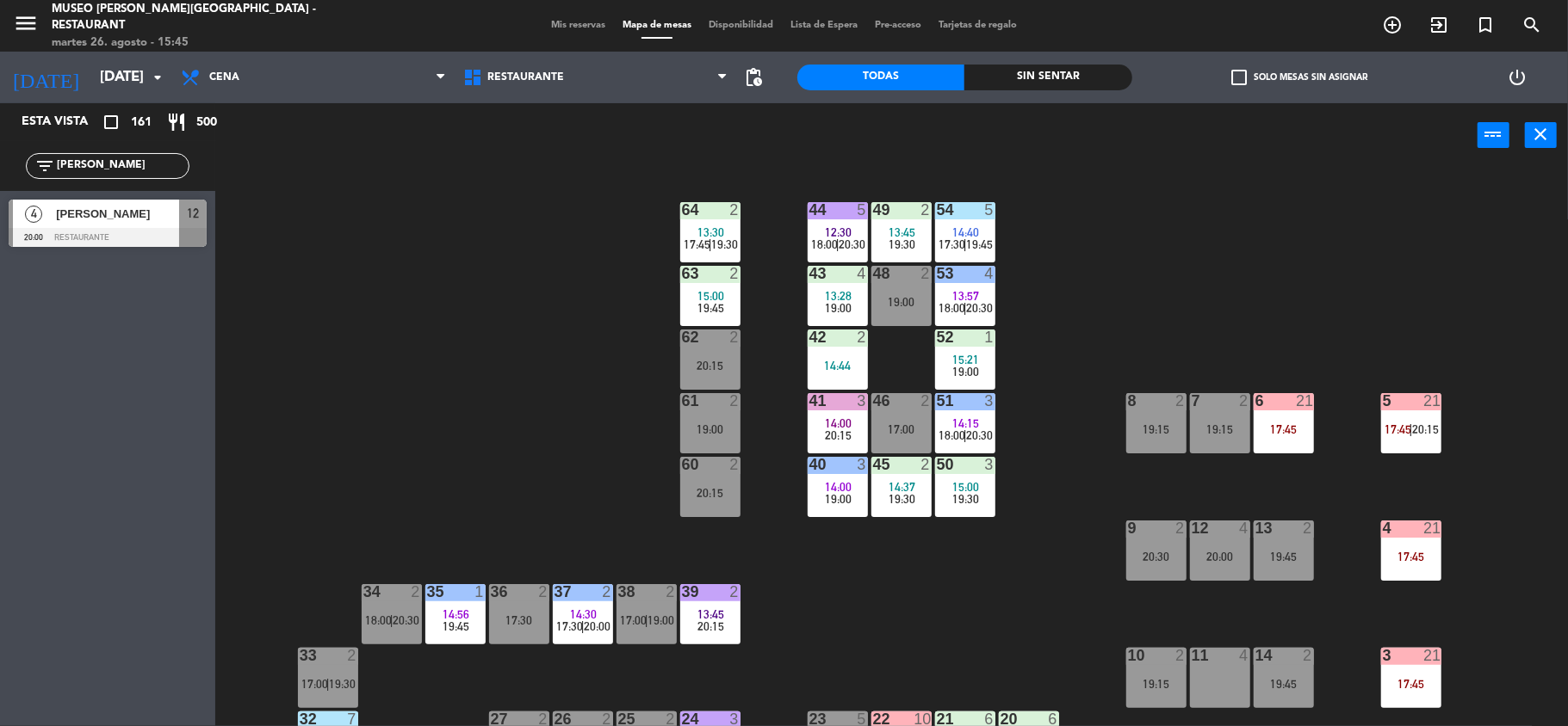
click at [1345, 404] on div "44 5 12:30 18:00 | 20:30 49 2 13:45 19:30 54 5 14:40 17:30 | 19:45 64 2 13:30 1…" at bounding box center [899, 451] width 1337 height 559
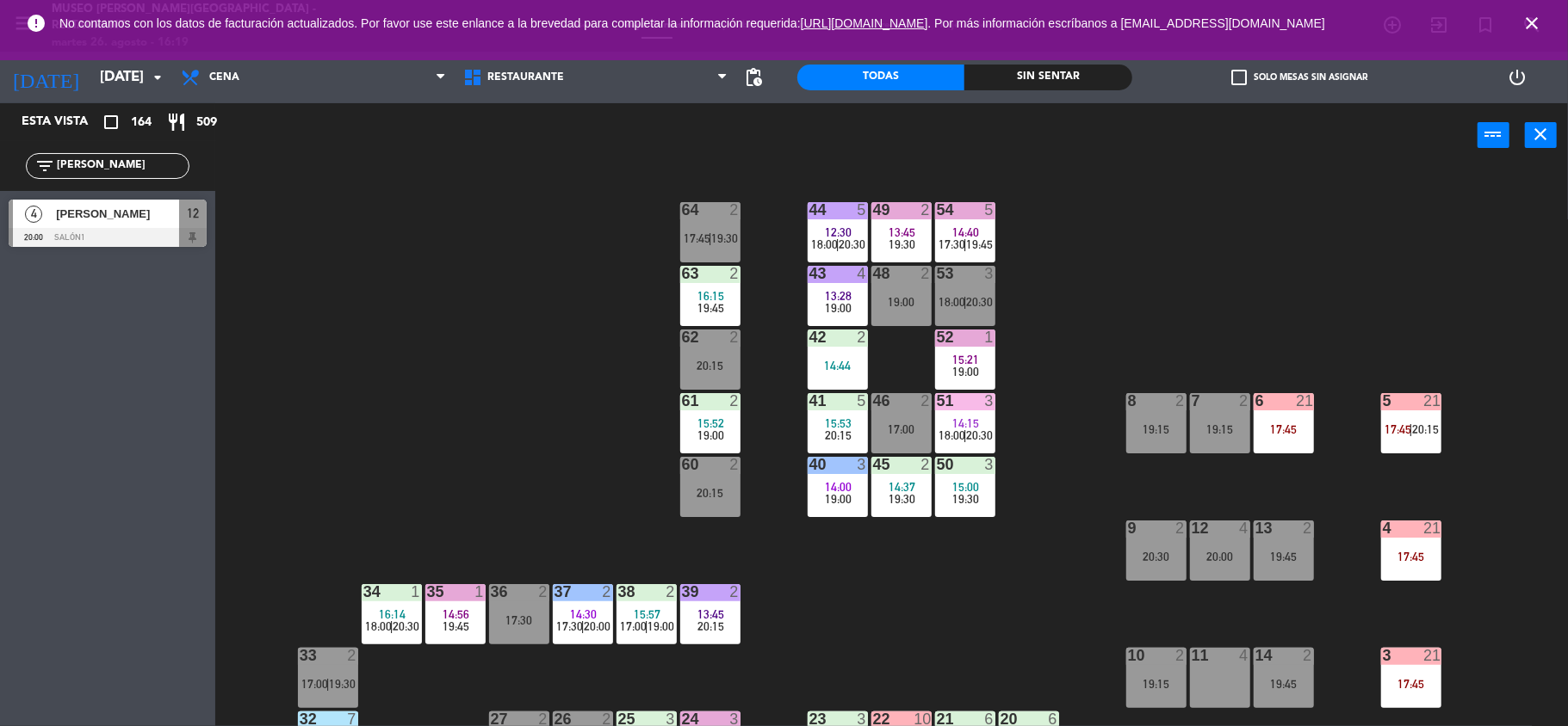
click at [1526, 14] on icon "close" at bounding box center [1532, 23] width 20 height 20
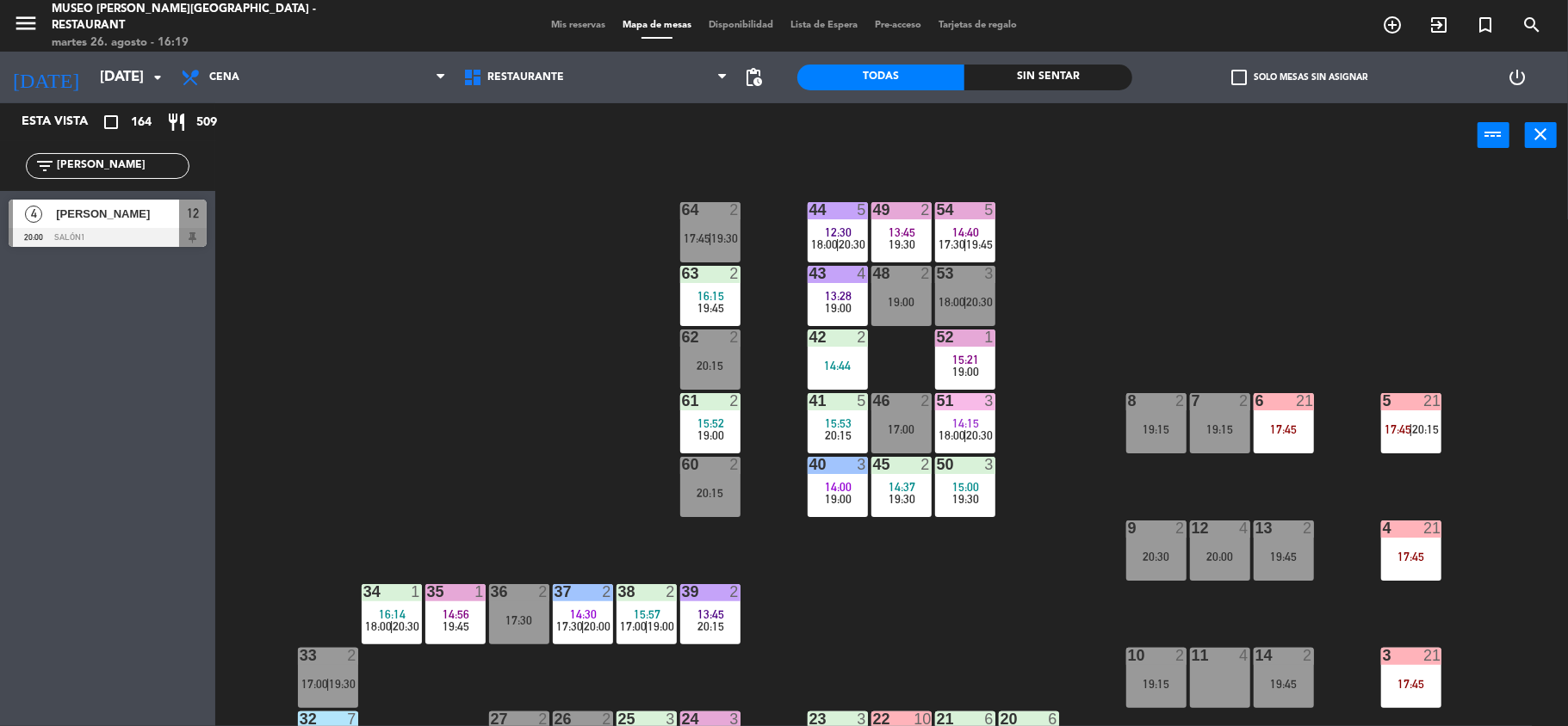
click at [1261, 228] on div "44 5 12:30 18:00 | 20:30 49 2 13:45 19:30 54 5 14:40 17:30 | 19:45 64 2 17:45 |…" at bounding box center [899, 451] width 1337 height 559
click at [566, 28] on span "Mis reservas" at bounding box center [578, 25] width 71 height 9
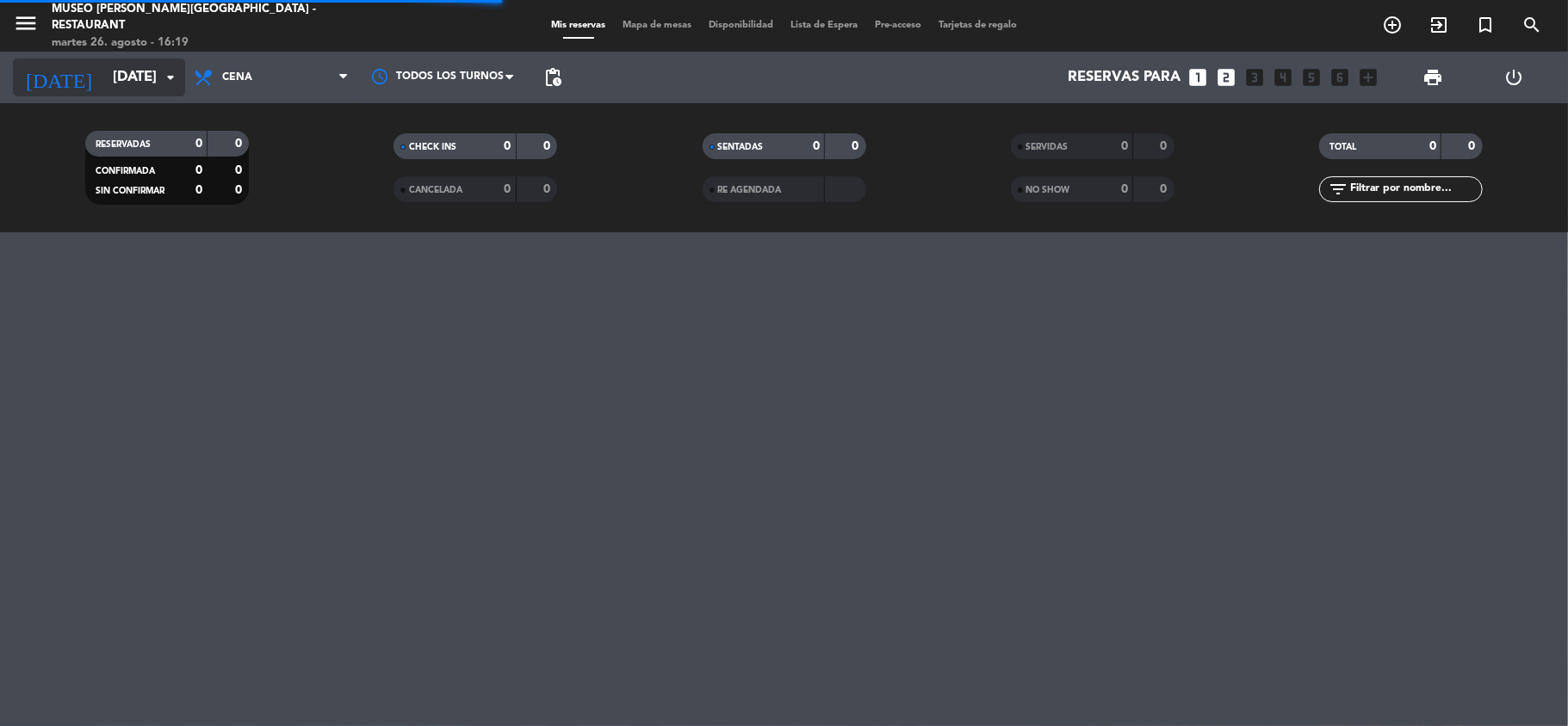
click at [142, 74] on input "[DATE]" at bounding box center [197, 77] width 186 height 33
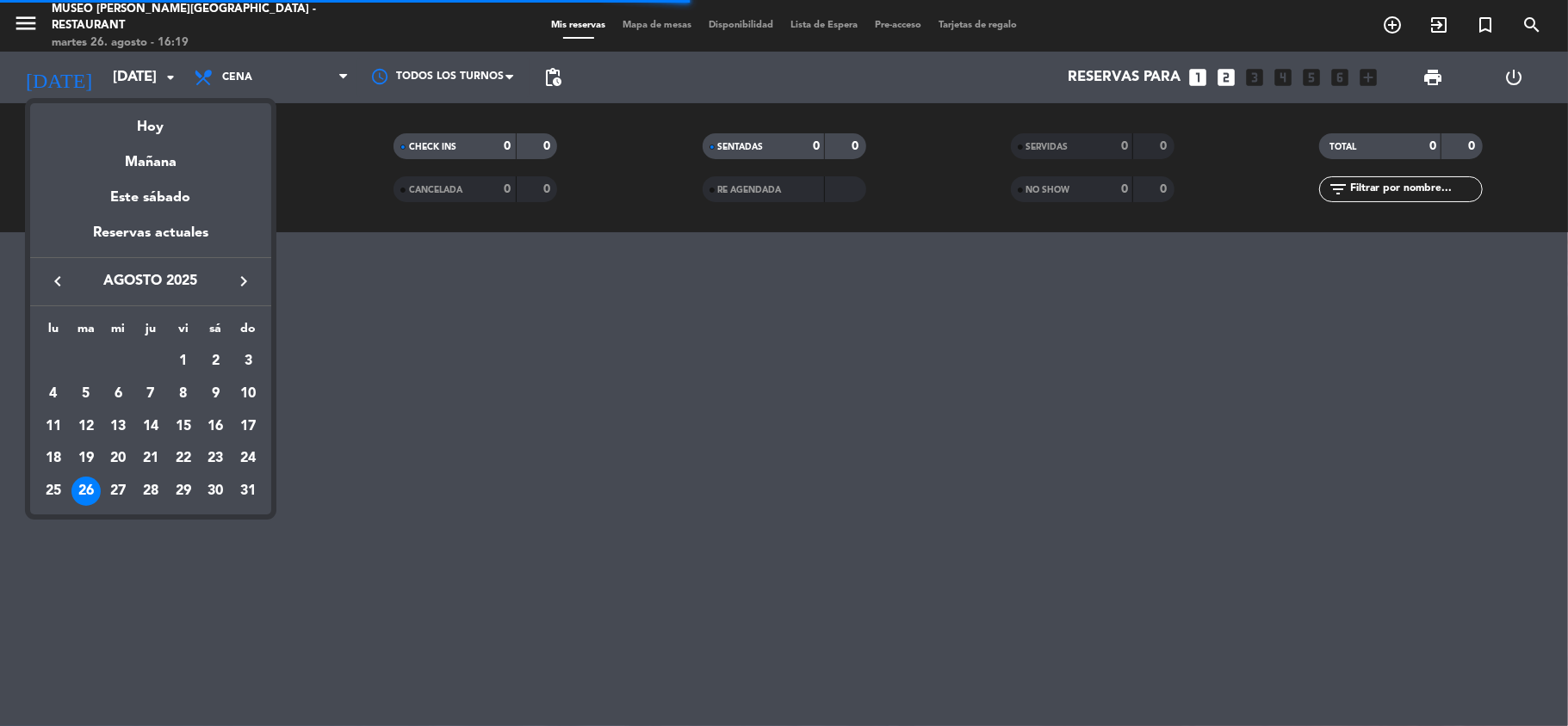
click at [238, 276] on icon "keyboard_arrow_right" at bounding box center [244, 281] width 20 height 20
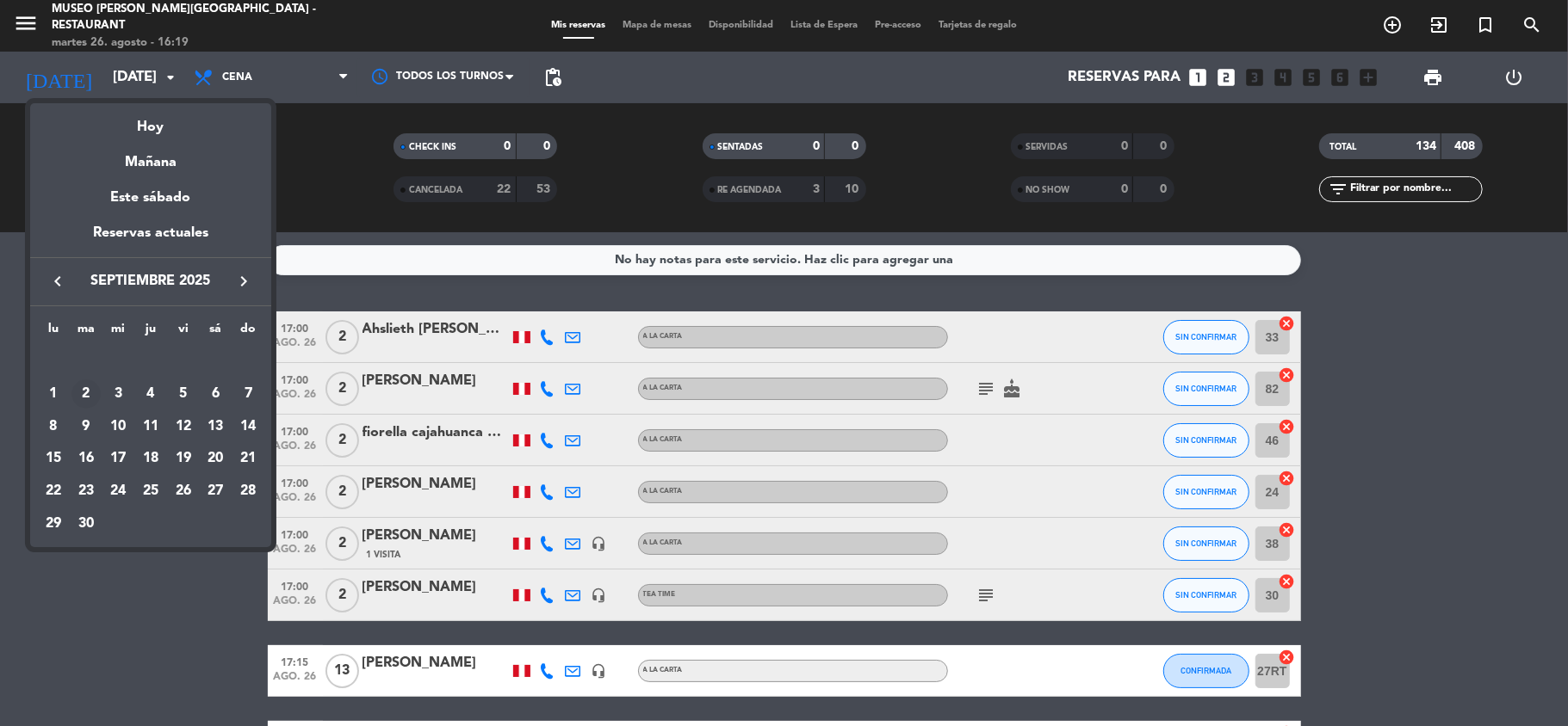
click at [88, 400] on div "2" at bounding box center [86, 394] width 30 height 30
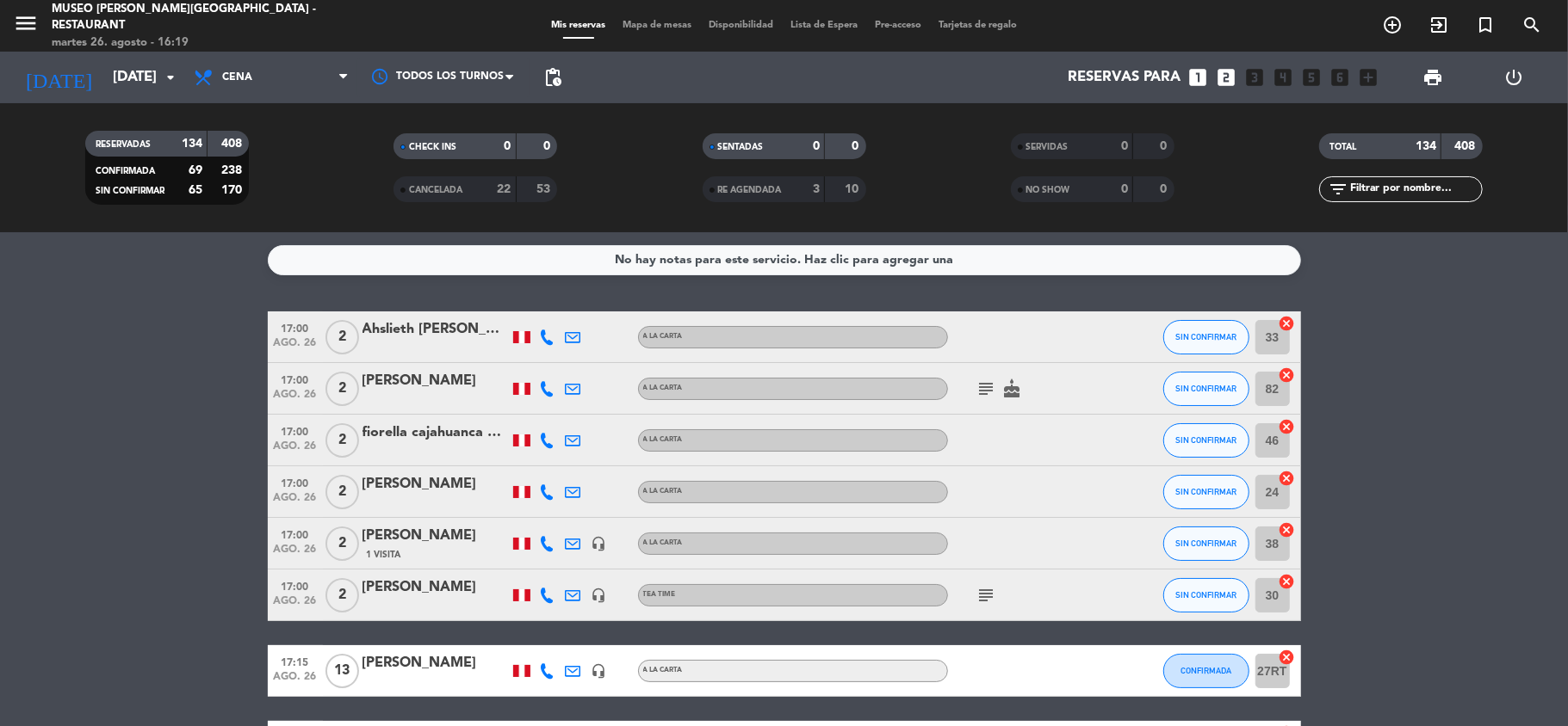
type input "[DATE]"
click at [265, 72] on span "Cena" at bounding box center [271, 77] width 173 height 38
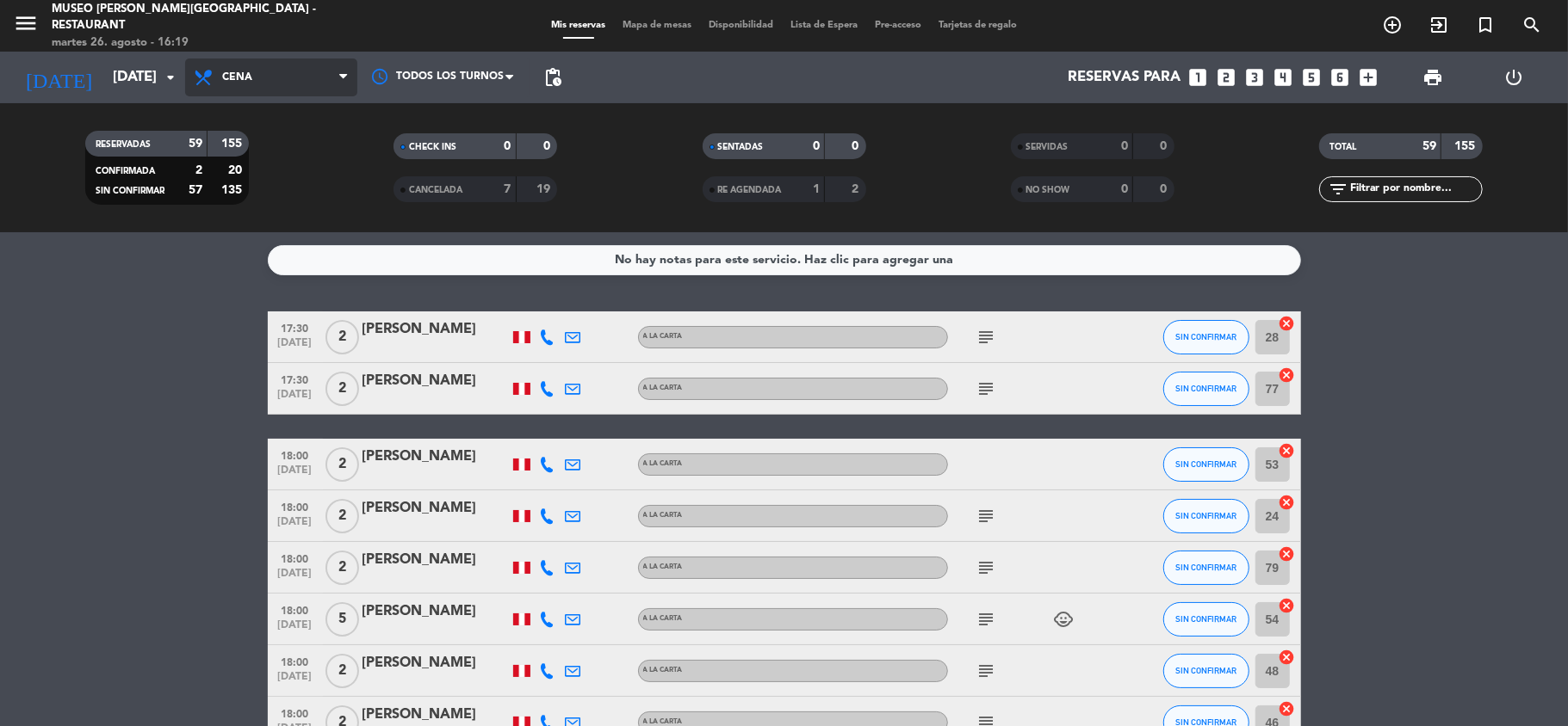
click at [273, 80] on span "Cena" at bounding box center [271, 77] width 173 height 38
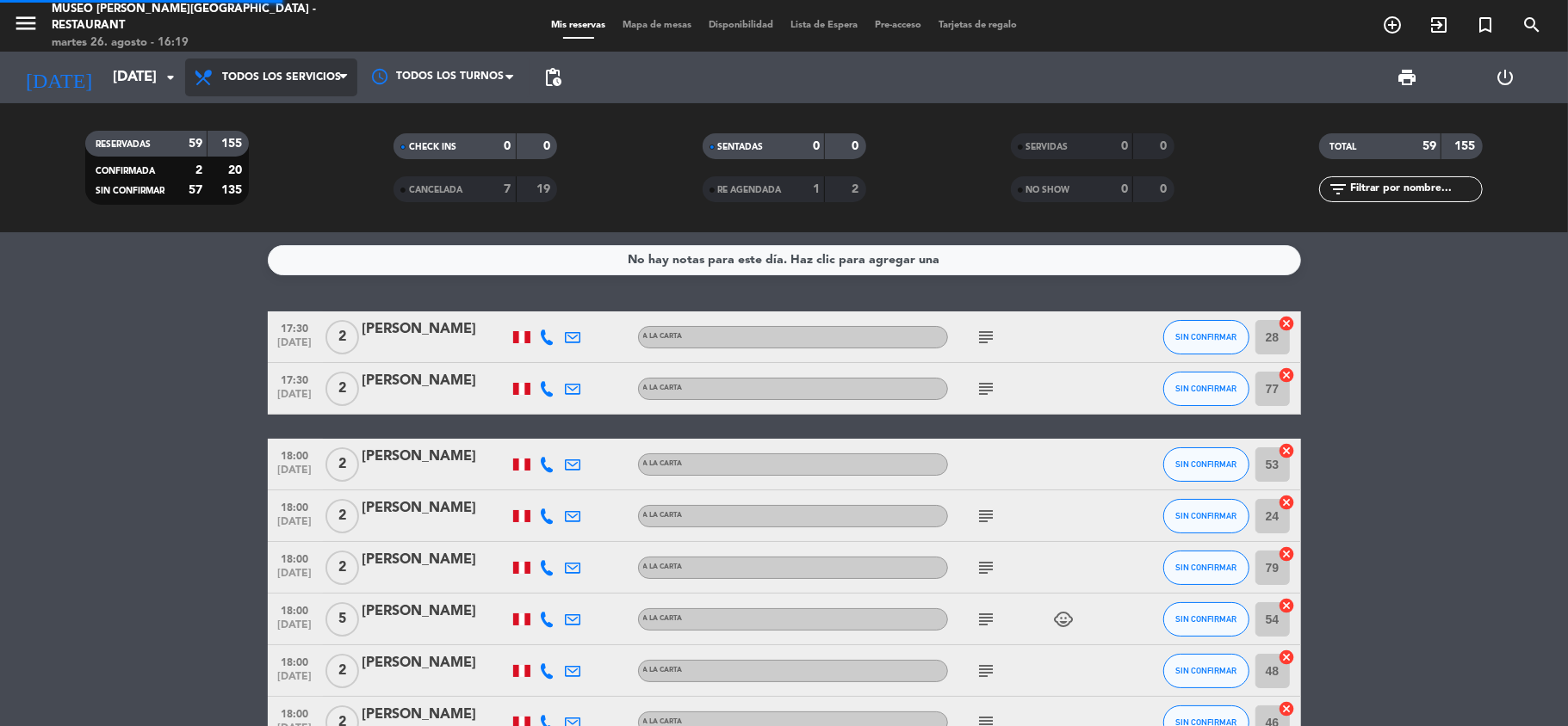
click at [269, 122] on div "menu [GEOGRAPHIC_DATA][PERSON_NAME] - Restaurant [DATE] 26. agosto - 16:19 Mis …" at bounding box center [784, 116] width 1568 height 232
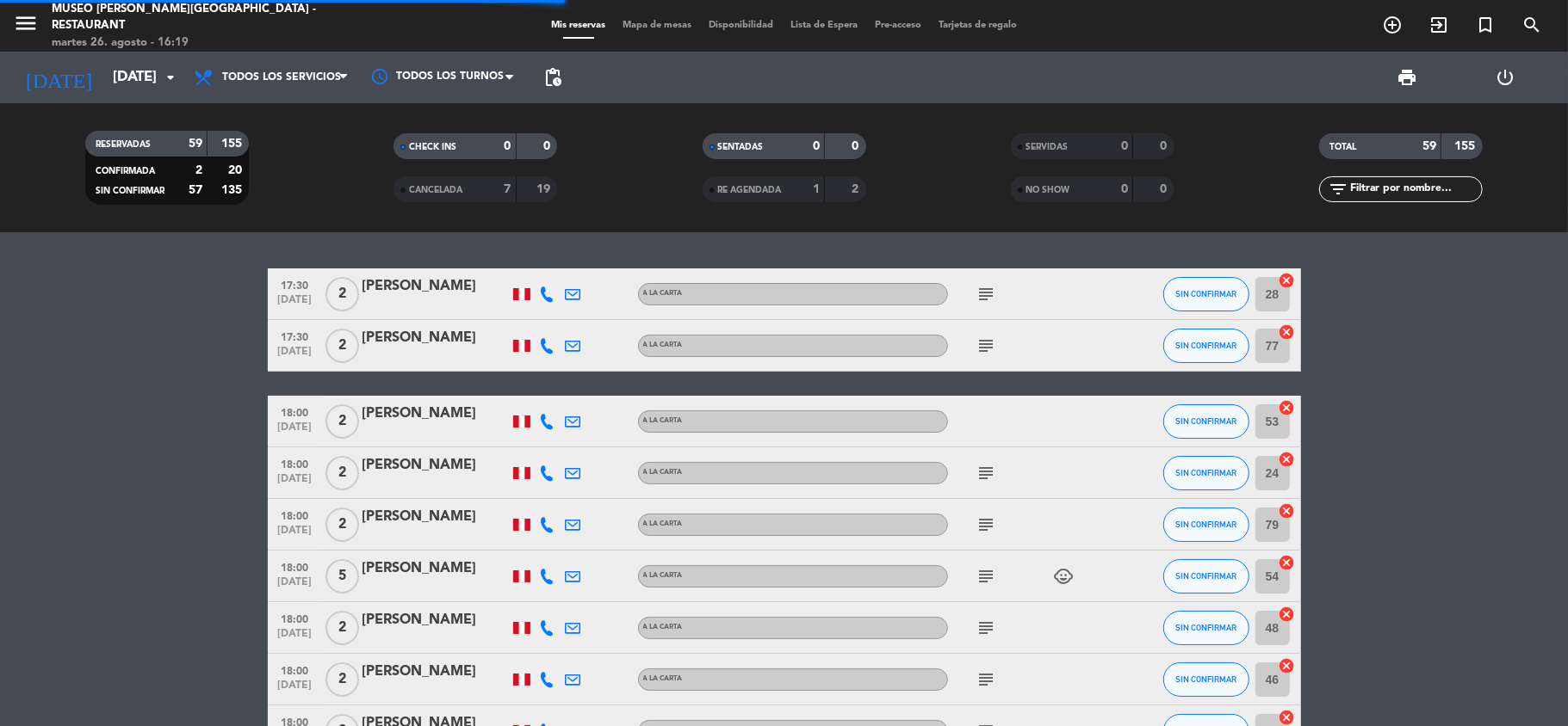
click at [1357, 196] on input "text" at bounding box center [1415, 189] width 134 height 19
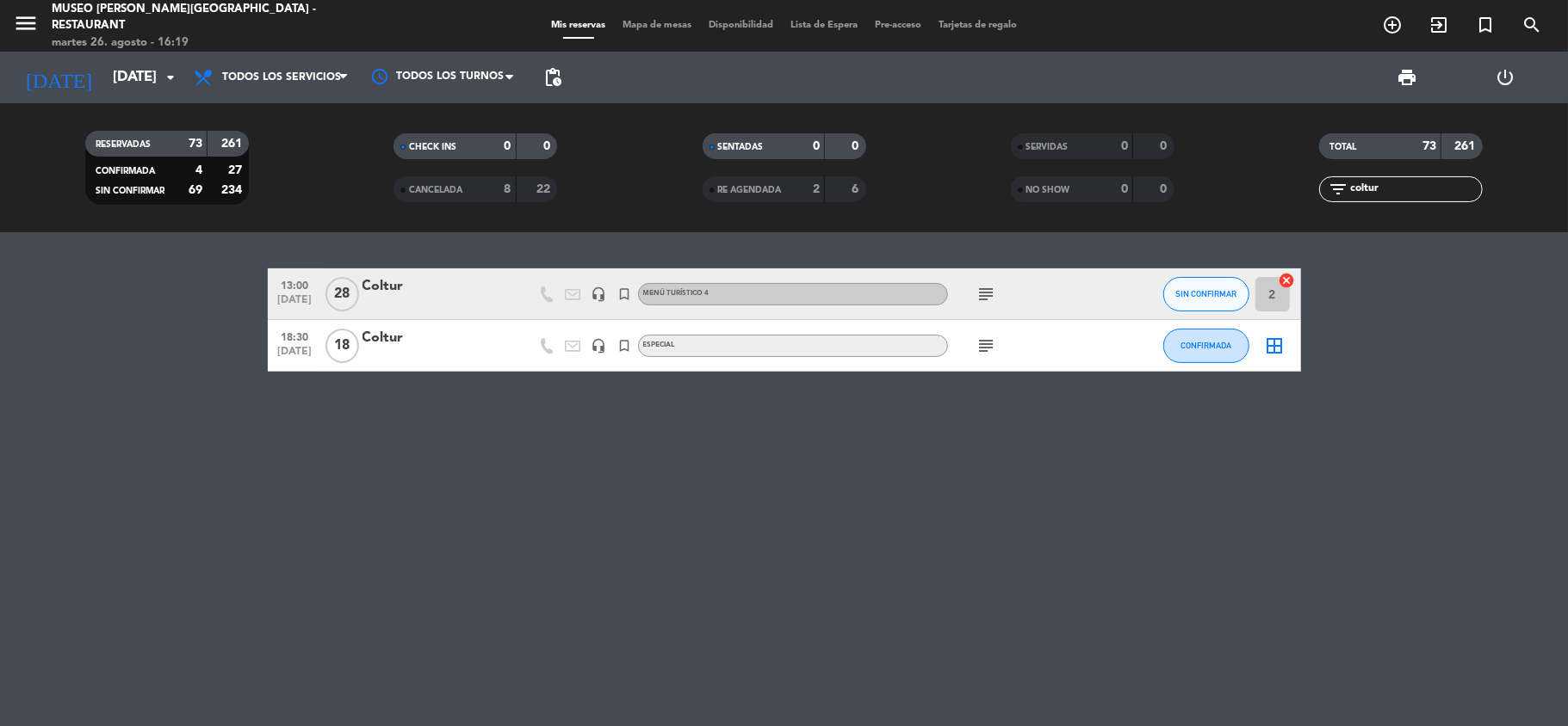
type input "coltur"
click at [970, 289] on div "subject" at bounding box center [1025, 293] width 155 height 51
click at [976, 290] on icon "subject" at bounding box center [987, 294] width 20 height 20
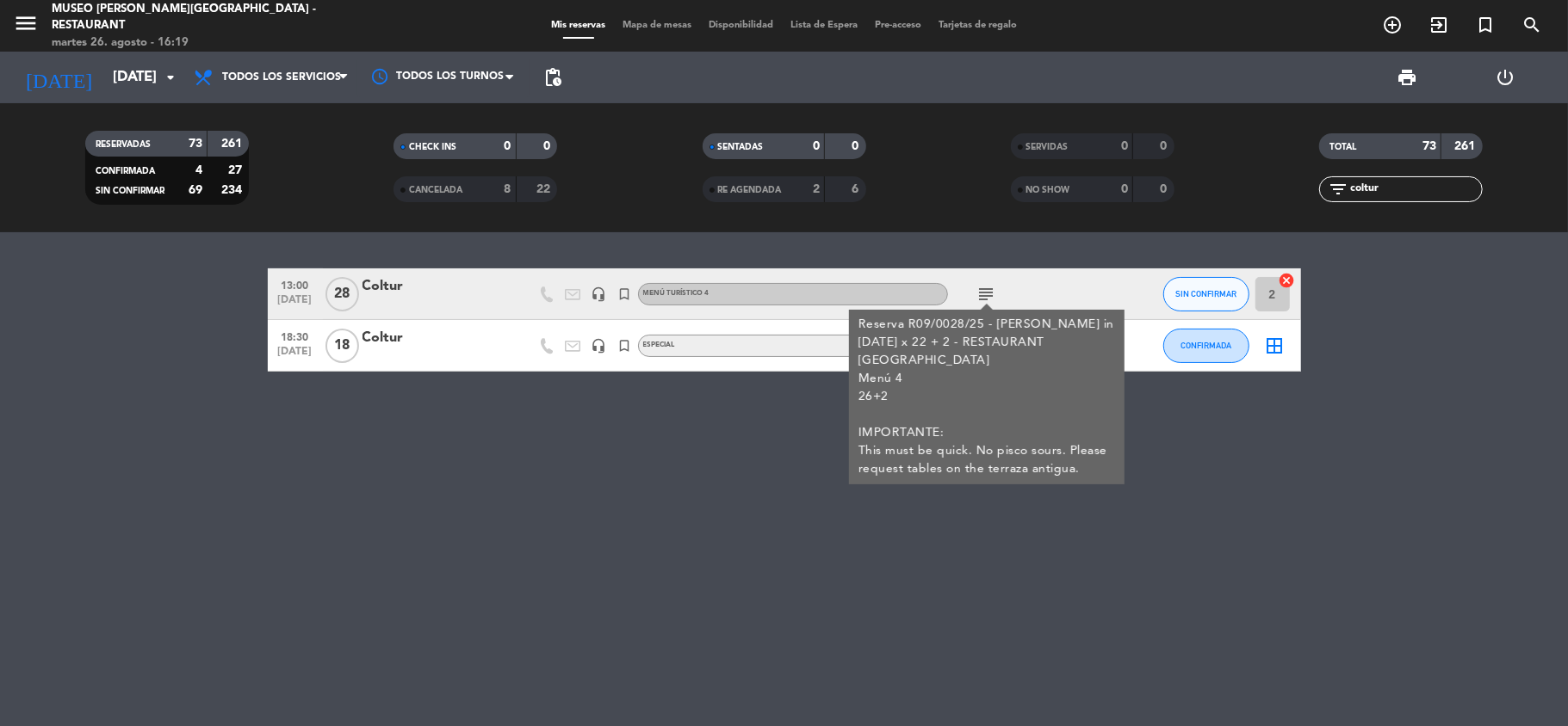
drag, startPoint x: 706, startPoint y: 482, endPoint x: 849, endPoint y: 386, distance: 172.2
click at [707, 481] on div "13:00 [DATE] Coltur headset_mic turned_in_not Menú turístico 4 subject Reserva …" at bounding box center [784, 480] width 1568 height 494
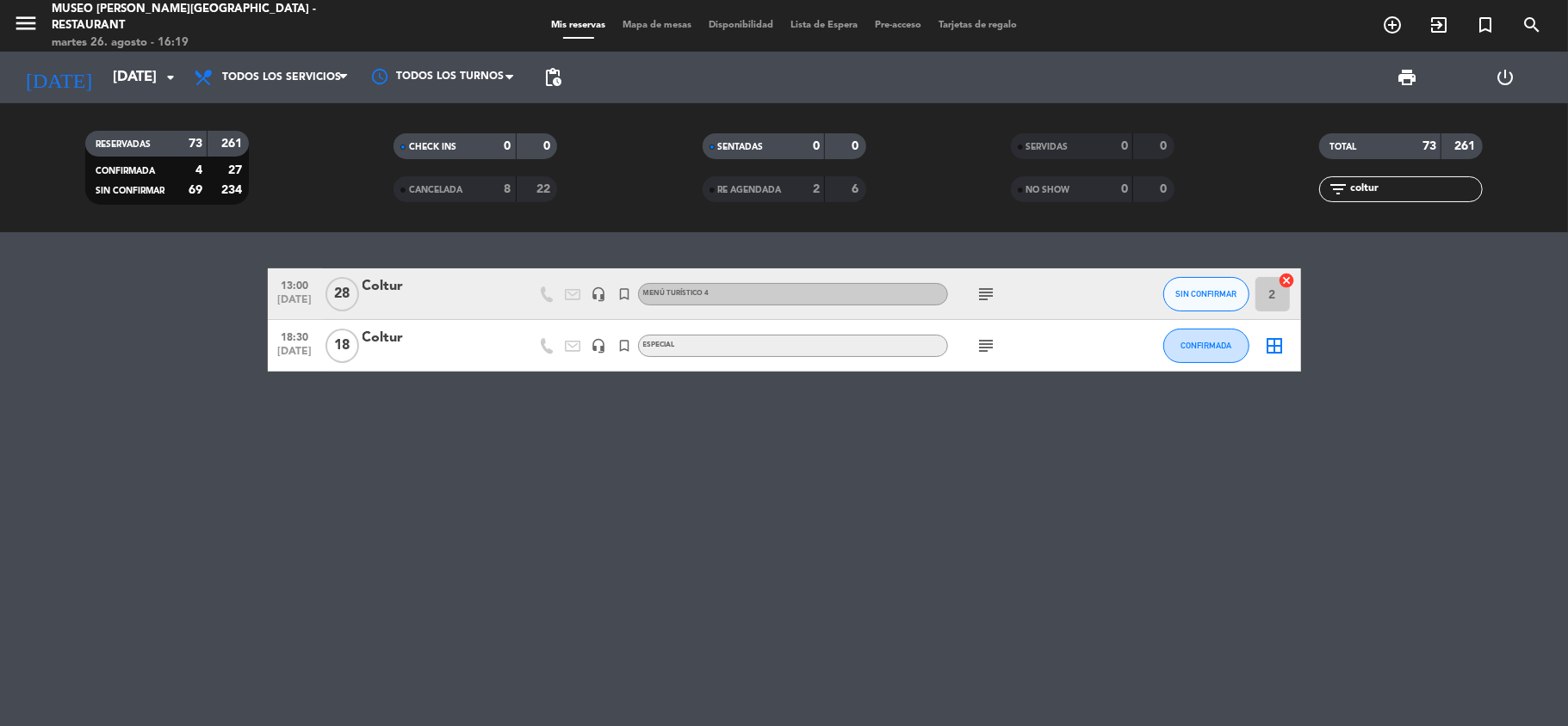
click at [980, 339] on icon "subject" at bounding box center [987, 346] width 20 height 20
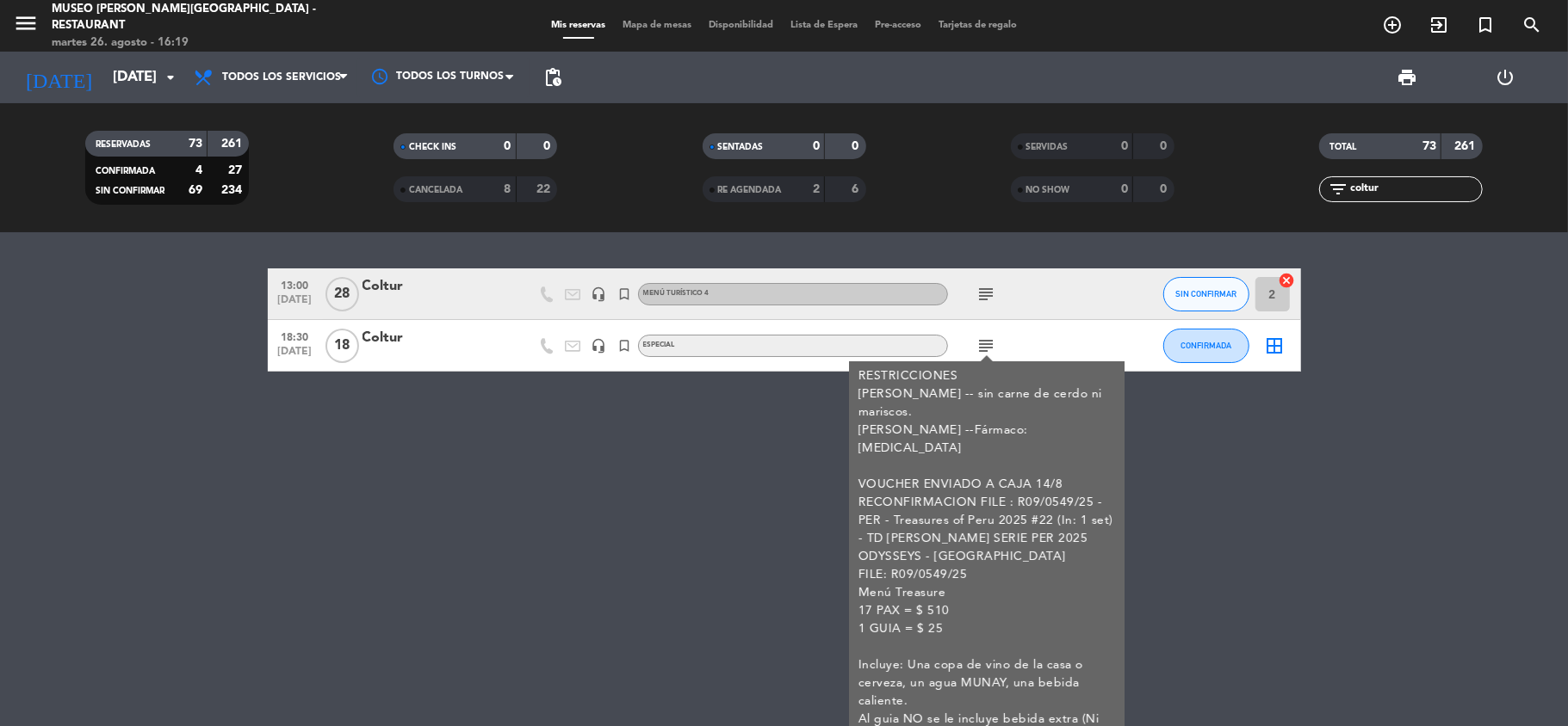
click at [655, 494] on div "13:00 [DATE] Coltur headset_mic turned_in_not Menú turístico 4 subject SIN CONF…" at bounding box center [784, 480] width 1568 height 494
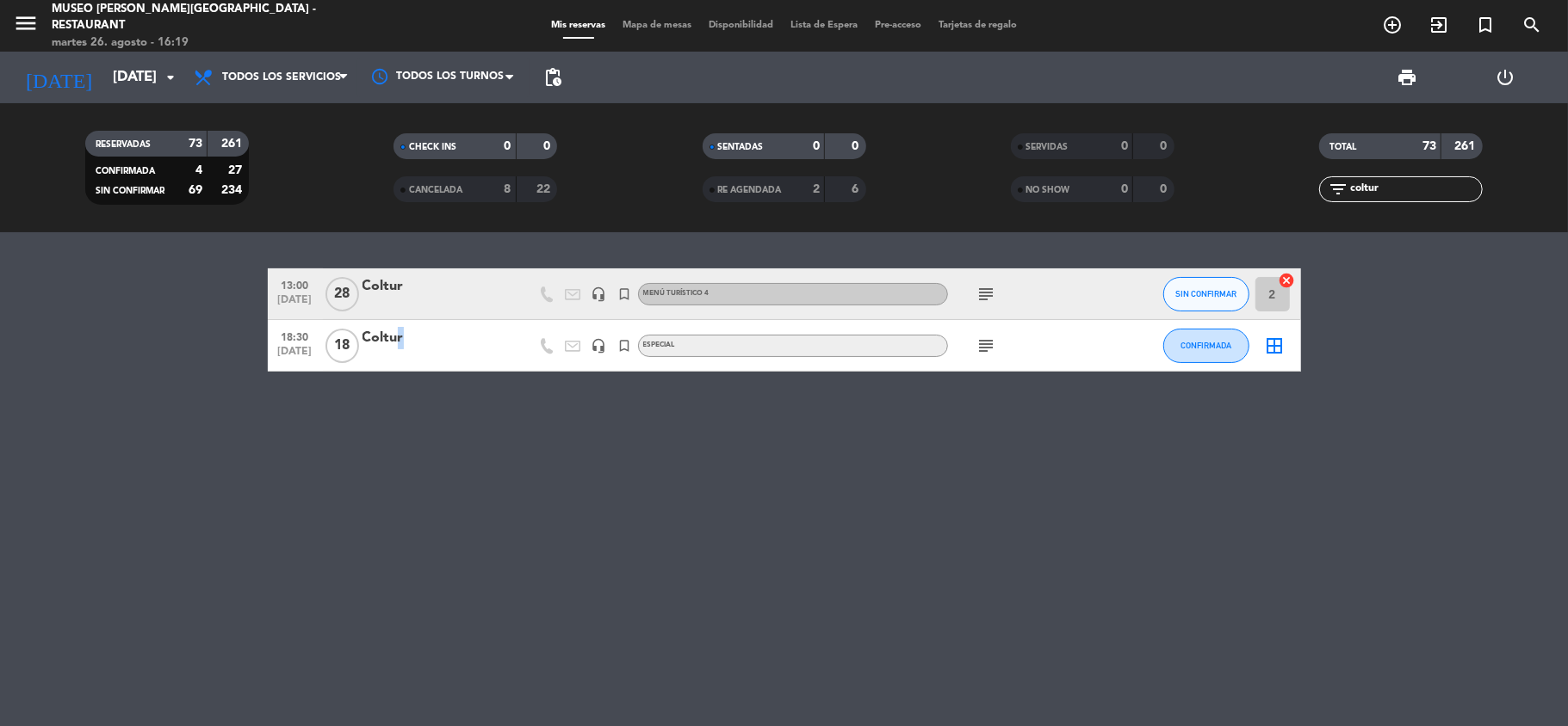
click at [394, 338] on div "Coltur" at bounding box center [436, 339] width 147 height 22
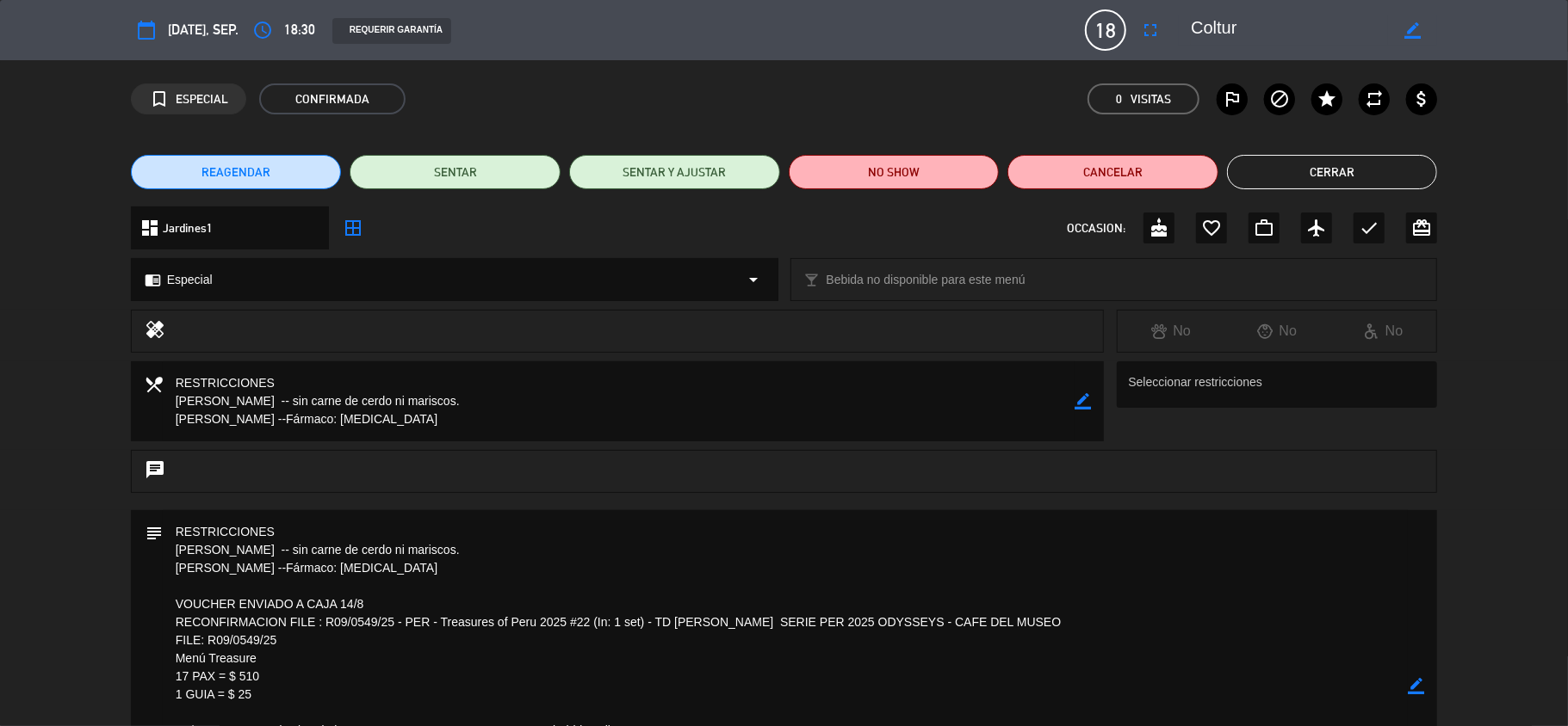
drag, startPoint x: 280, startPoint y: 640, endPoint x: 210, endPoint y: 637, distance: 70.1
click at [210, 637] on textarea at bounding box center [785, 685] width 1246 height 351
